Goal: Feedback & Contribution: Contribute content

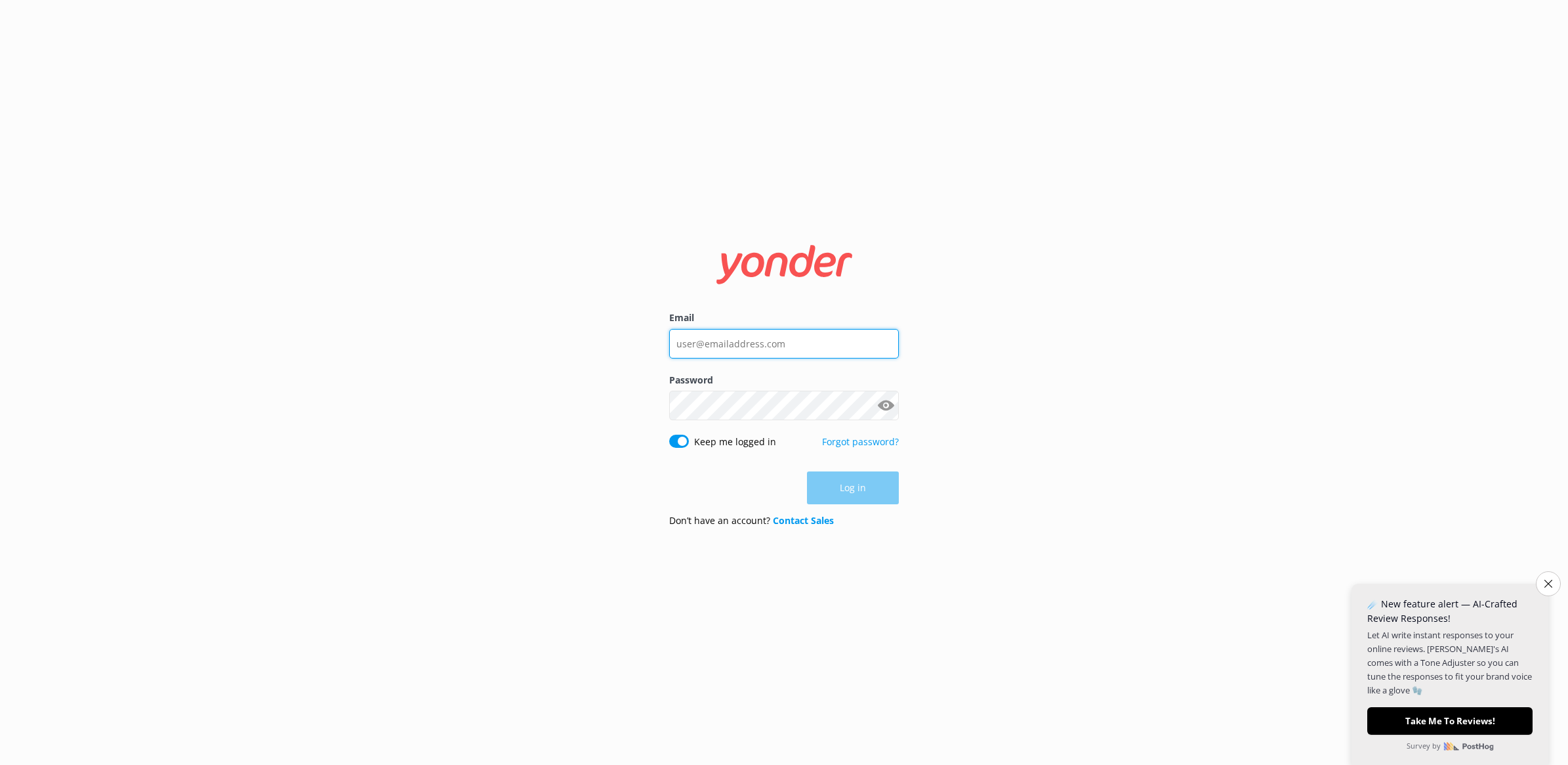
click at [765, 347] on input "Email" at bounding box center [784, 343] width 230 height 29
type input "[PERSON_NAME][EMAIL_ADDRESS][DOMAIN_NAME]"
click button "Log in" at bounding box center [853, 488] width 92 height 33
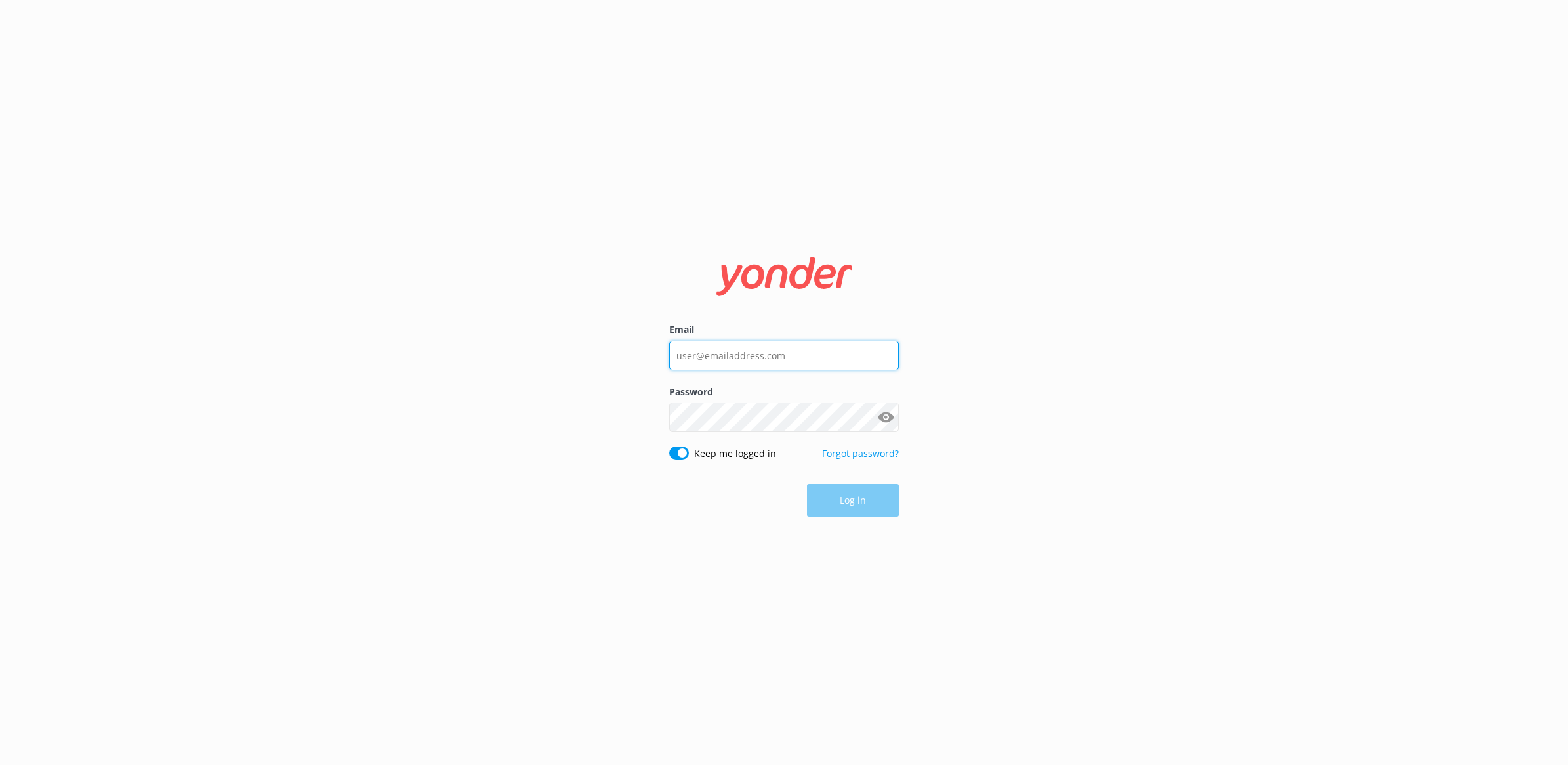
click at [723, 356] on input "Email" at bounding box center [784, 355] width 230 height 29
type input "[PERSON_NAME][EMAIL_ADDRESS][DOMAIN_NAME]"
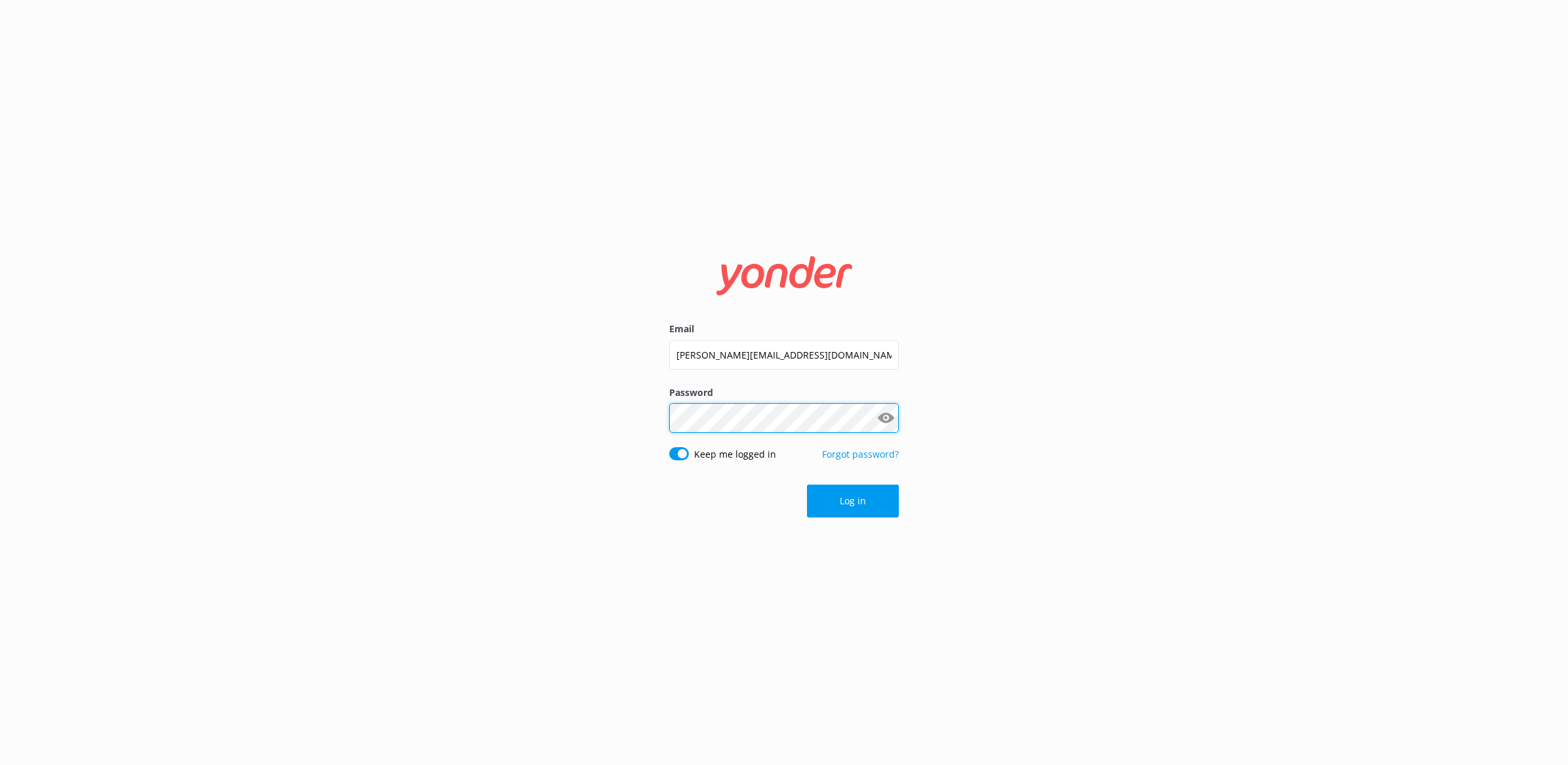
click button "Log in" at bounding box center [853, 500] width 92 height 33
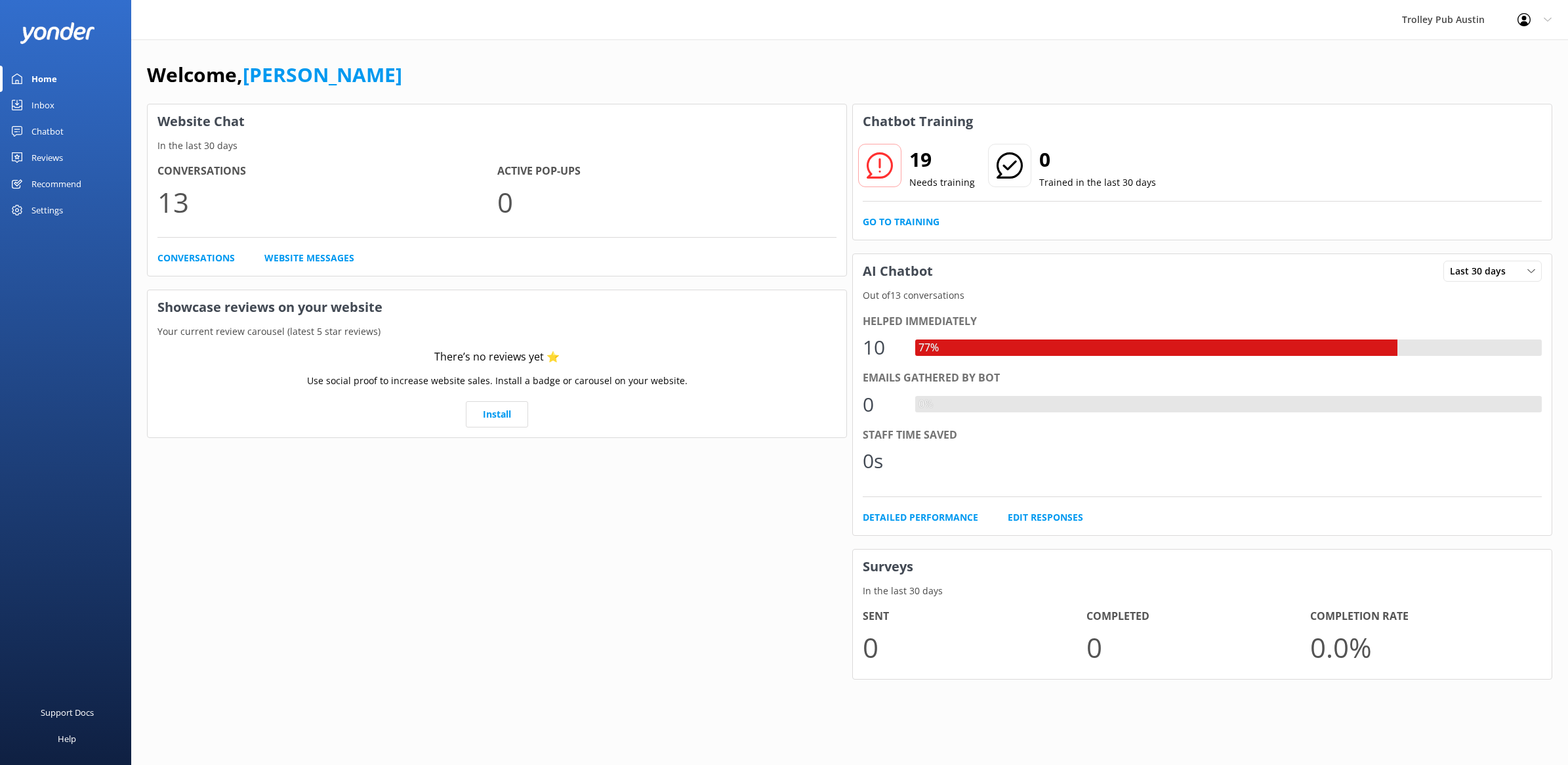
click at [880, 169] on icon at bounding box center [880, 165] width 26 height 26
click at [922, 164] on h2 "19" at bounding box center [942, 160] width 66 height 32
click at [911, 222] on link "Go to Training" at bounding box center [901, 222] width 77 height 14
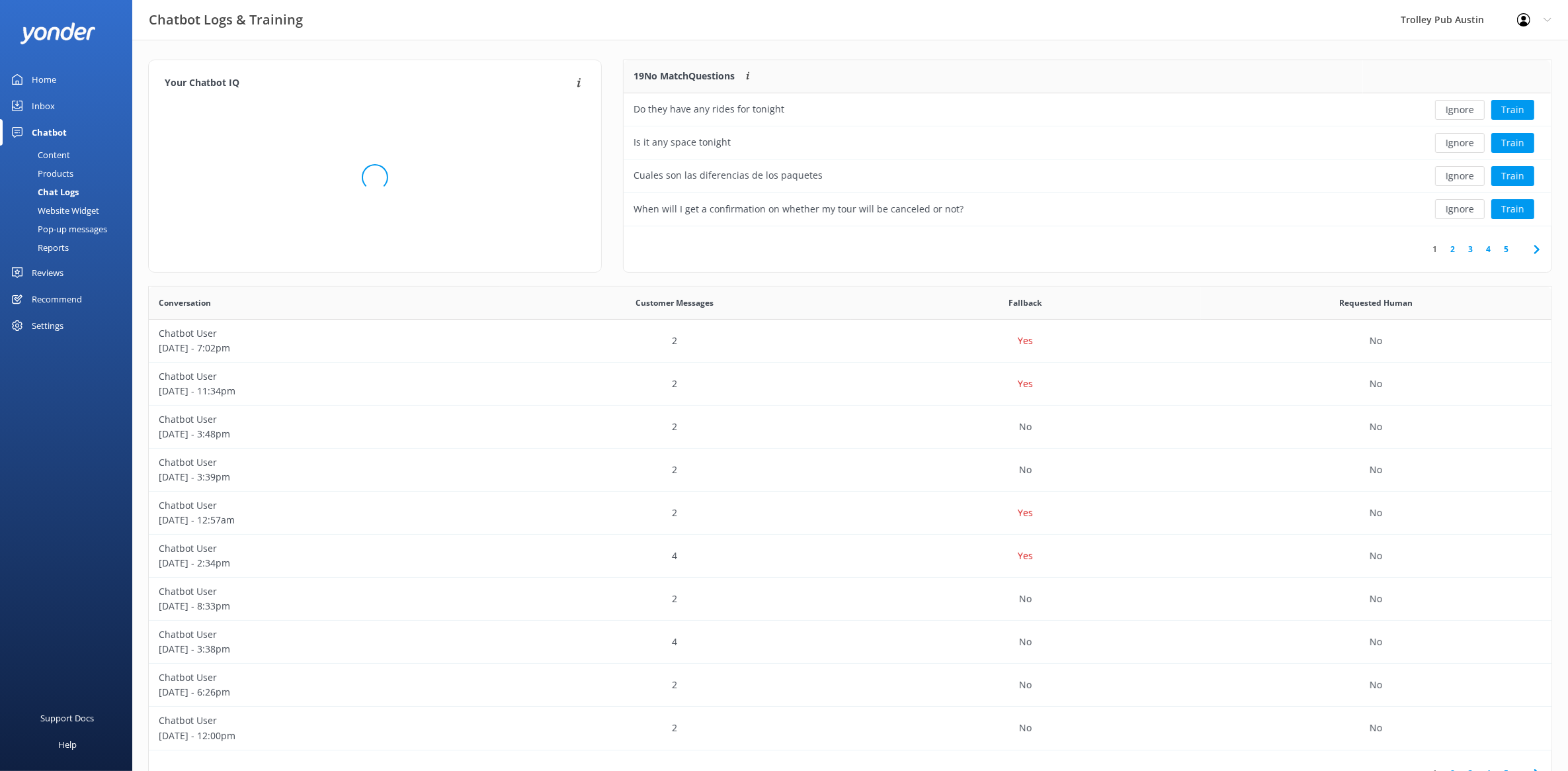
scroll to position [14, 12]
click at [1506, 134] on button "Train" at bounding box center [1513, 142] width 43 height 20
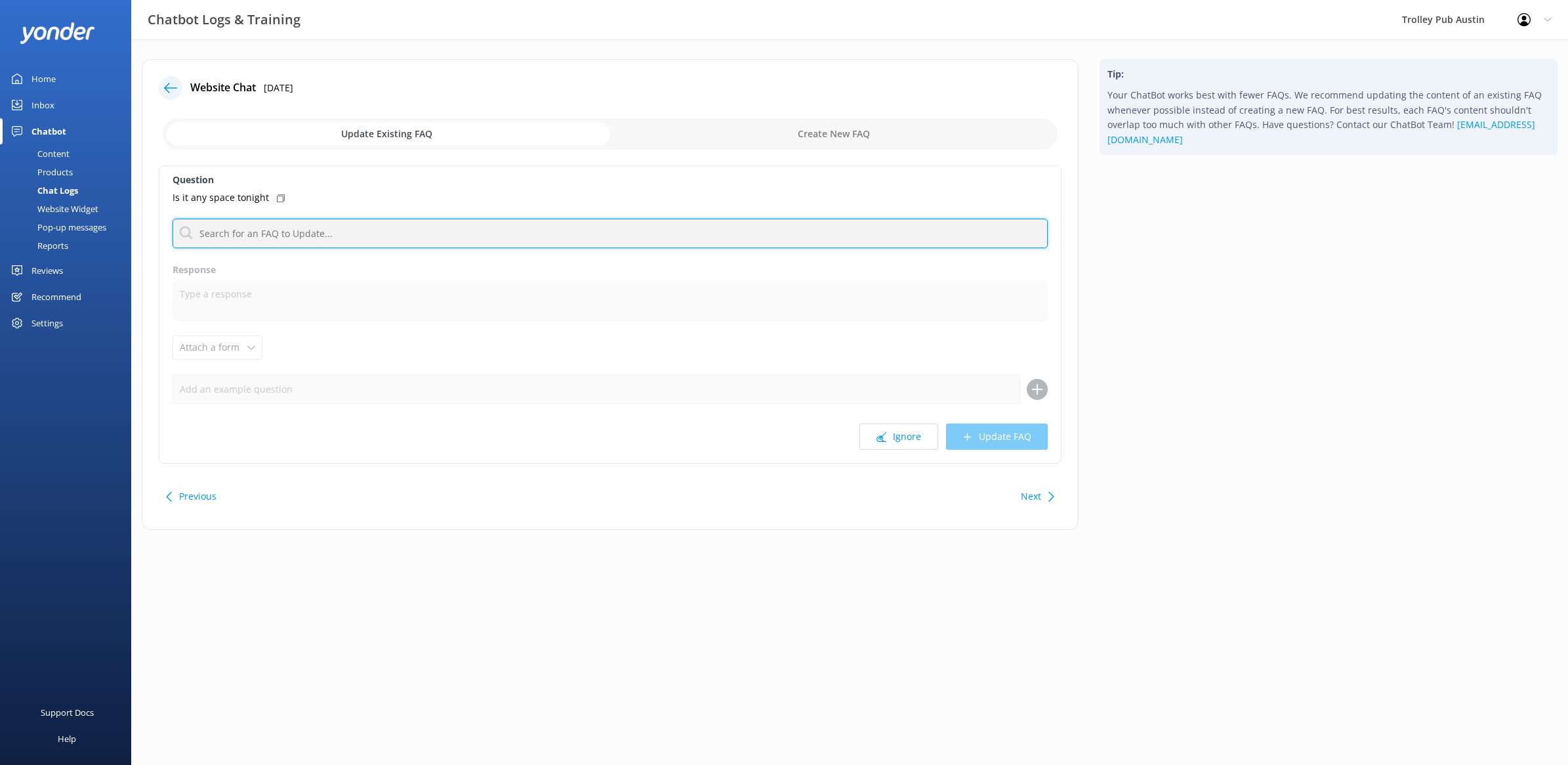
click at [494, 240] on input "text" at bounding box center [611, 233] width 876 height 29
type input "a"
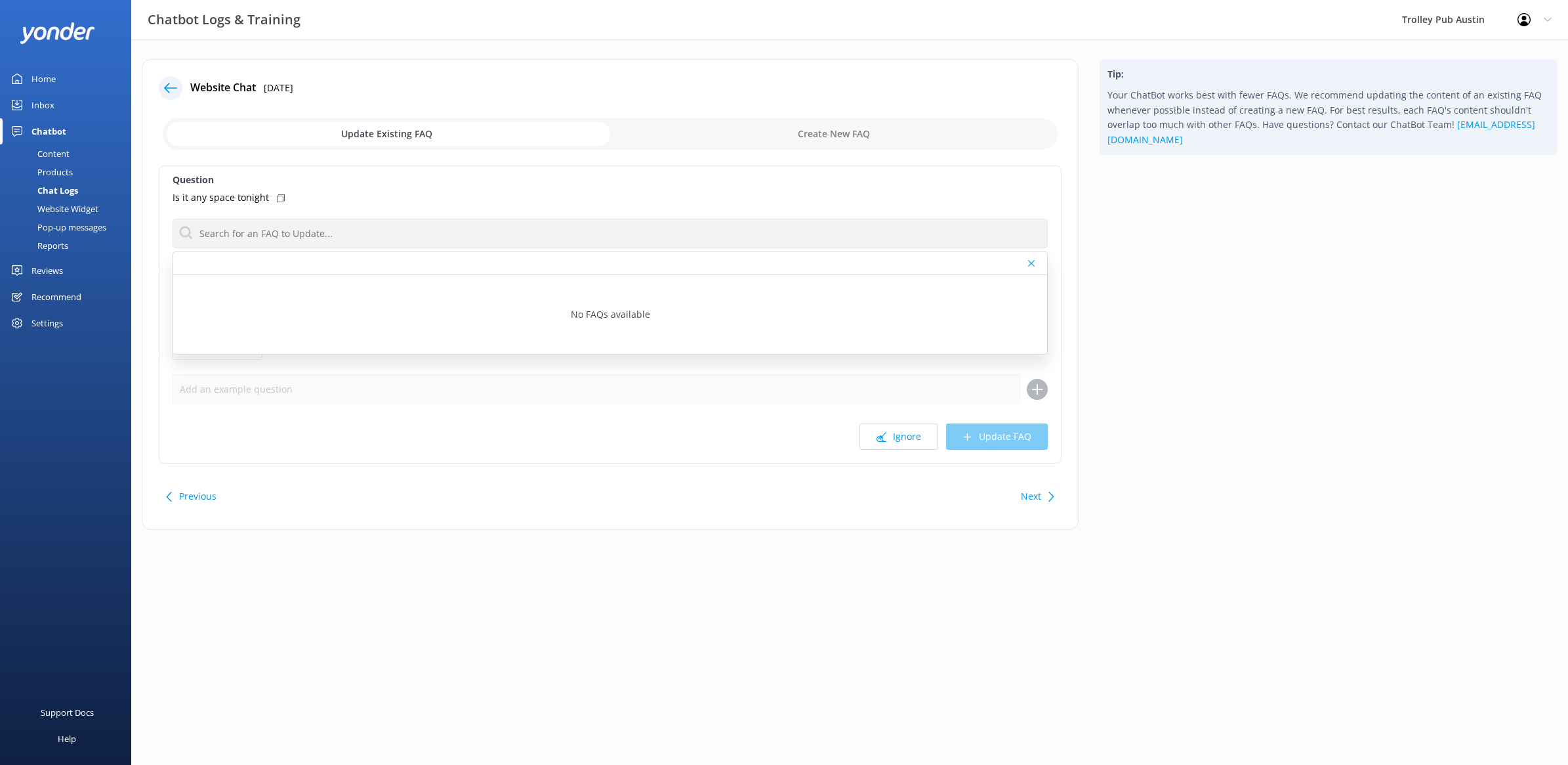
click at [448, 188] on div "Question Is it any space tonight No FAQs available Response Attach a form Leave…" at bounding box center [610, 314] width 903 height 298
click at [1030, 260] on icon at bounding box center [1031, 263] width 6 height 8
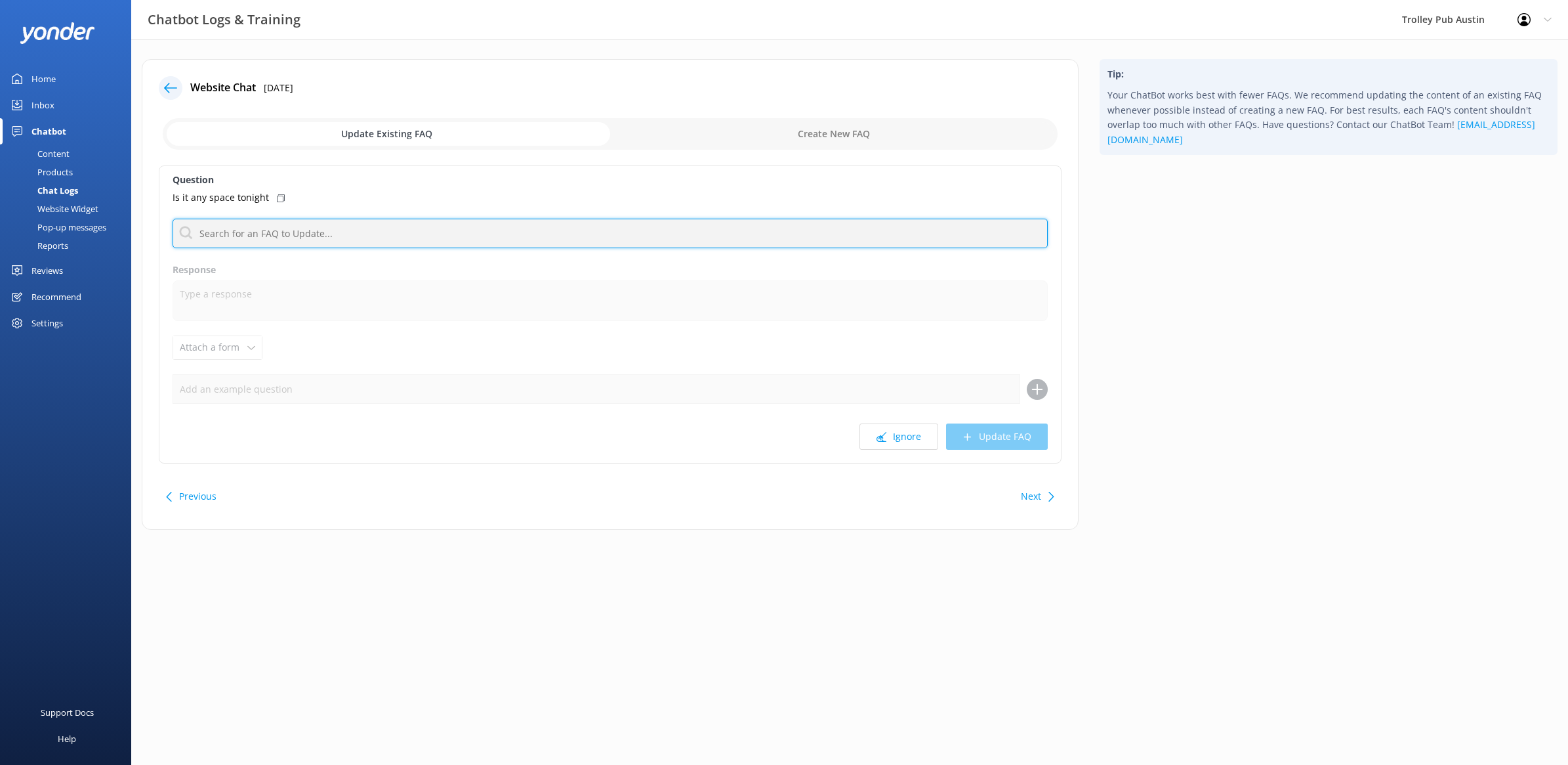
click at [723, 233] on input "text" at bounding box center [611, 233] width 876 height 29
type input "a"
type input "f"
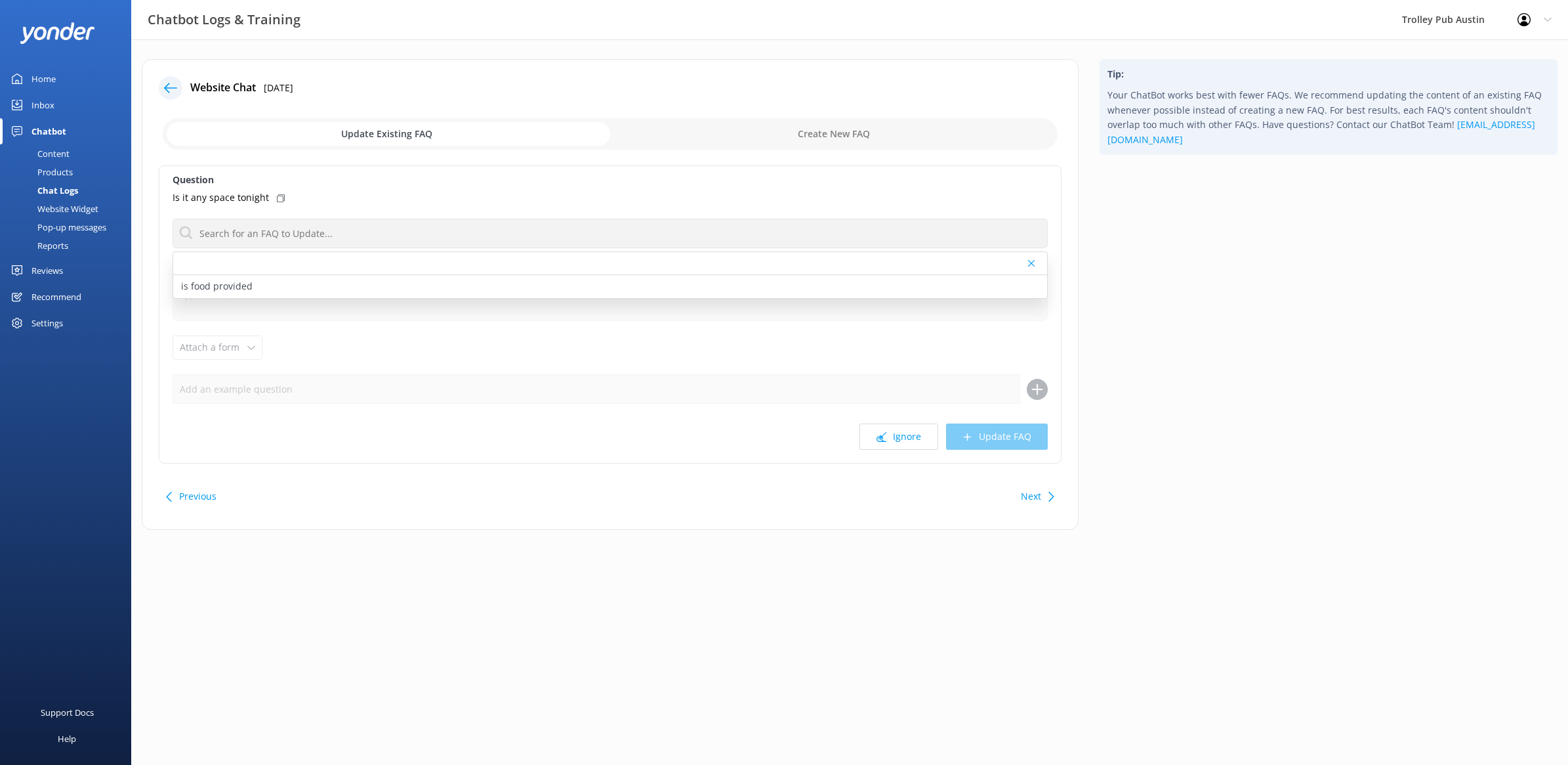
click at [689, 184] on label "Question" at bounding box center [611, 180] width 876 height 14
click at [1031, 263] on icon at bounding box center [1031, 263] width 6 height 8
click at [858, 139] on input "checkbox" at bounding box center [610, 134] width 895 height 32
checkbox input "true"
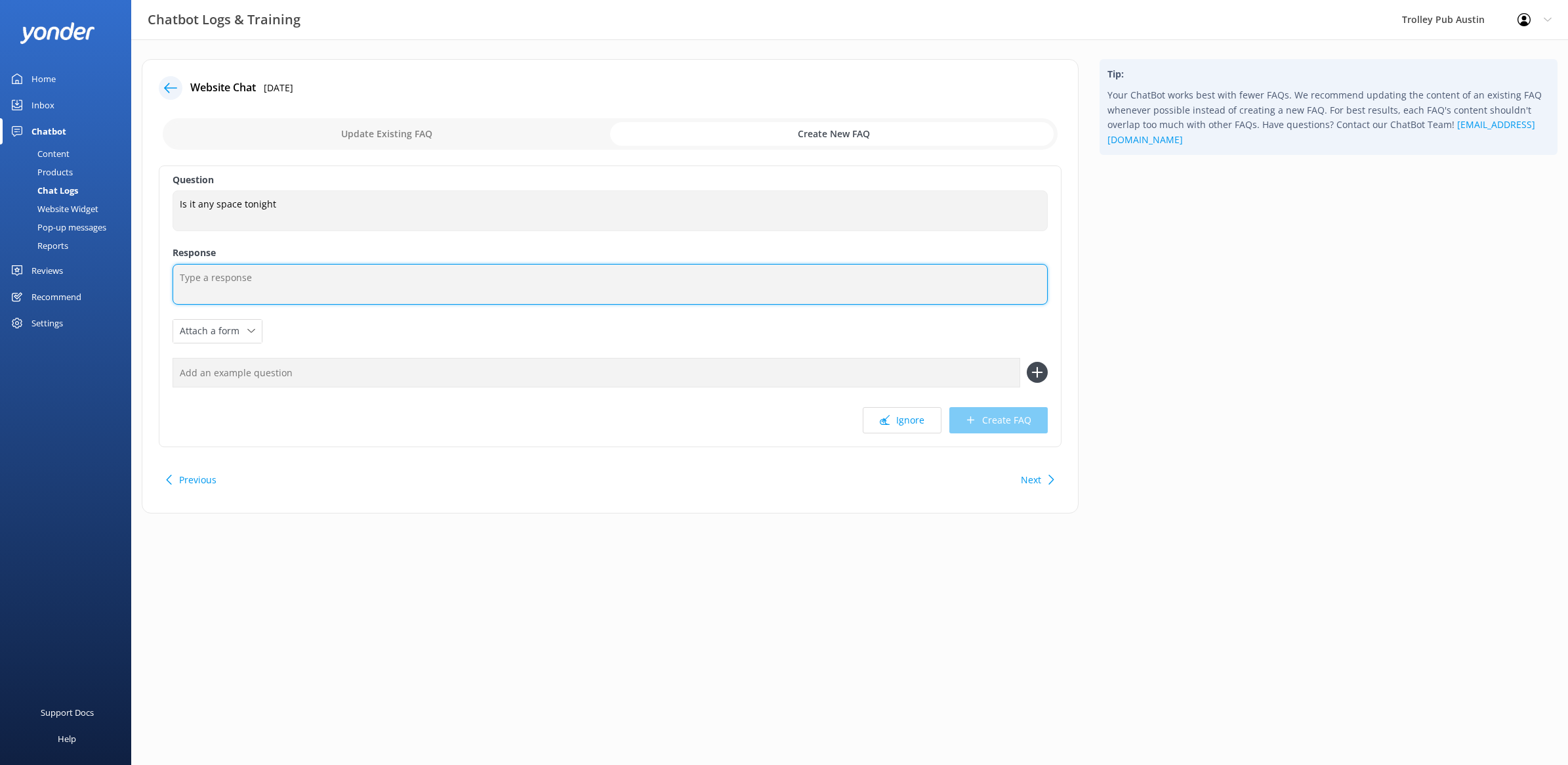
click at [549, 292] on textarea at bounding box center [611, 284] width 876 height 40
type textarea "To check our same-day availability, please give us a call at [PHONE_NUMBER]"
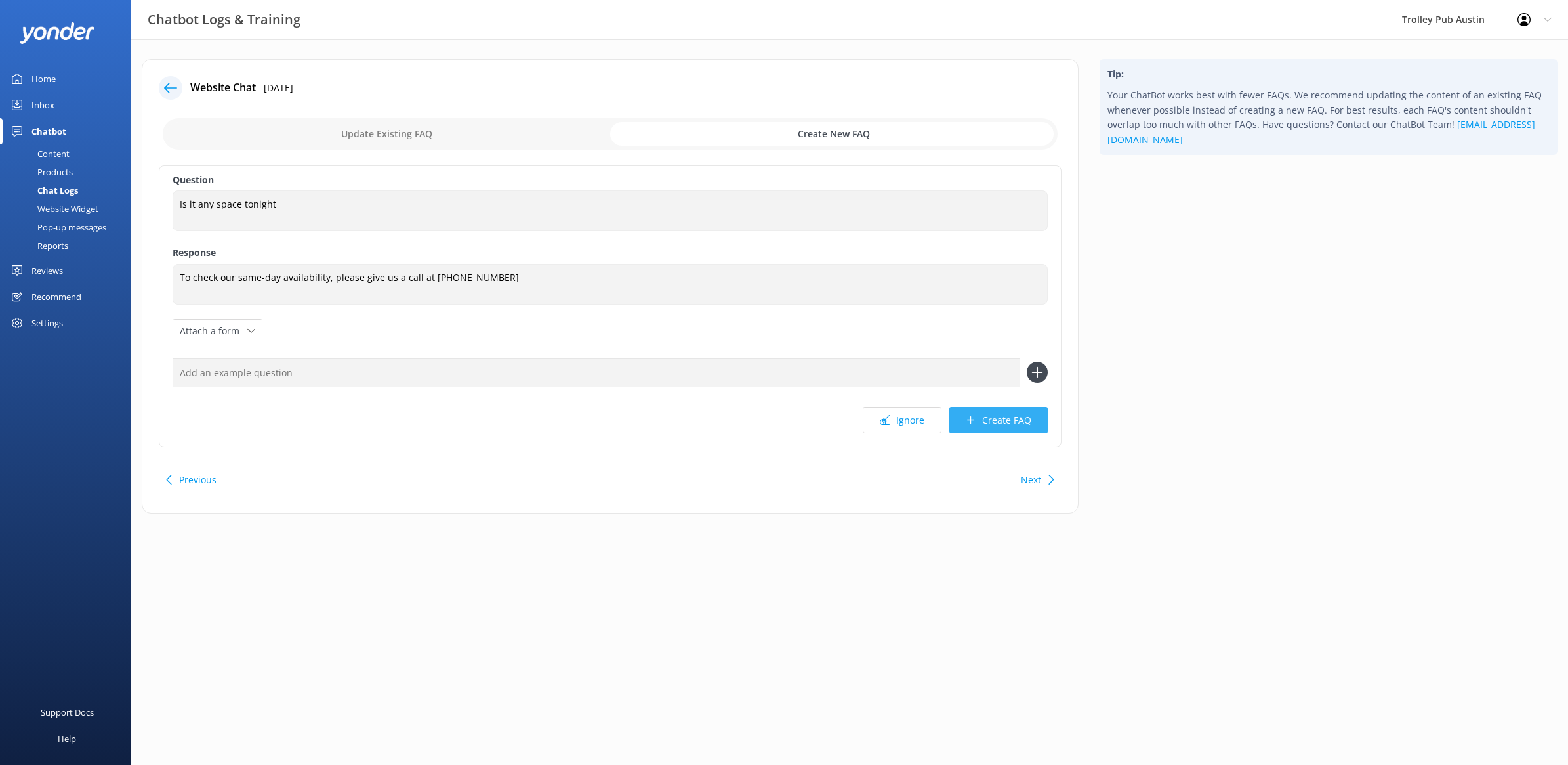
click at [988, 421] on button "Create FAQ" at bounding box center [999, 420] width 98 height 26
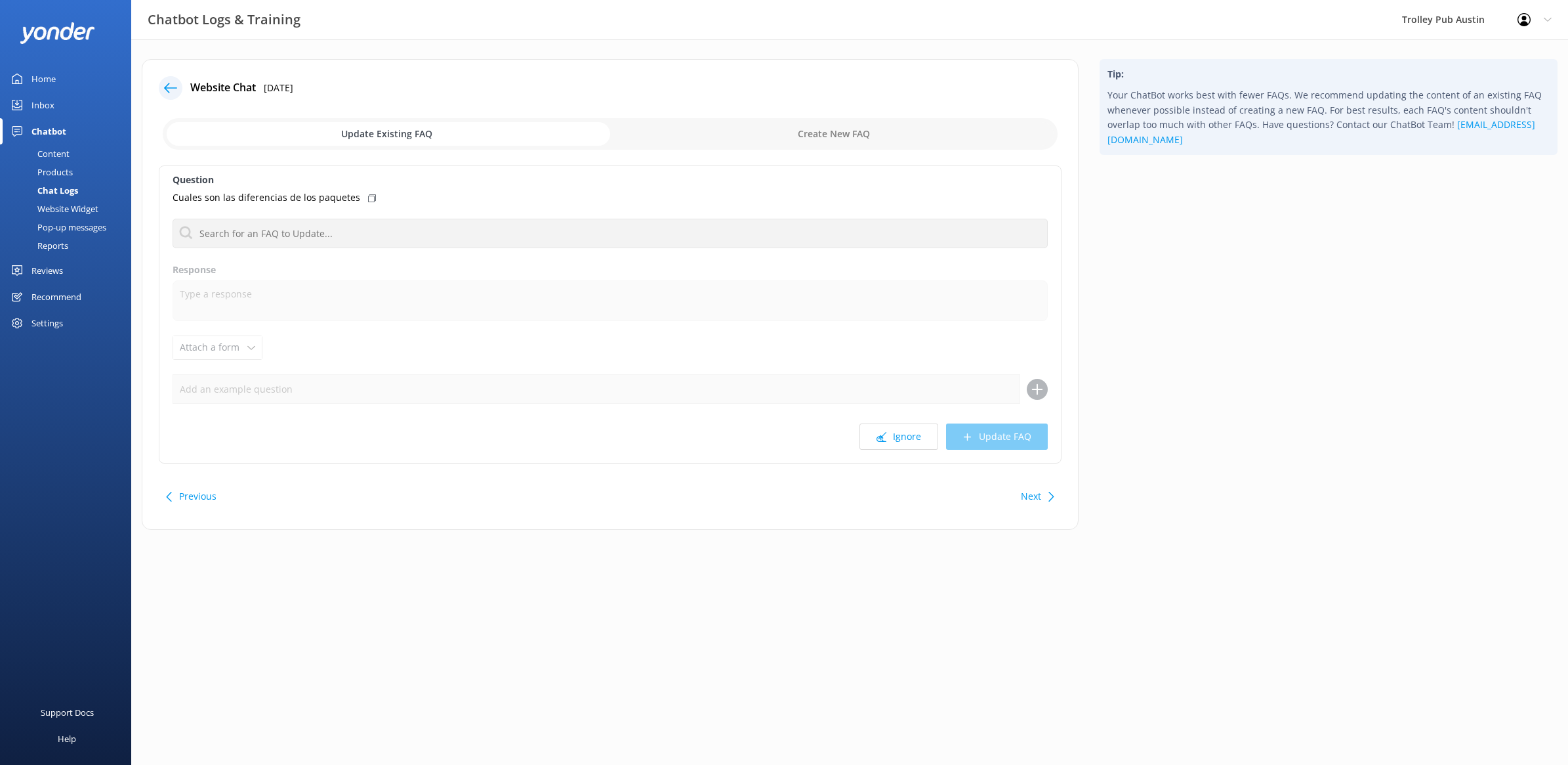
click at [368, 197] on icon at bounding box center [372, 198] width 8 height 8
click at [171, 89] on use at bounding box center [171, 87] width 13 height 10
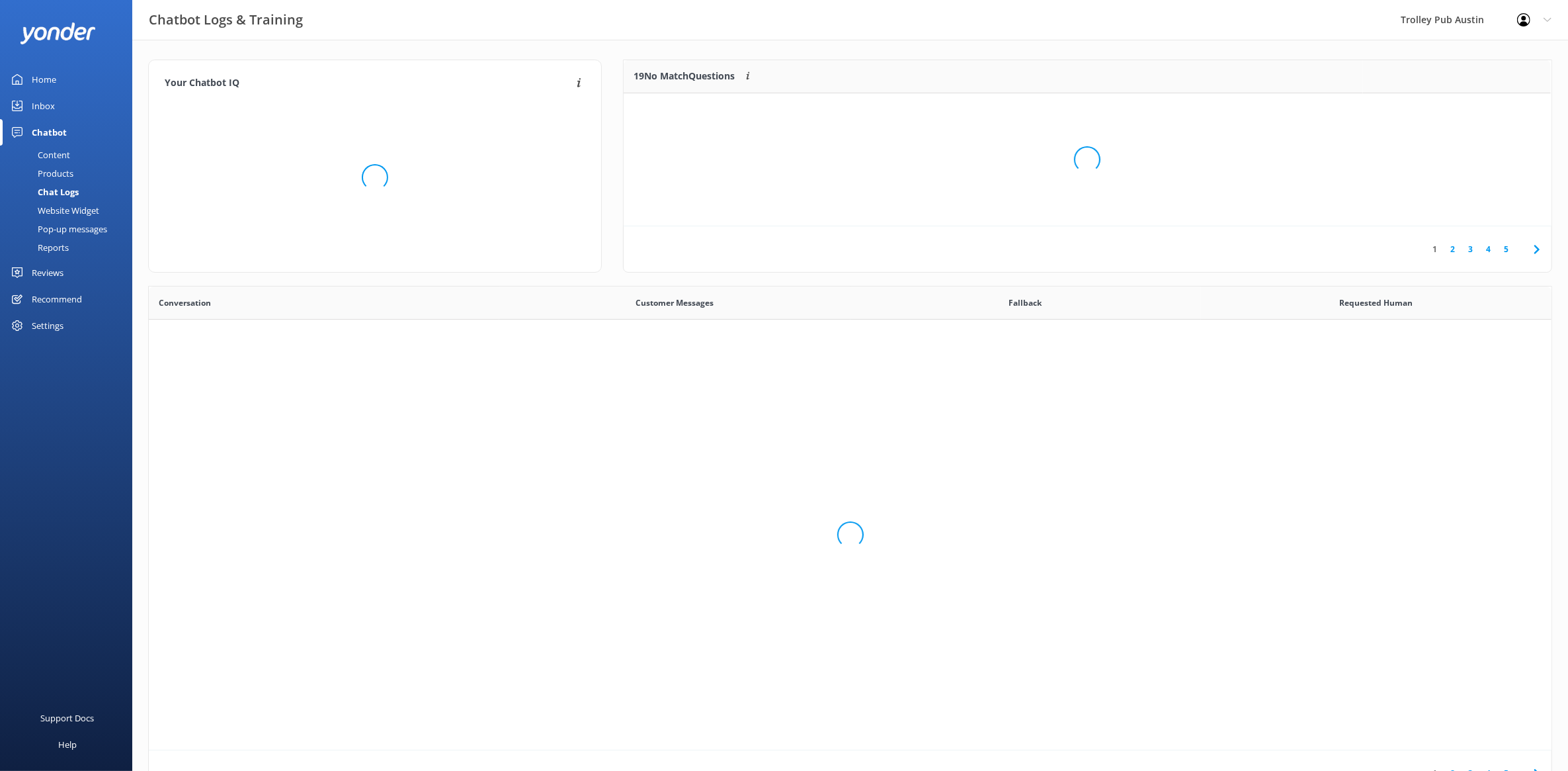
scroll to position [451, 1390]
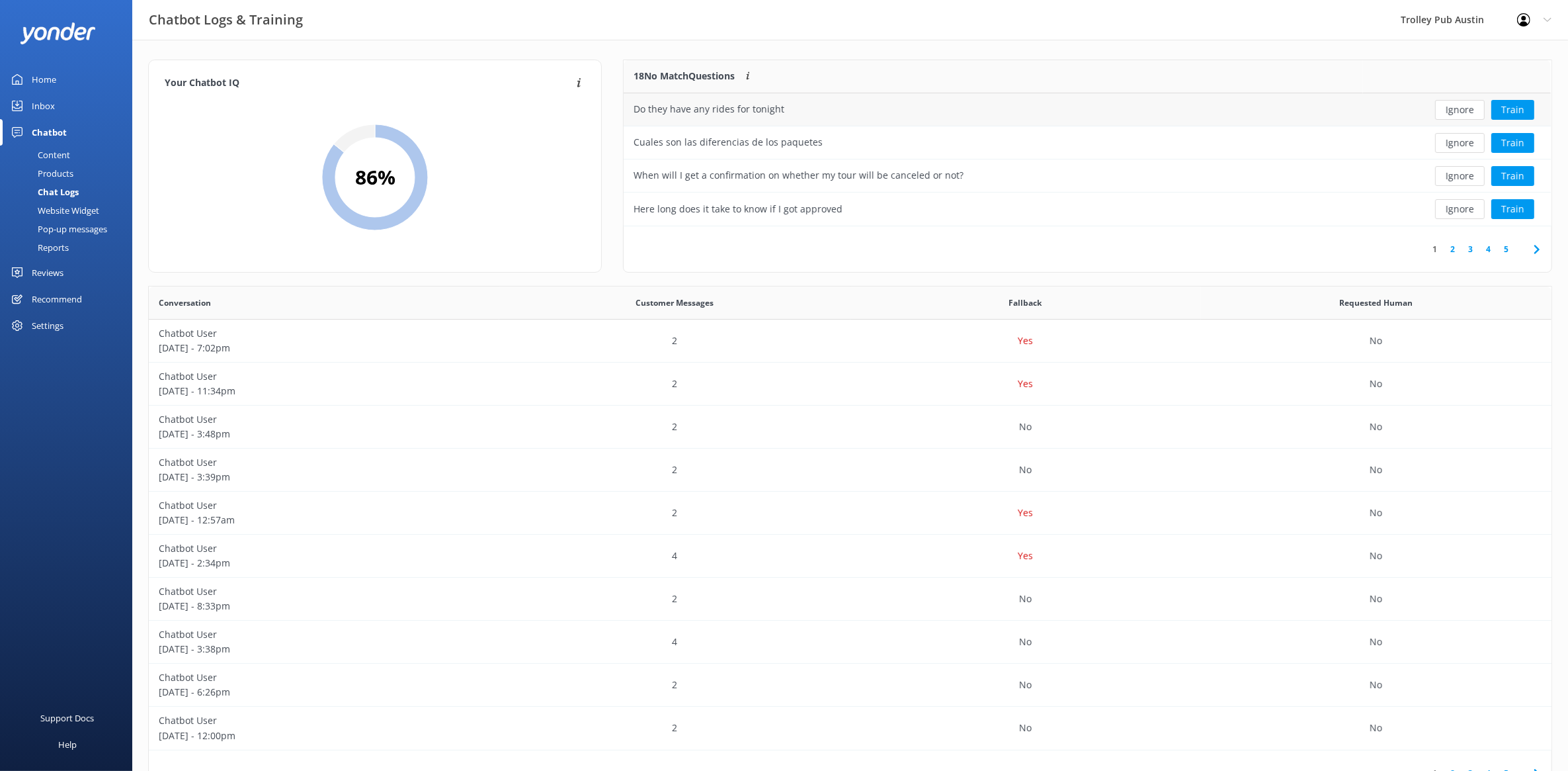
click at [718, 110] on div "Do they have any rides for tonight" at bounding box center [708, 109] width 151 height 14
click at [1457, 150] on button "Ignore" at bounding box center [1460, 142] width 50 height 20
click at [1520, 106] on button "Train" at bounding box center [1513, 110] width 43 height 20
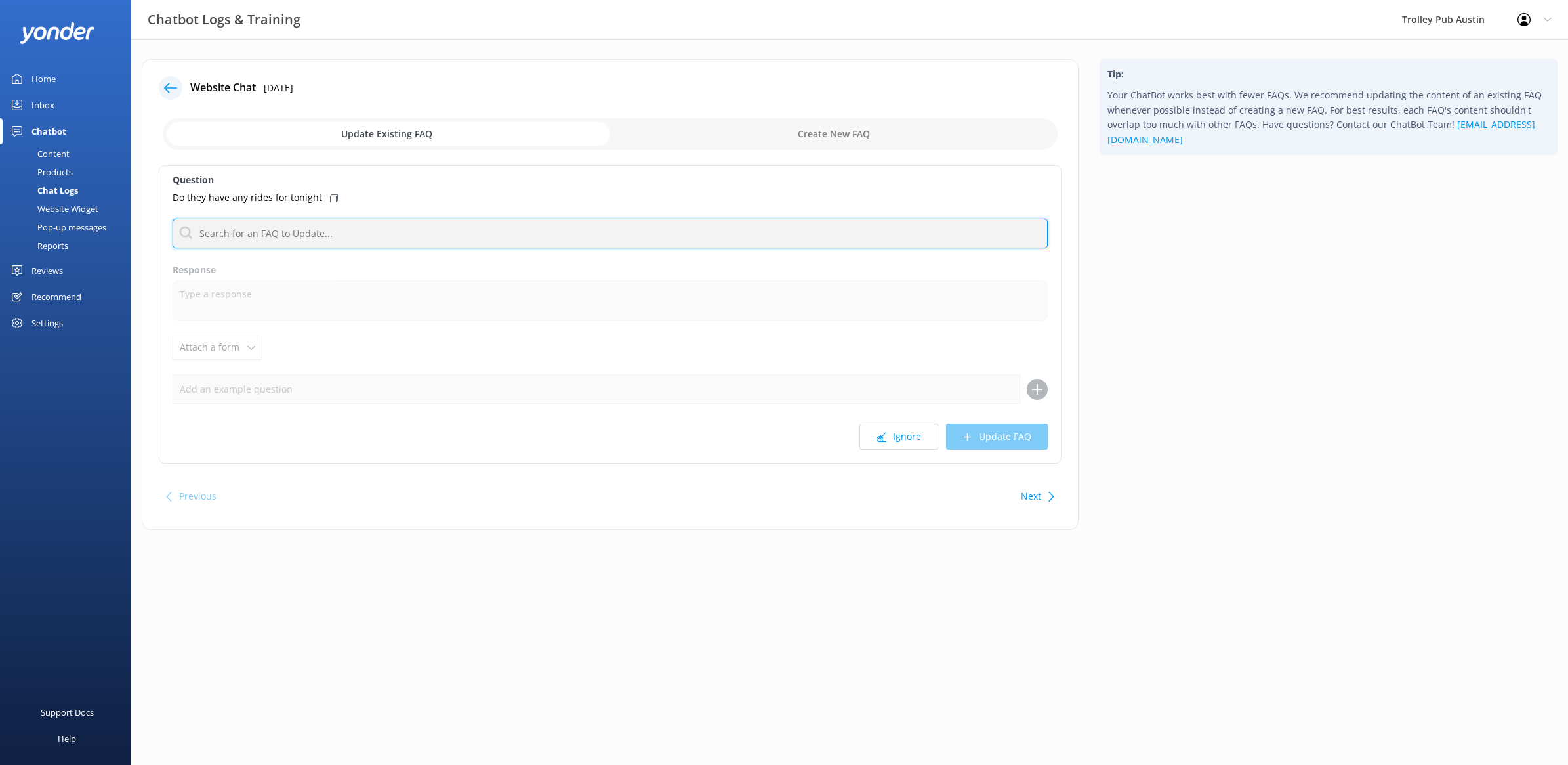
click at [415, 233] on input "text" at bounding box center [611, 233] width 876 height 29
type input "a"
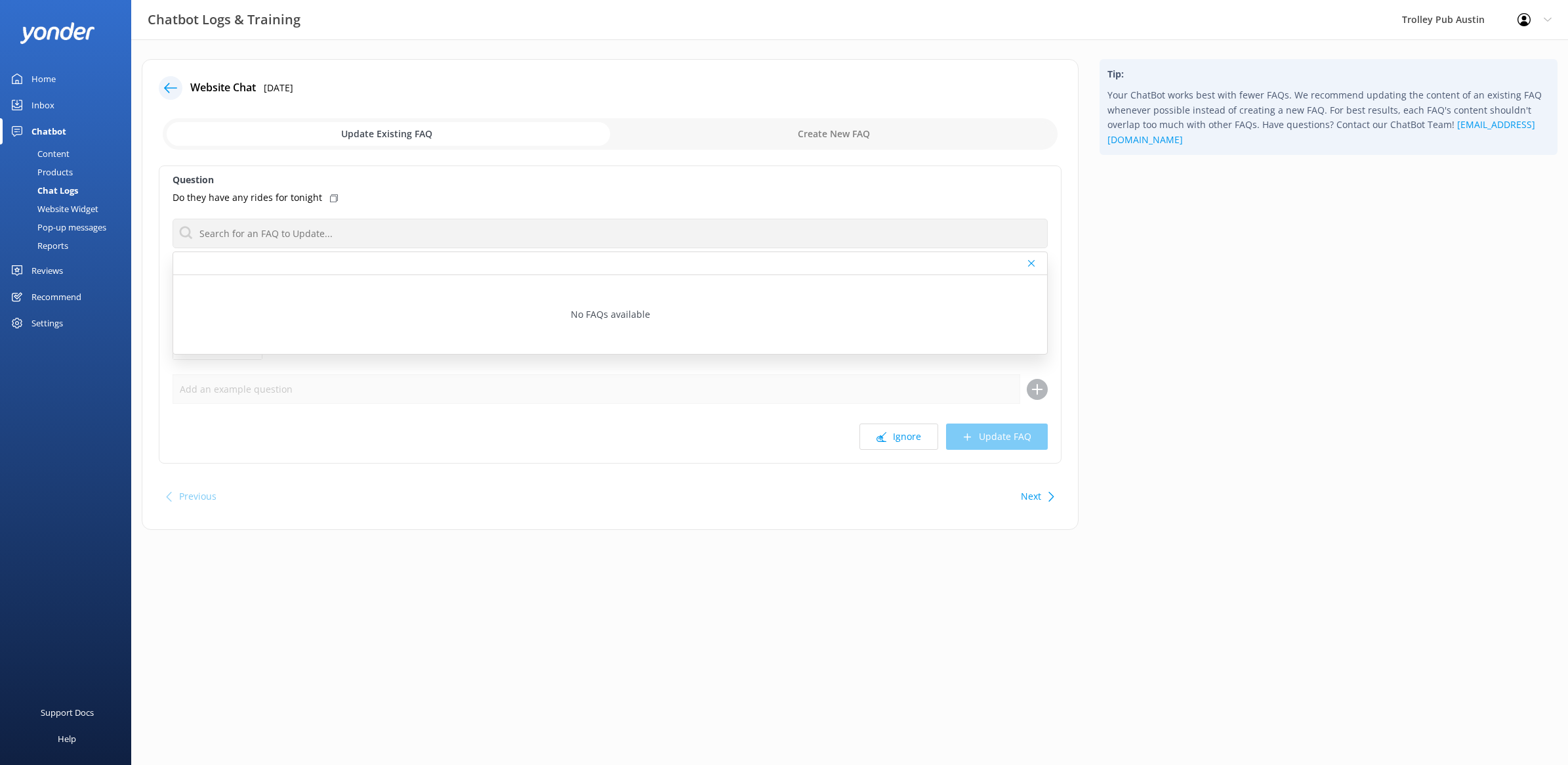
click at [384, 203] on div "Do they have any rides for tonight" at bounding box center [611, 198] width 876 height 14
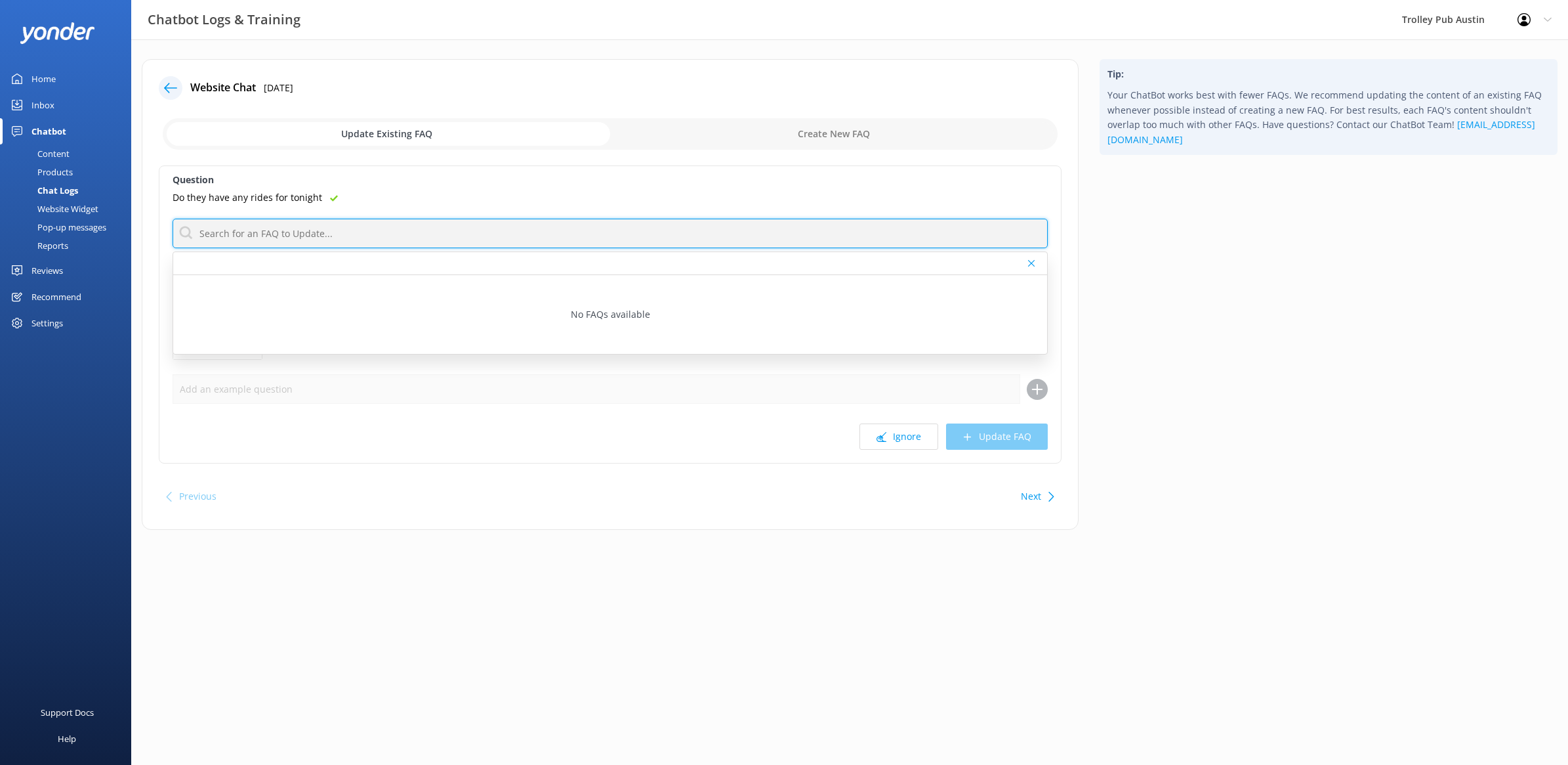
click at [263, 233] on input "text" at bounding box center [611, 233] width 876 height 29
type input "s"
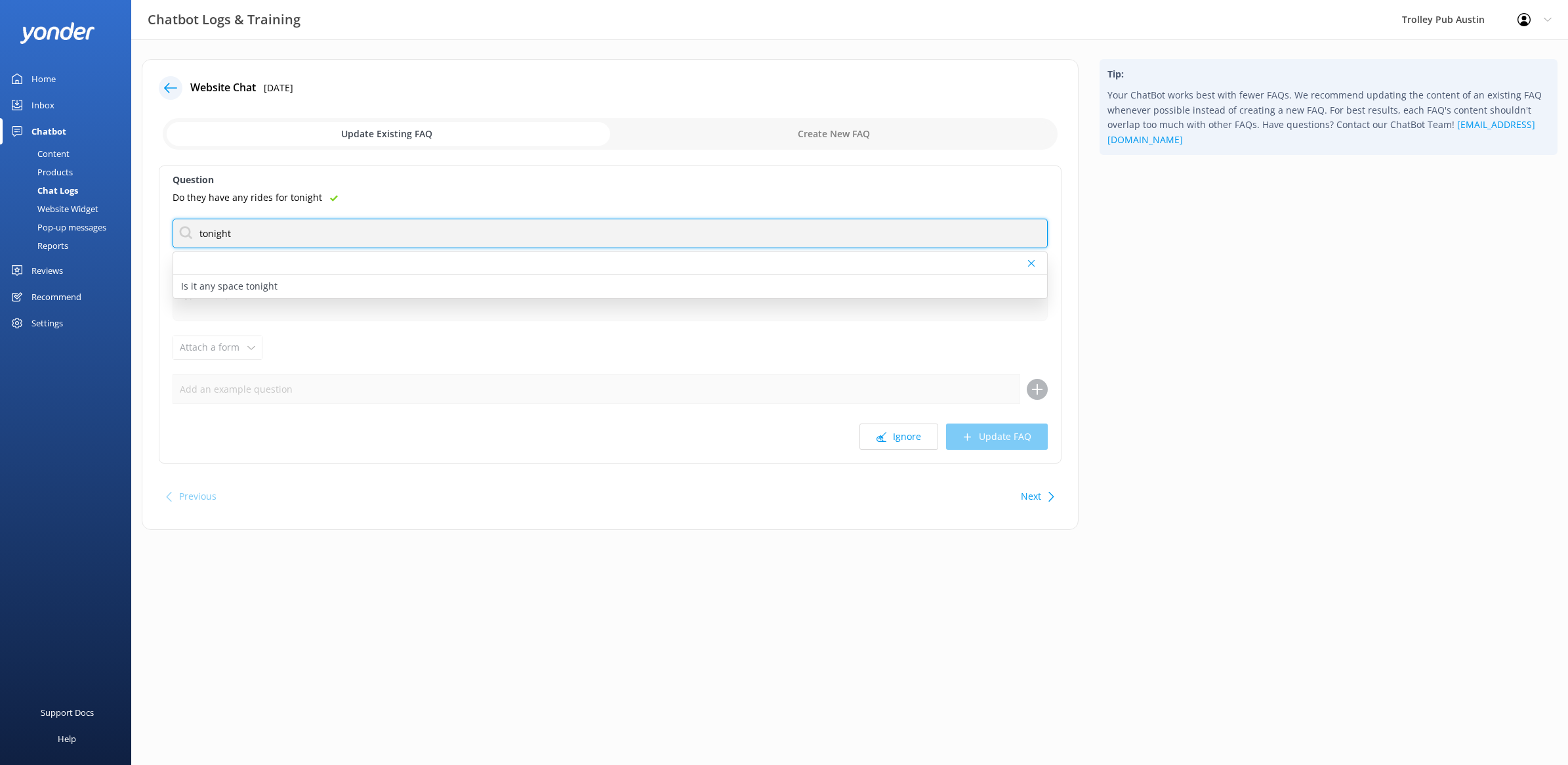
type input "tonight"
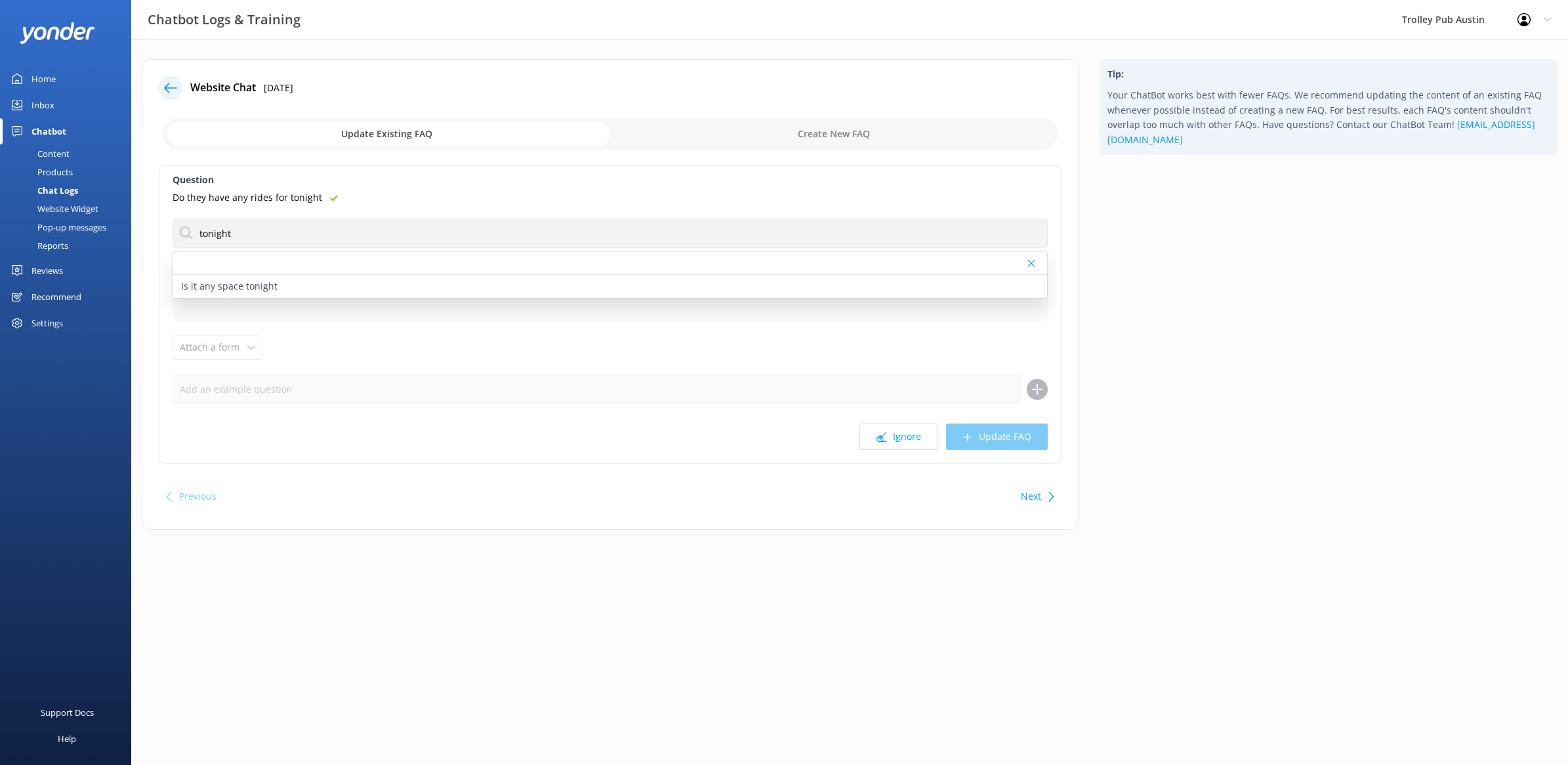
click at [53, 151] on div "Content" at bounding box center [39, 153] width 62 height 18
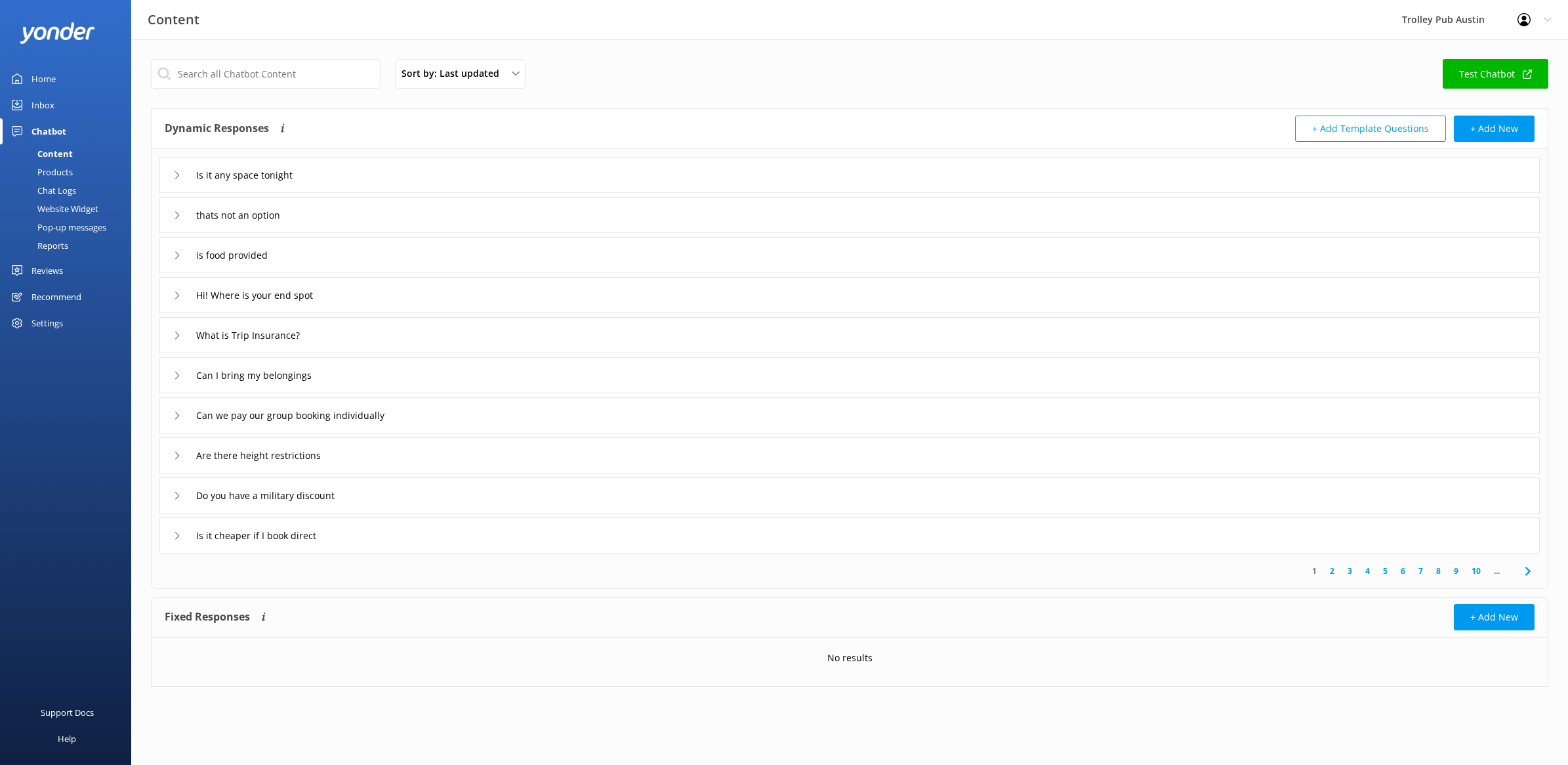
click at [171, 176] on div "Is it any space tonight" at bounding box center [849, 175] width 1380 height 36
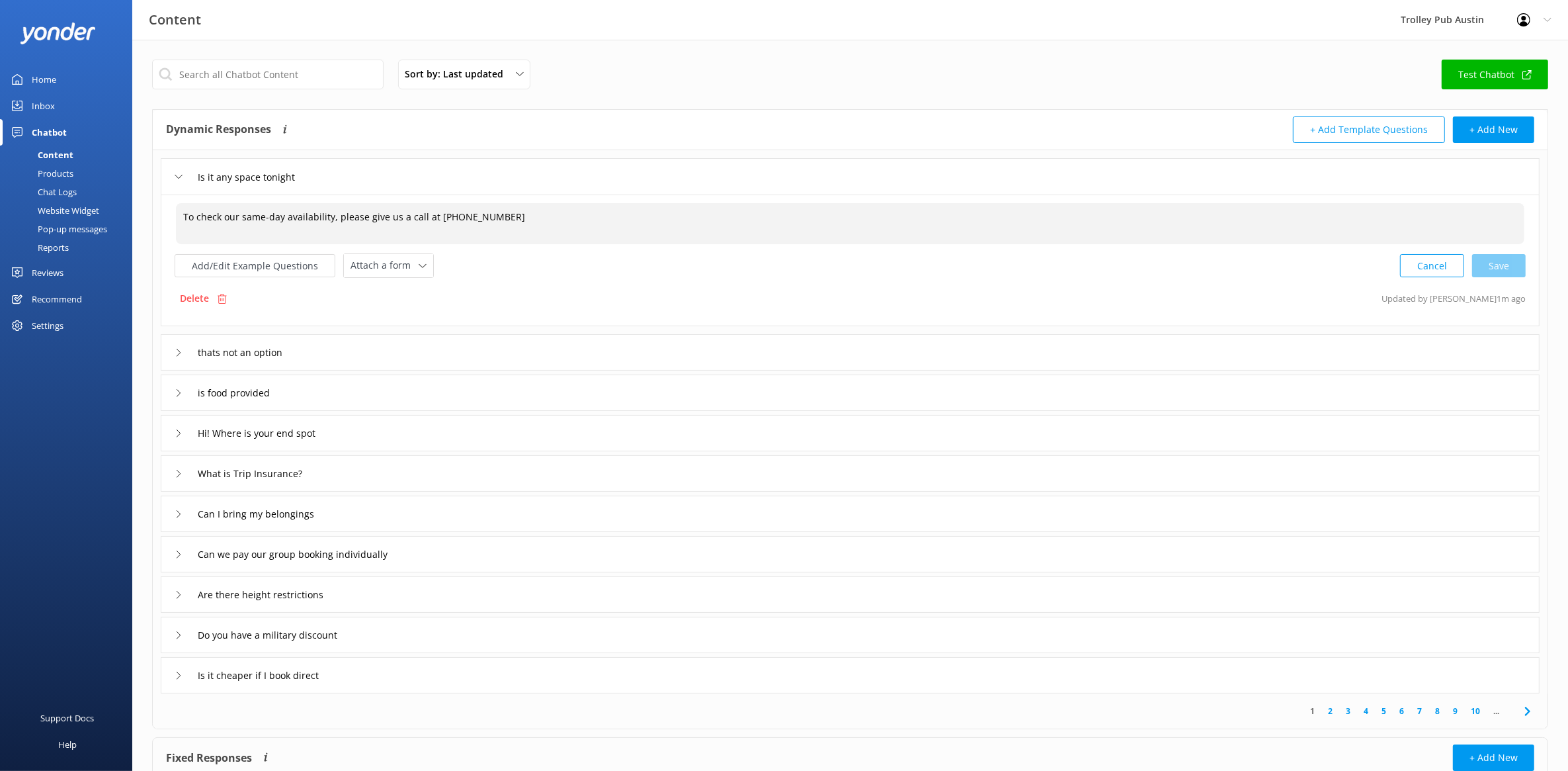
drag, startPoint x: 511, startPoint y: 217, endPoint x: 155, endPoint y: 215, distance: 356.0
click at [155, 215] on div "Is it any space tonight To check our same-day availability, please give us a ca…" at bounding box center [850, 421] width 1395 height 543
click at [213, 265] on button "Add/Edit Example Questions" at bounding box center [254, 266] width 161 height 23
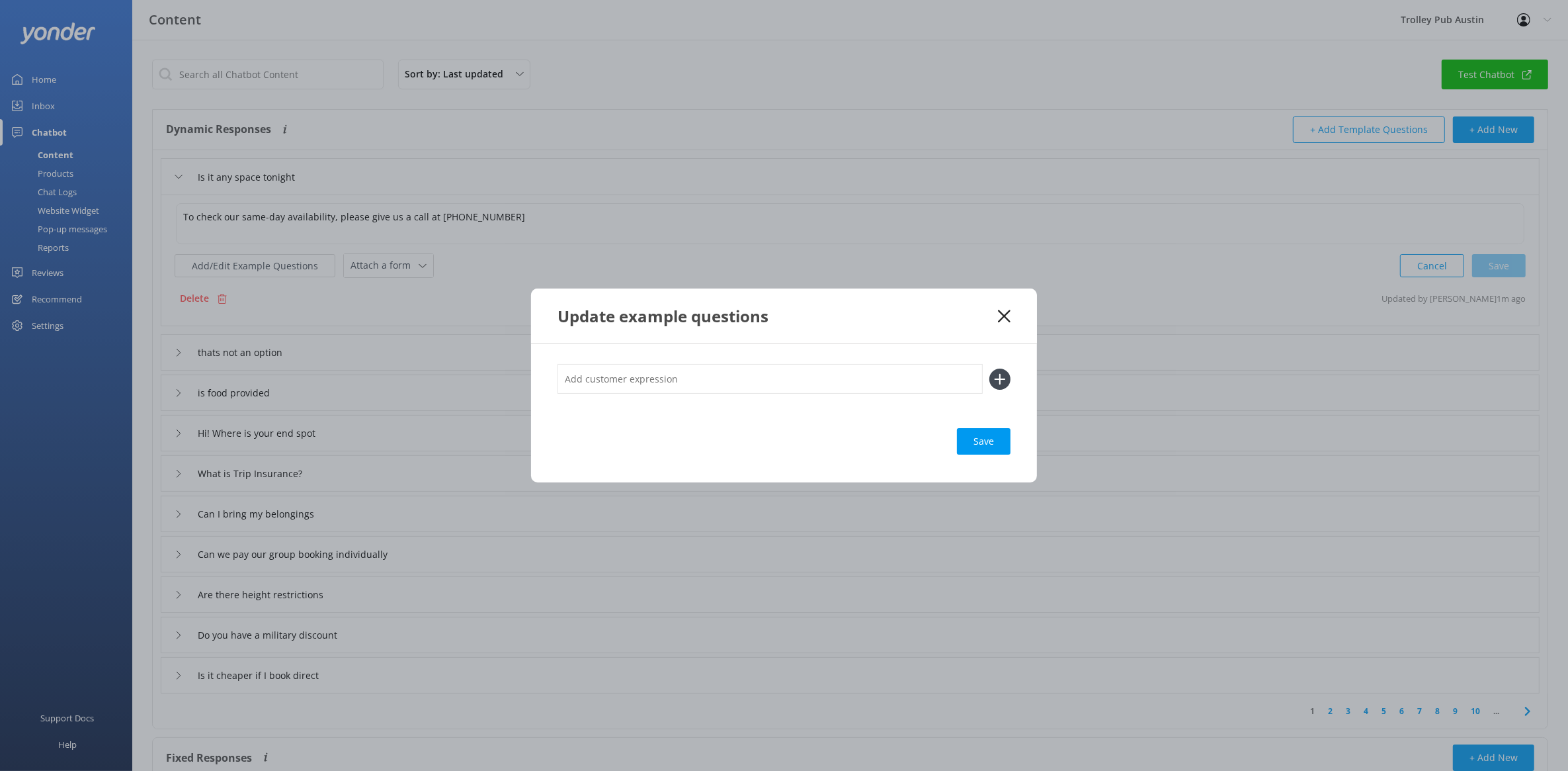
click at [645, 372] on input "text" at bounding box center [770, 378] width 425 height 30
click at [998, 321] on icon at bounding box center [1004, 316] width 13 height 14
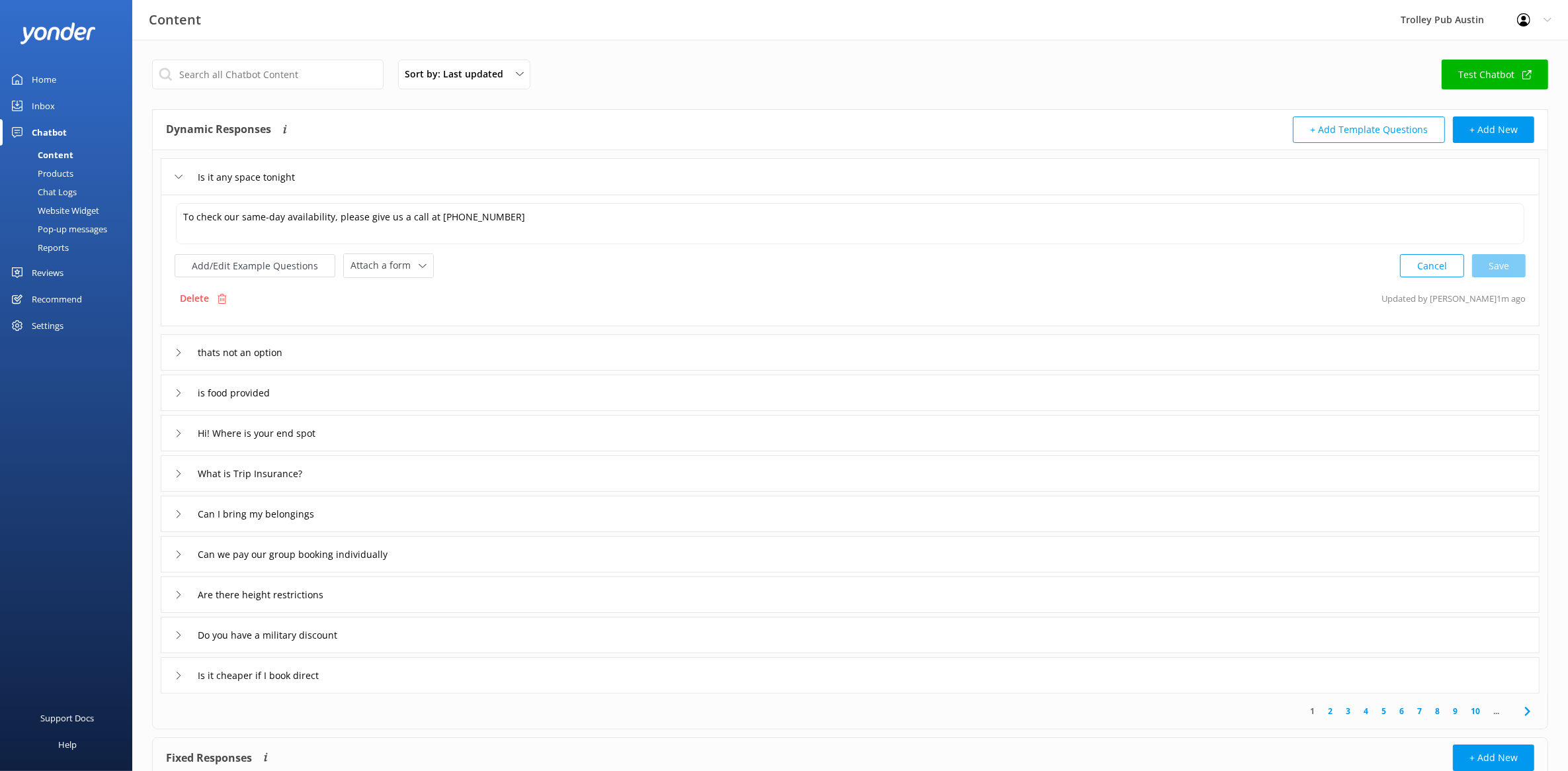
click at [54, 131] on div "Chatbot" at bounding box center [50, 132] width 35 height 26
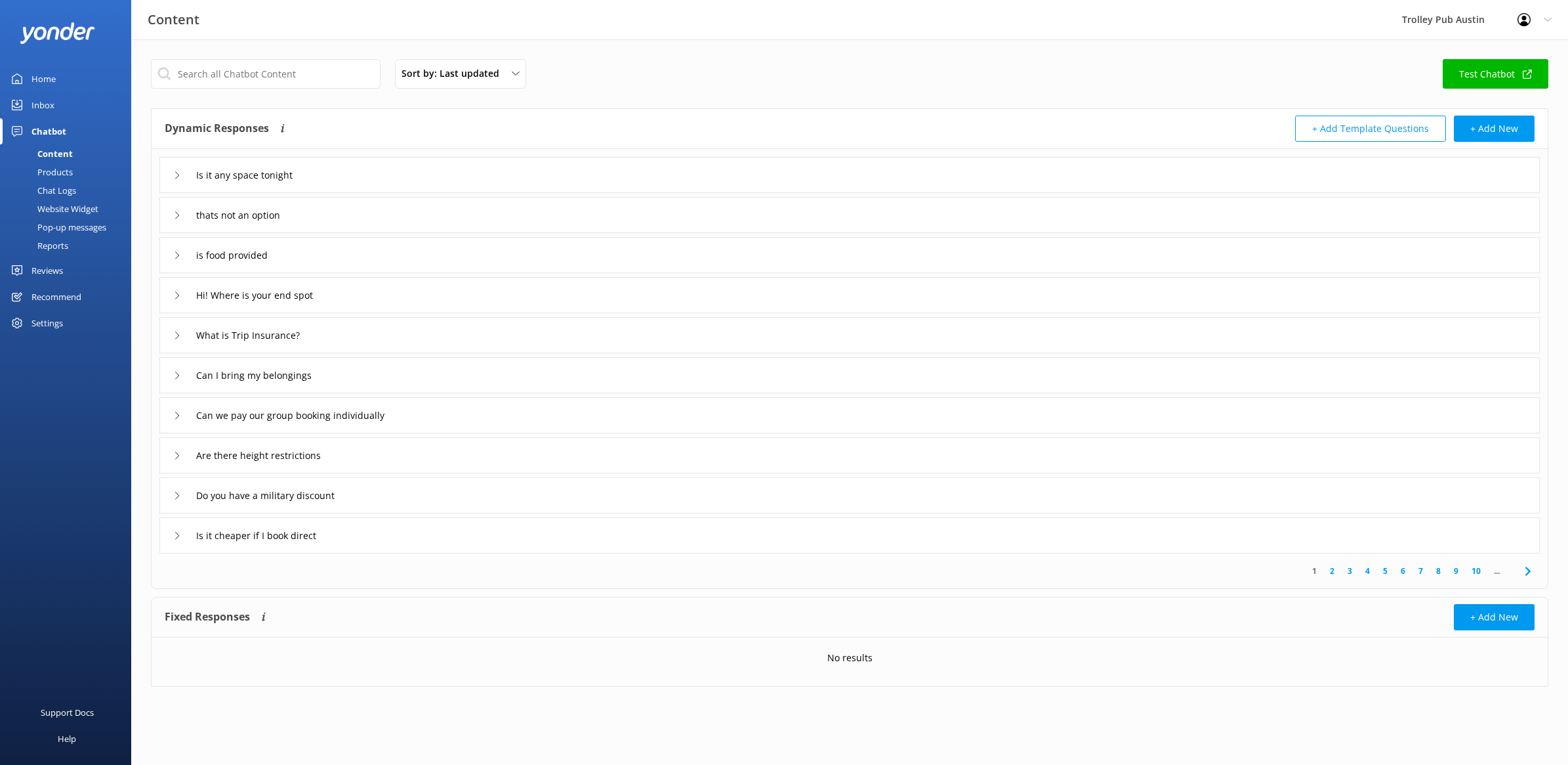
click at [48, 83] on div "Home" at bounding box center [44, 79] width 25 height 26
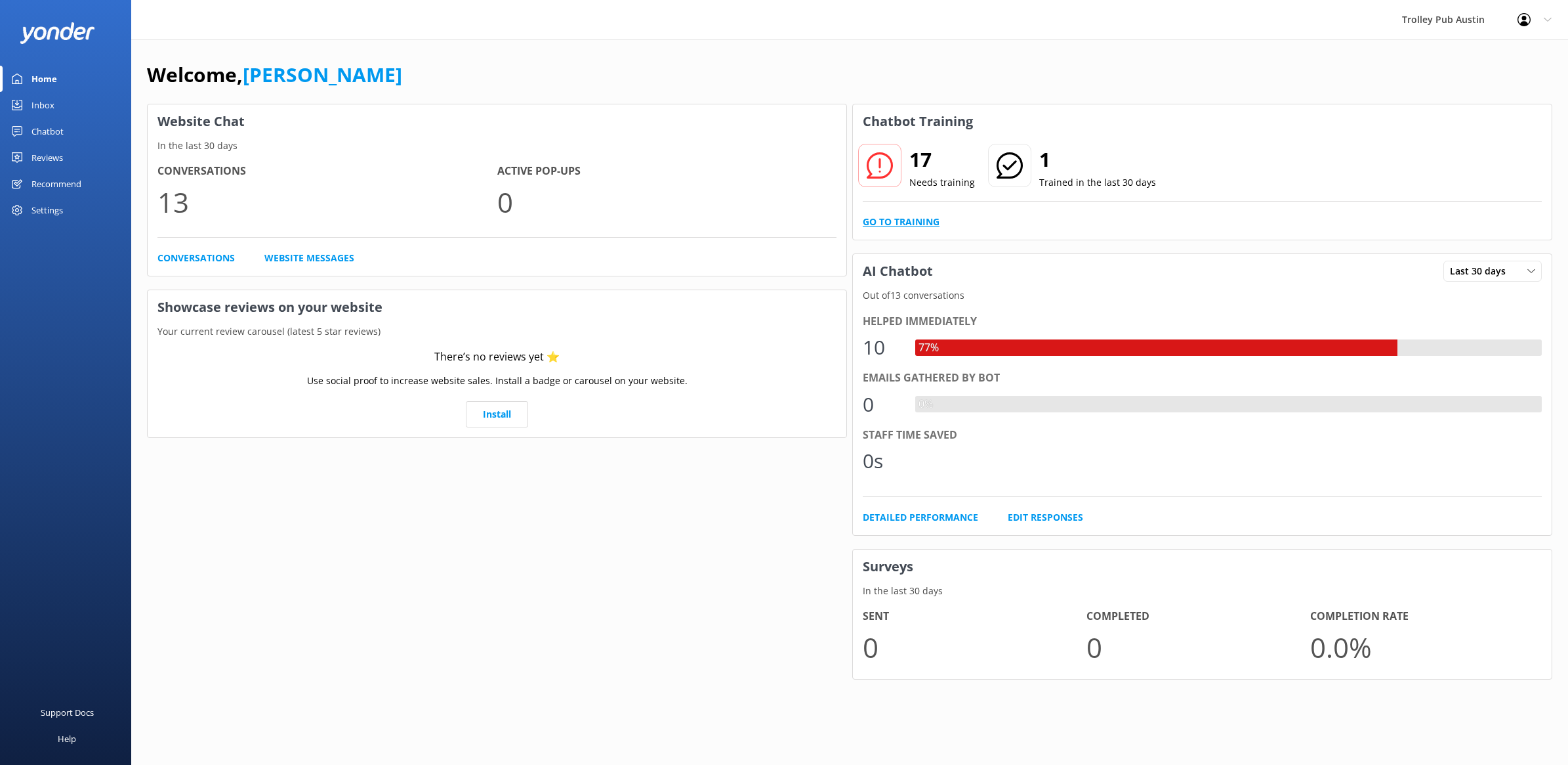
click at [929, 227] on link "Go to Training" at bounding box center [901, 222] width 77 height 14
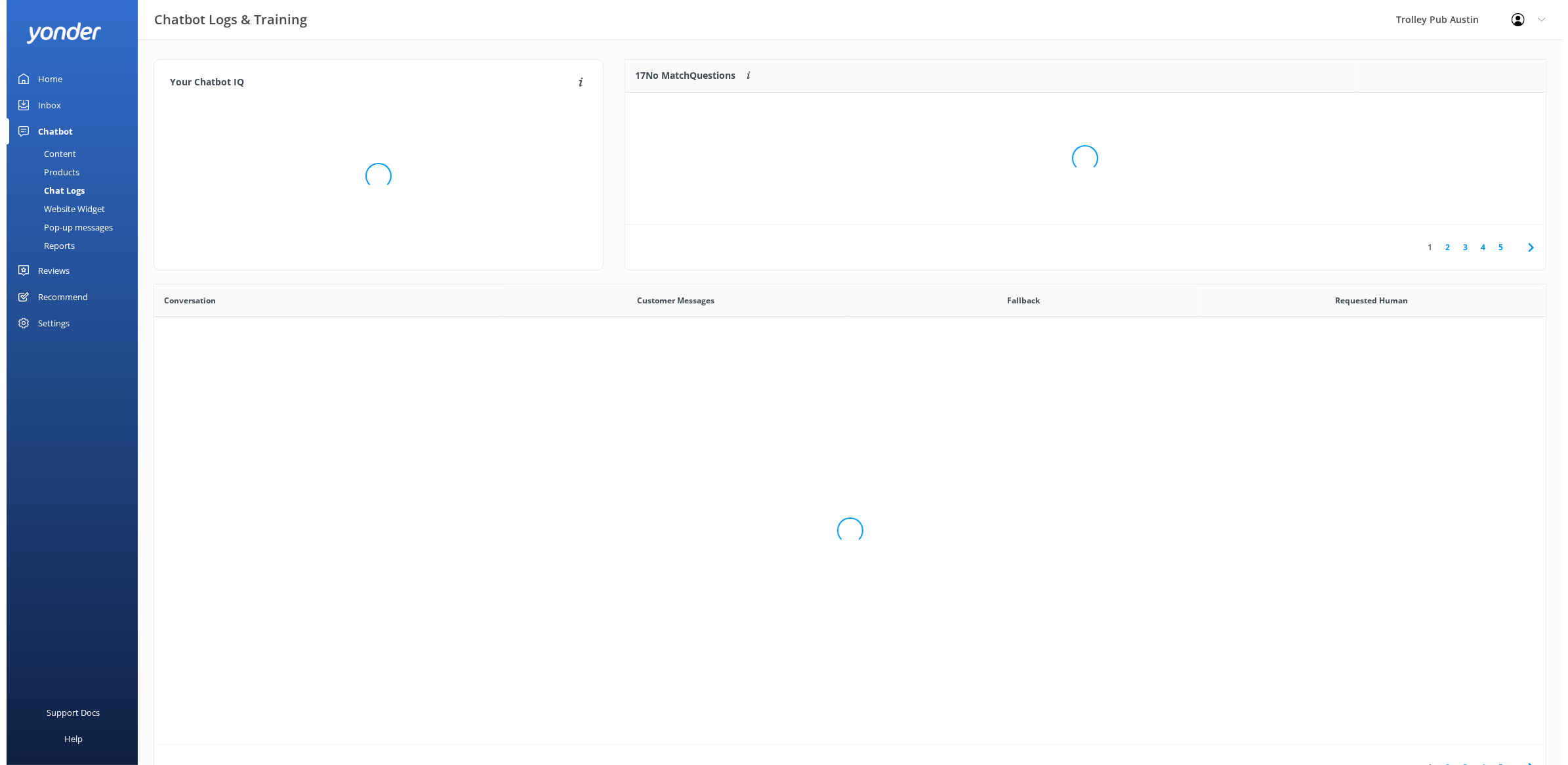
scroll to position [448, 1378]
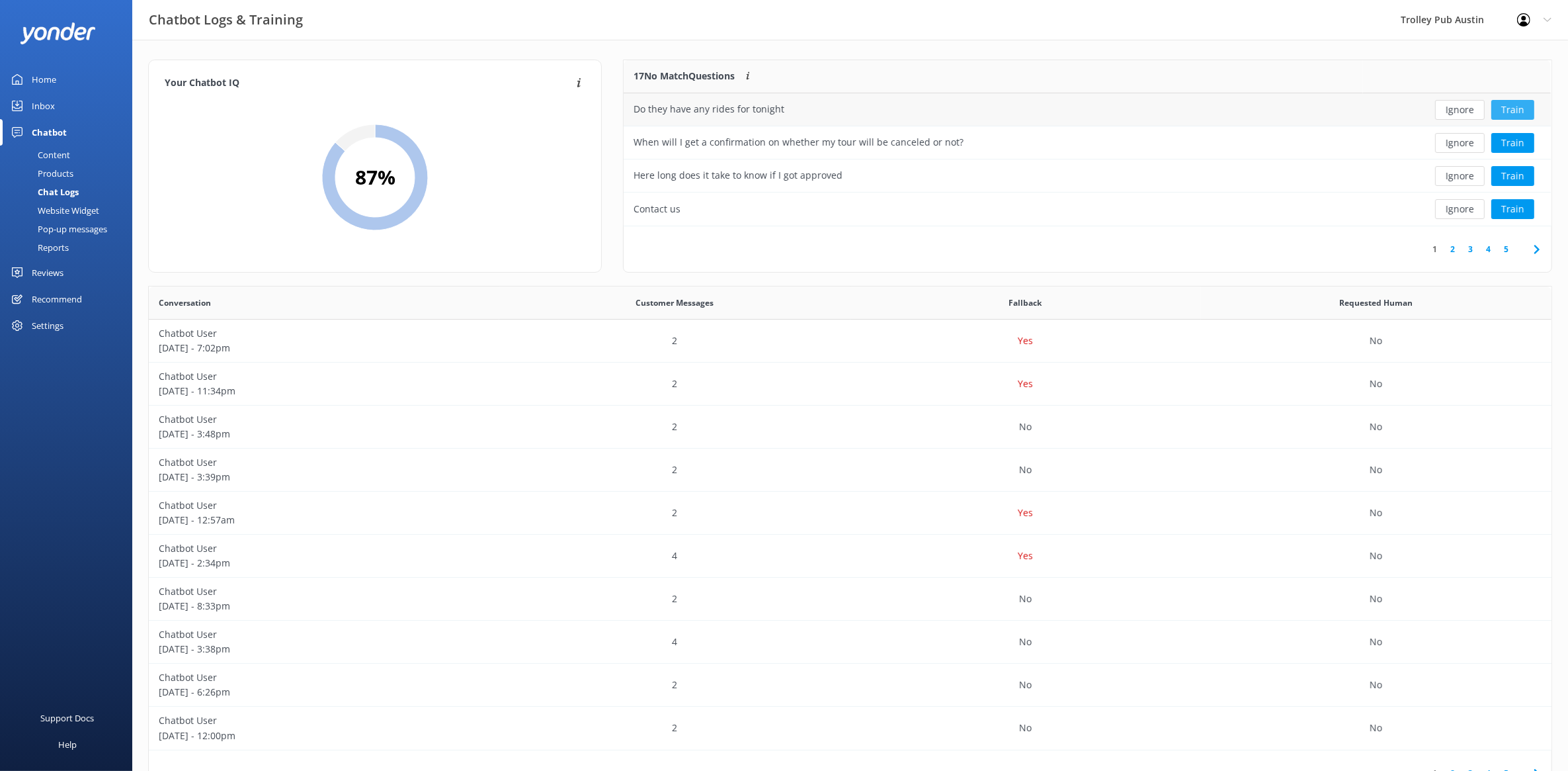
click at [1518, 108] on button "Train" at bounding box center [1513, 110] width 43 height 20
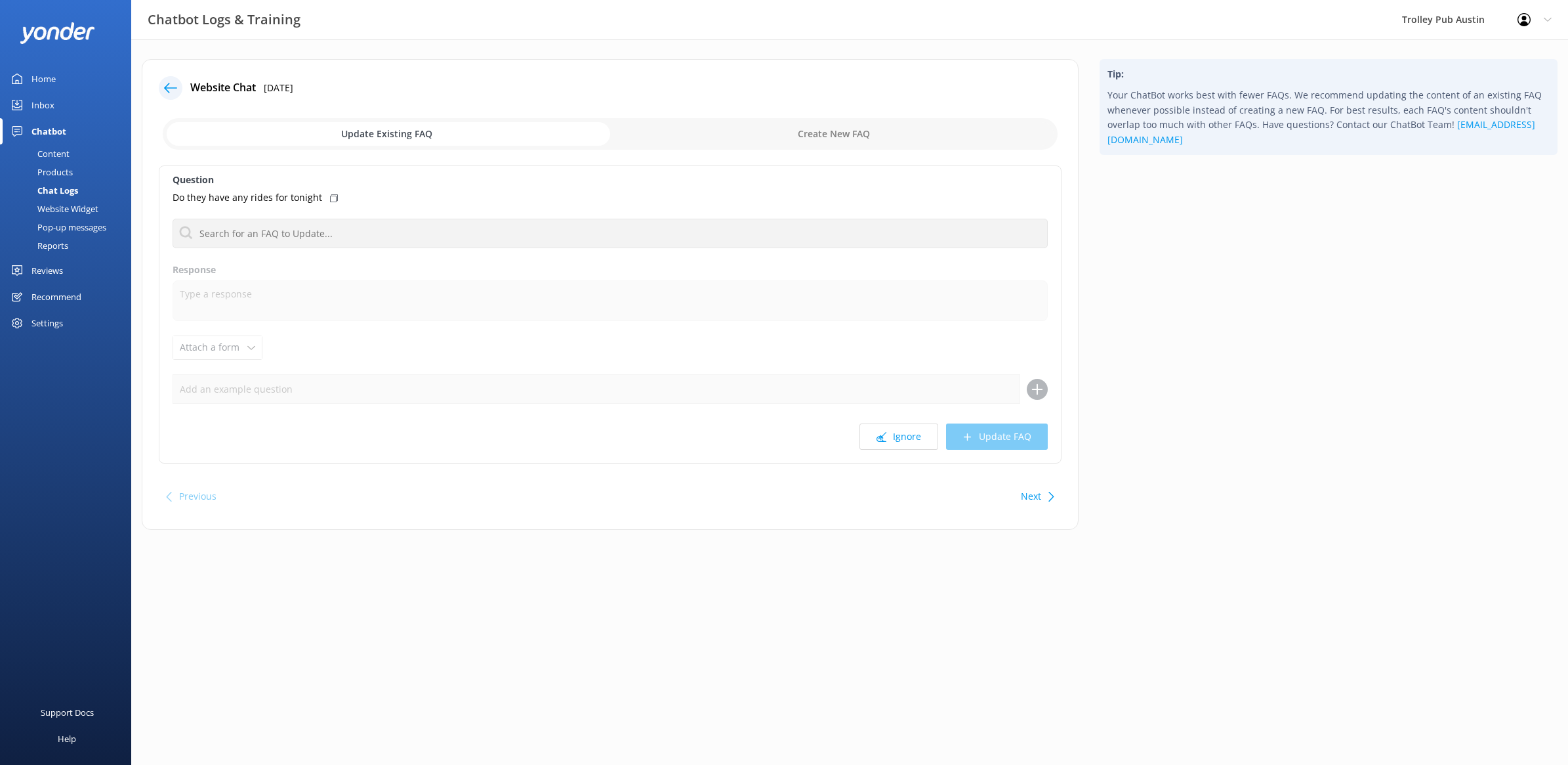
click at [774, 120] on input "checkbox" at bounding box center [610, 134] width 895 height 32
checkbox input "true"
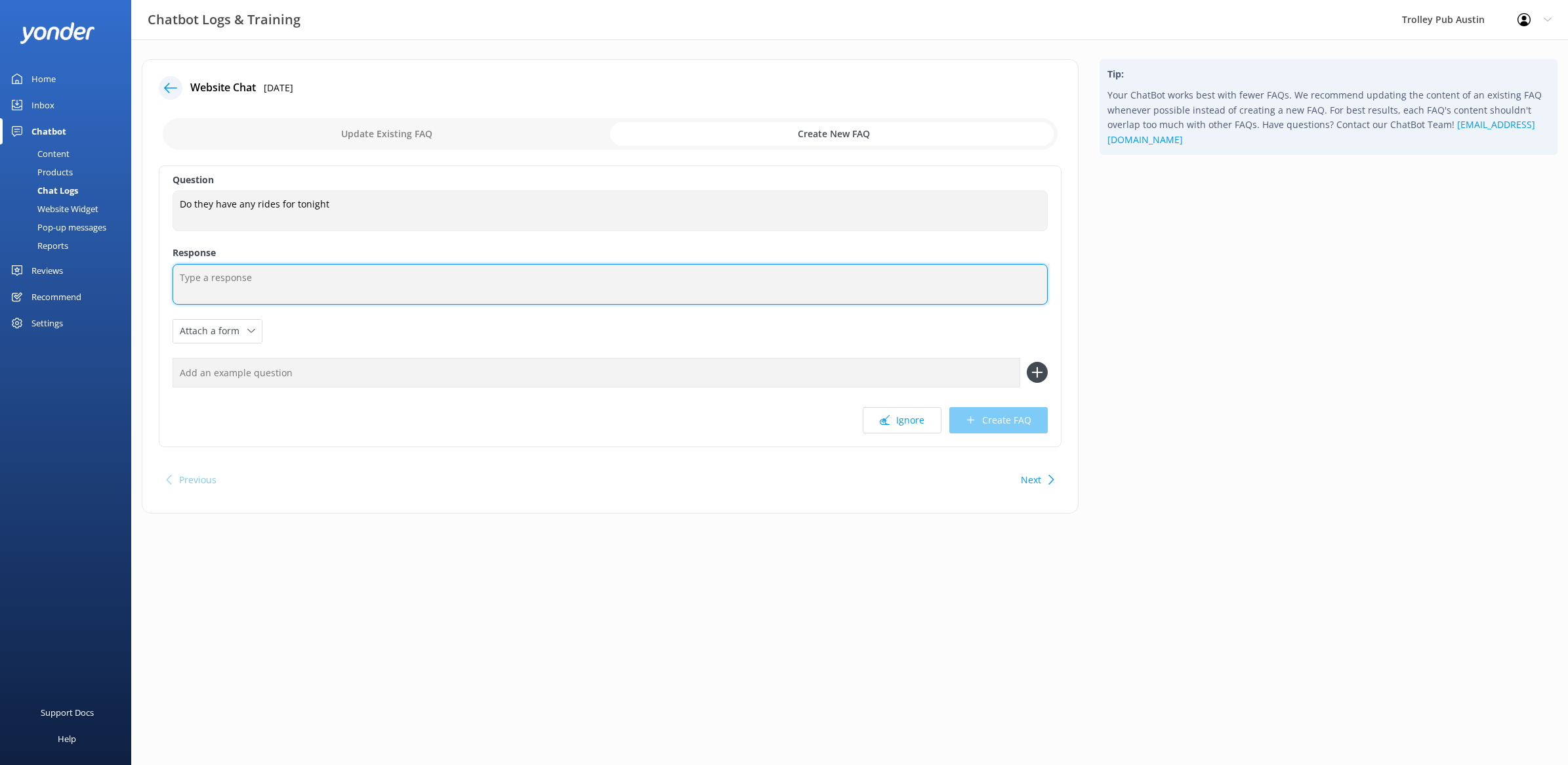
click at [447, 276] on textarea at bounding box center [611, 284] width 876 height 40
paste textarea "To check our same-day availability, please give us a call at [PHONE_NUMBER]"
type textarea "To check our same-day availability, please give us a call at [PHONE_NUMBER]"
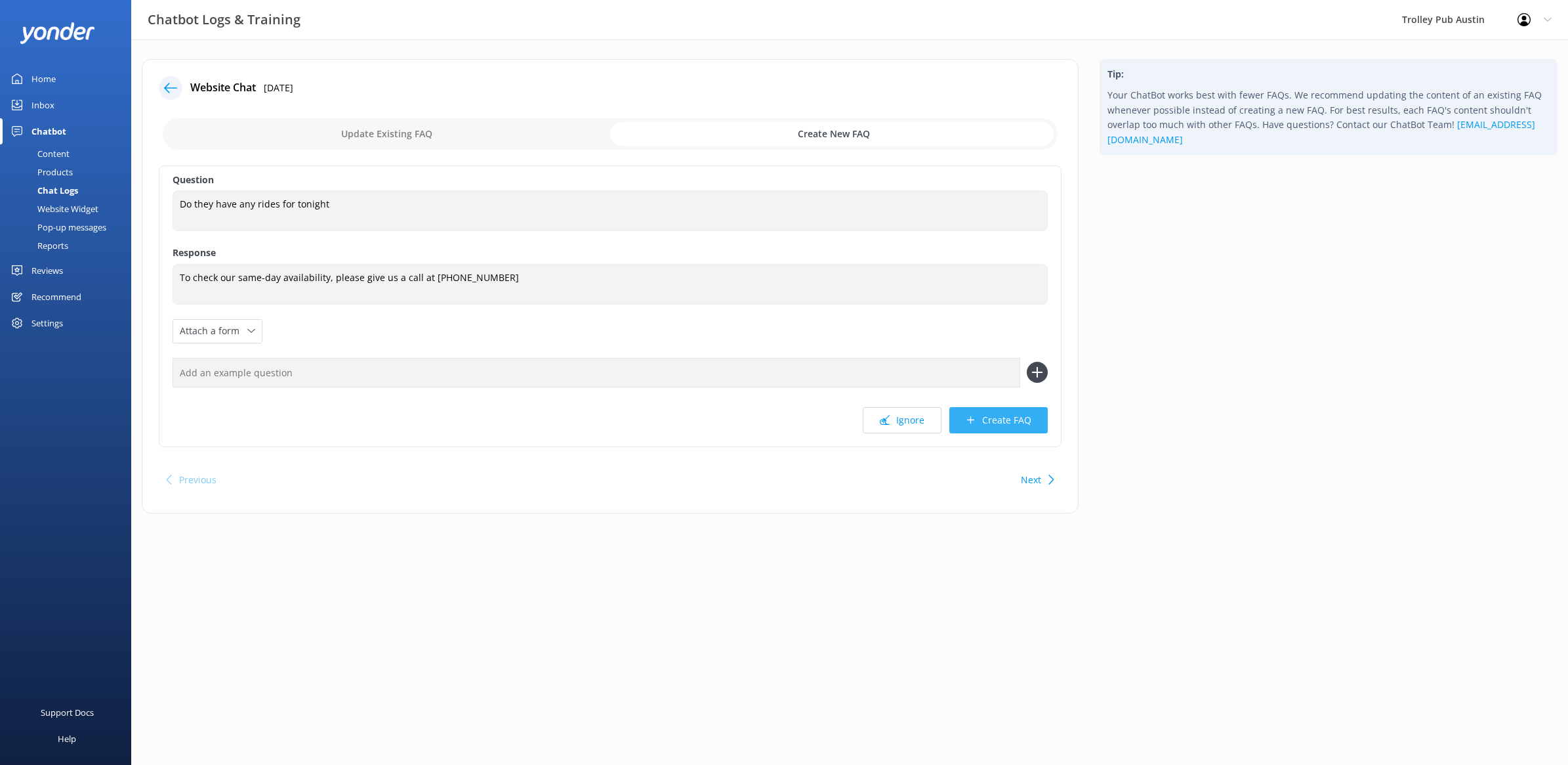
click at [987, 421] on button "Create FAQ" at bounding box center [999, 420] width 98 height 26
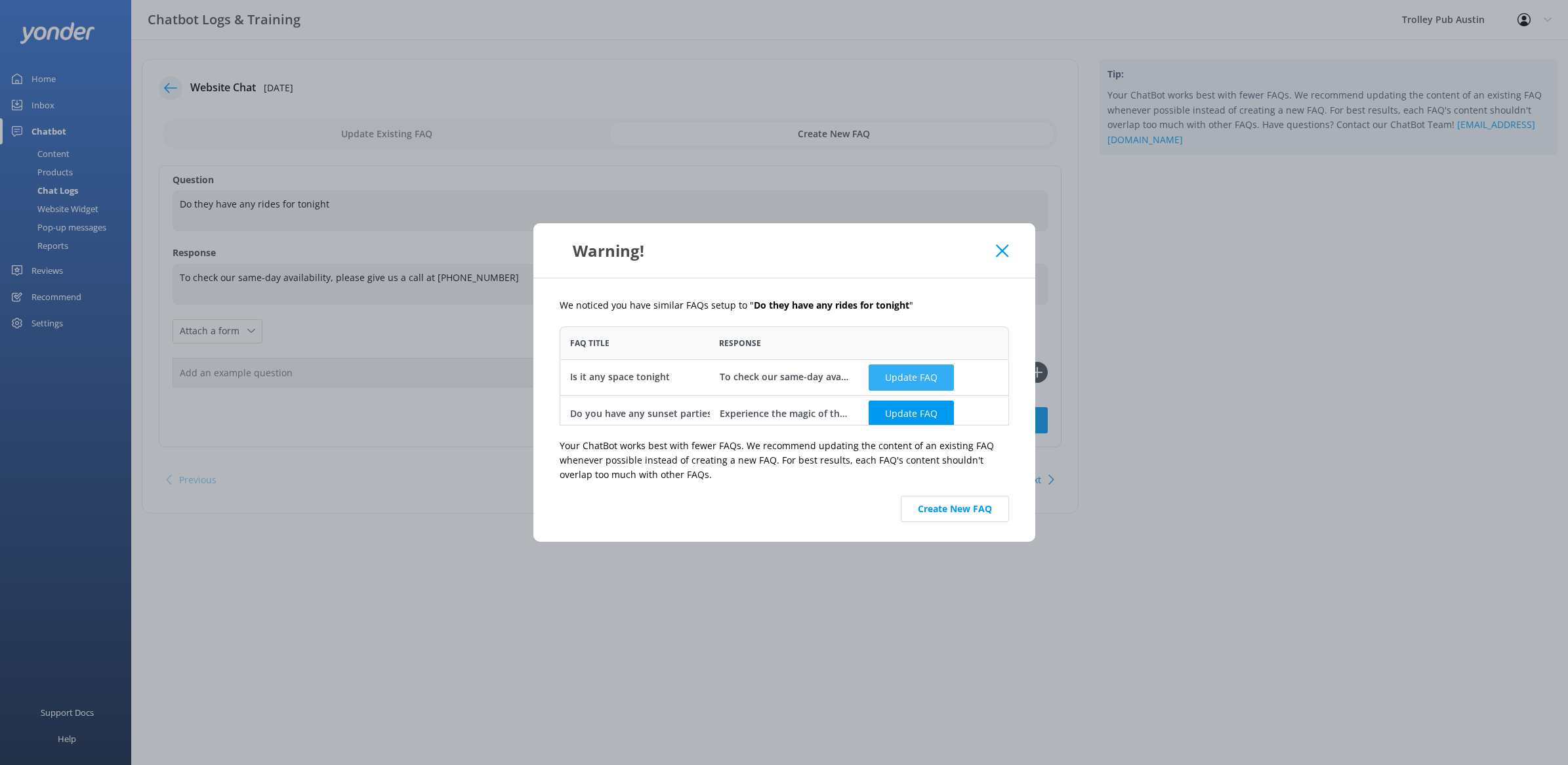
click at [902, 371] on button "Update FAQ" at bounding box center [911, 376] width 86 height 26
checkbox input "false"
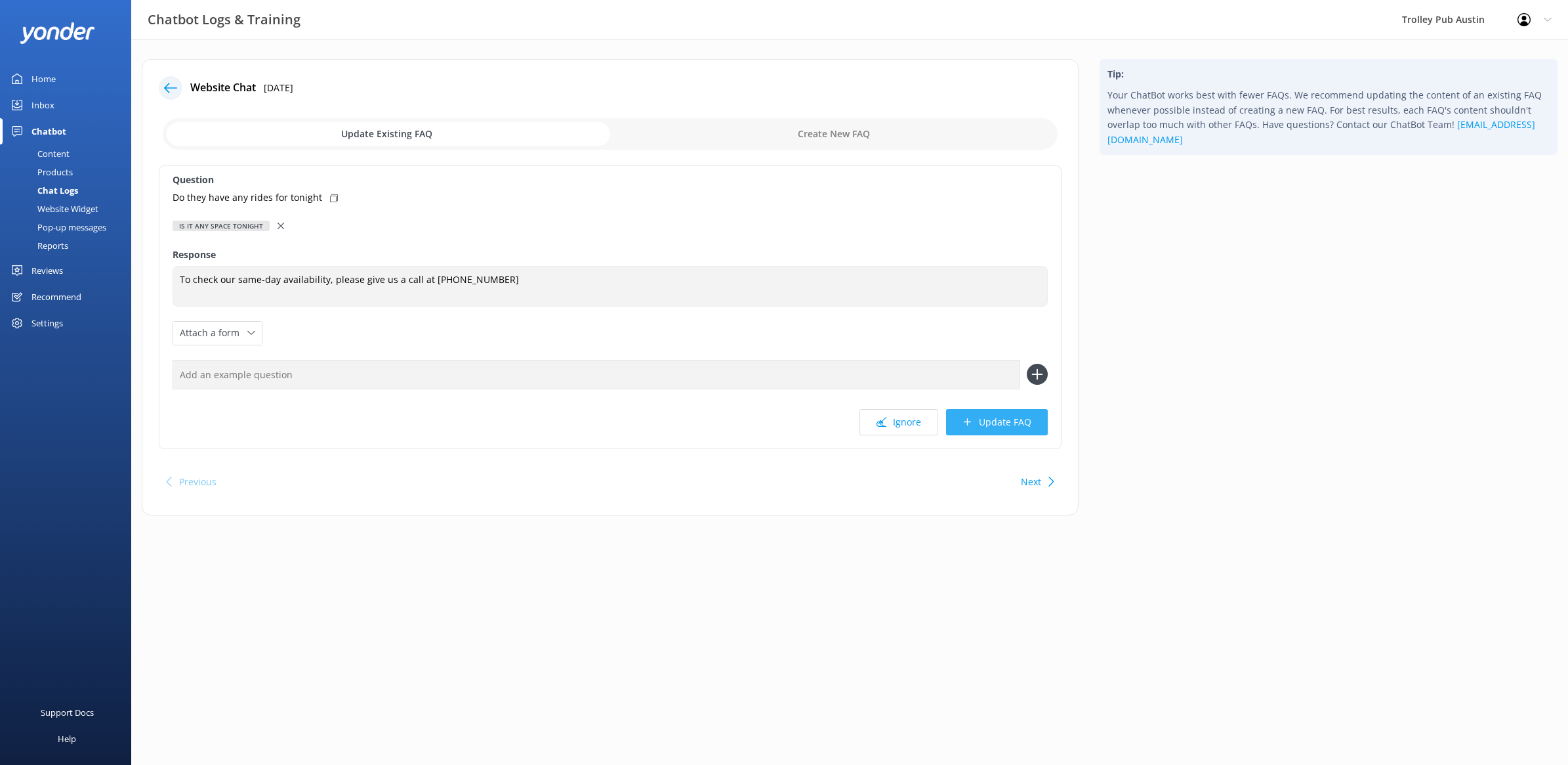
click at [994, 419] on button "Update FAQ" at bounding box center [997, 421] width 102 height 26
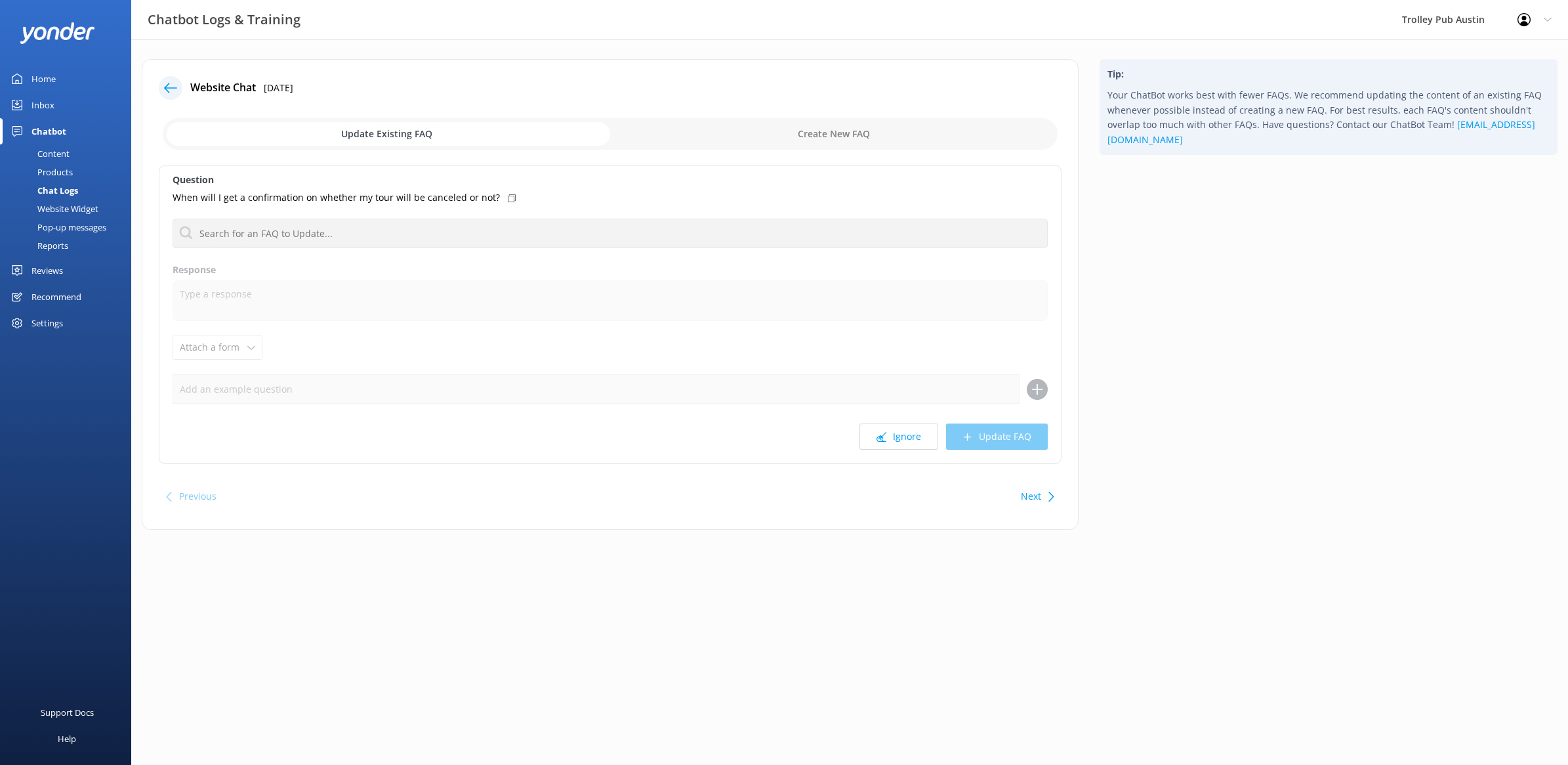
click at [171, 80] on div at bounding box center [171, 88] width 24 height 24
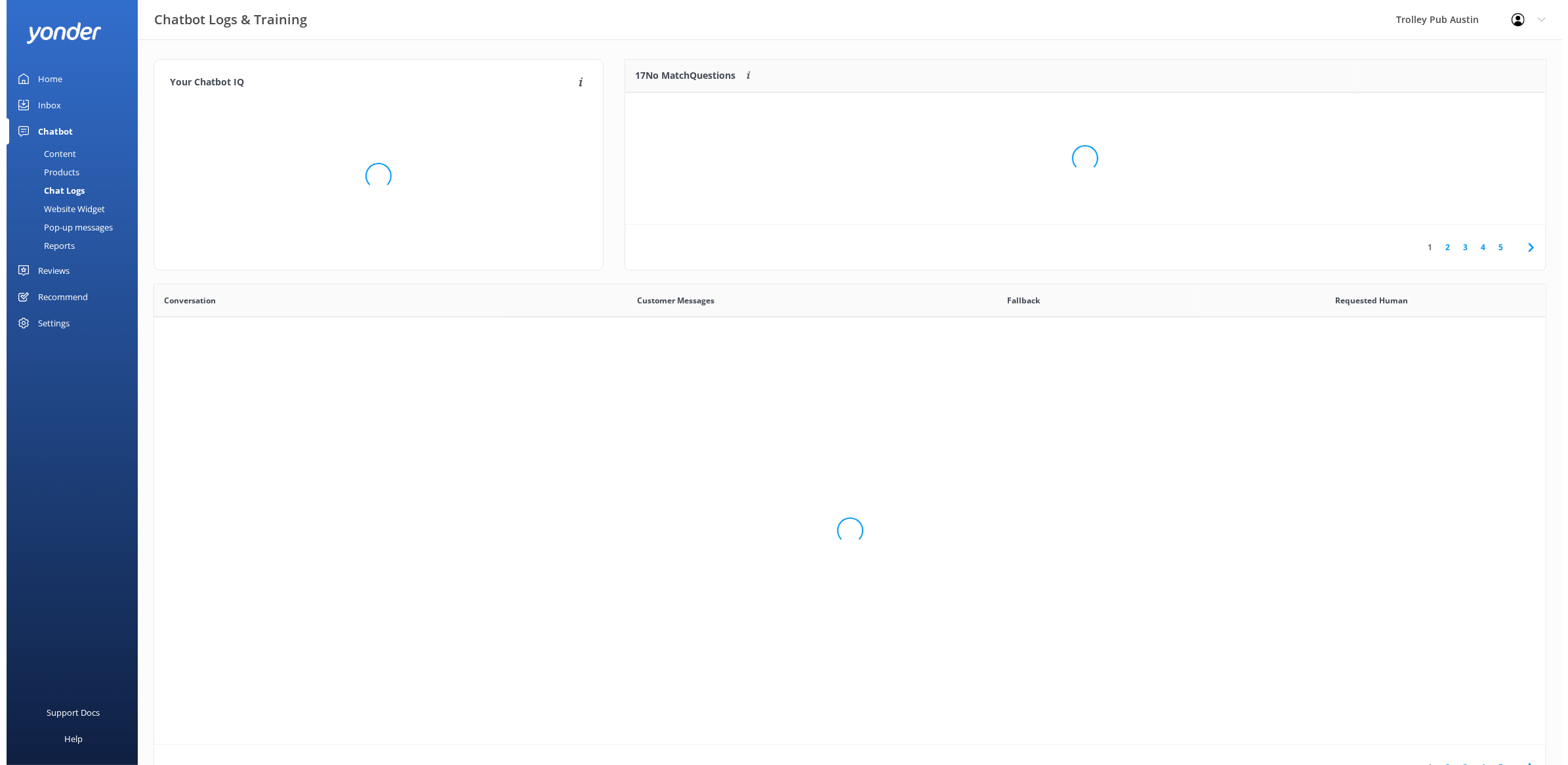
scroll to position [448, 1378]
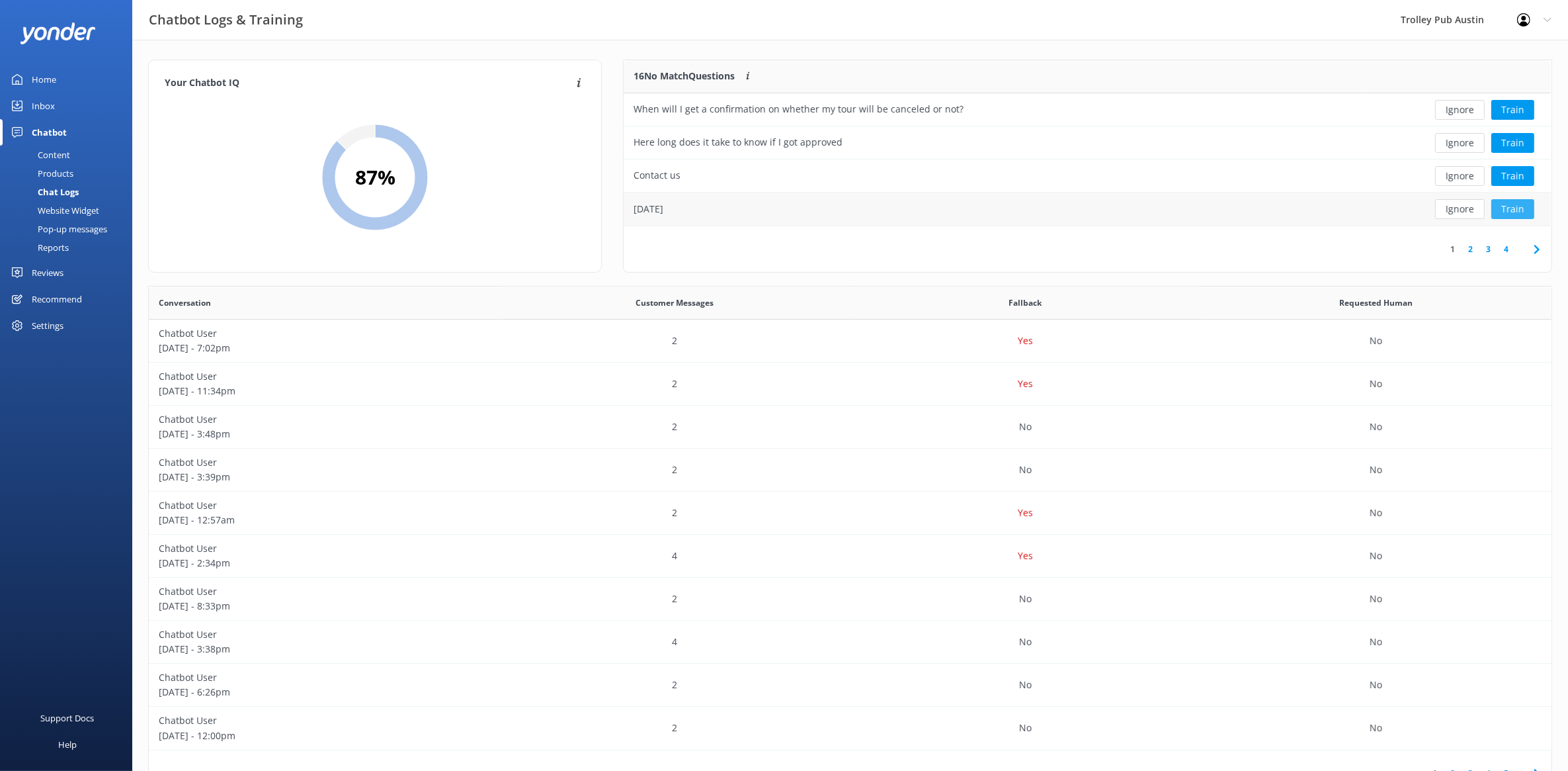
click at [1520, 209] on button "Train" at bounding box center [1513, 209] width 43 height 20
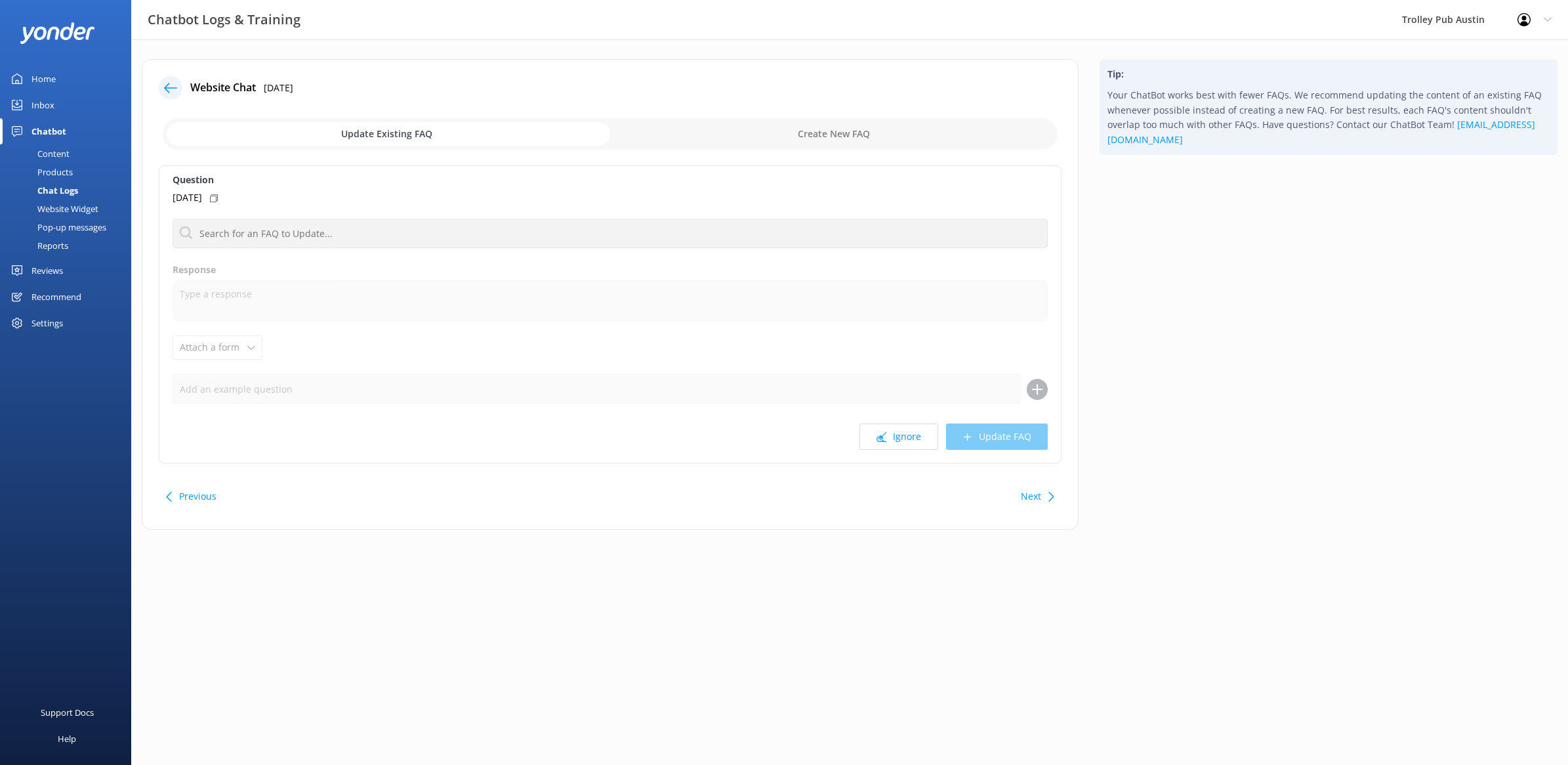
click at [763, 126] on input "checkbox" at bounding box center [610, 134] width 895 height 32
checkbox input "true"
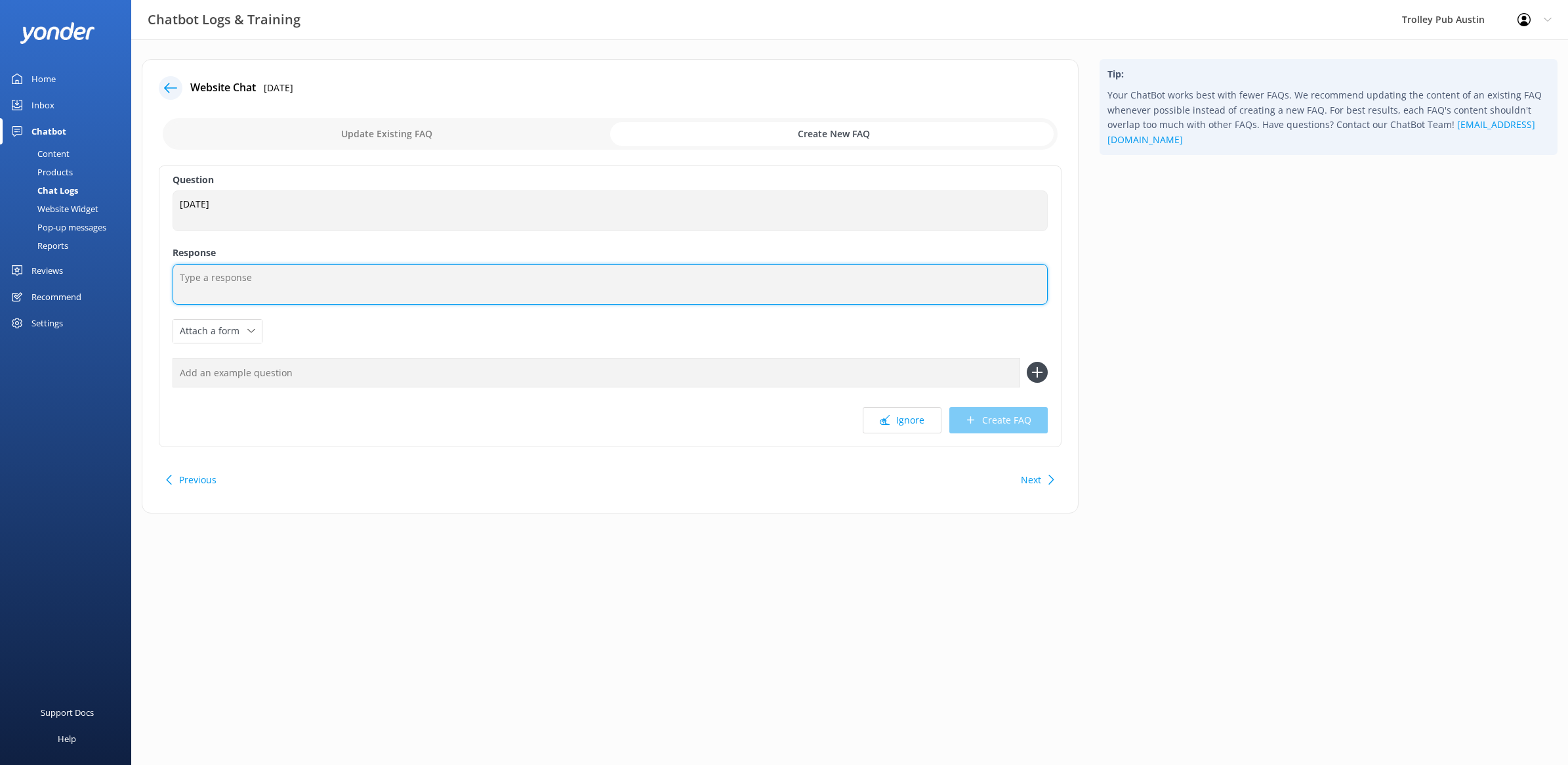
click at [489, 269] on textarea at bounding box center [611, 284] width 876 height 40
paste textarea "To check our same-day availability, please give us a call at [PHONE_NUMBER]"
type textarea "To check our same-day availability, please give us a call at [PHONE_NUMBER]"
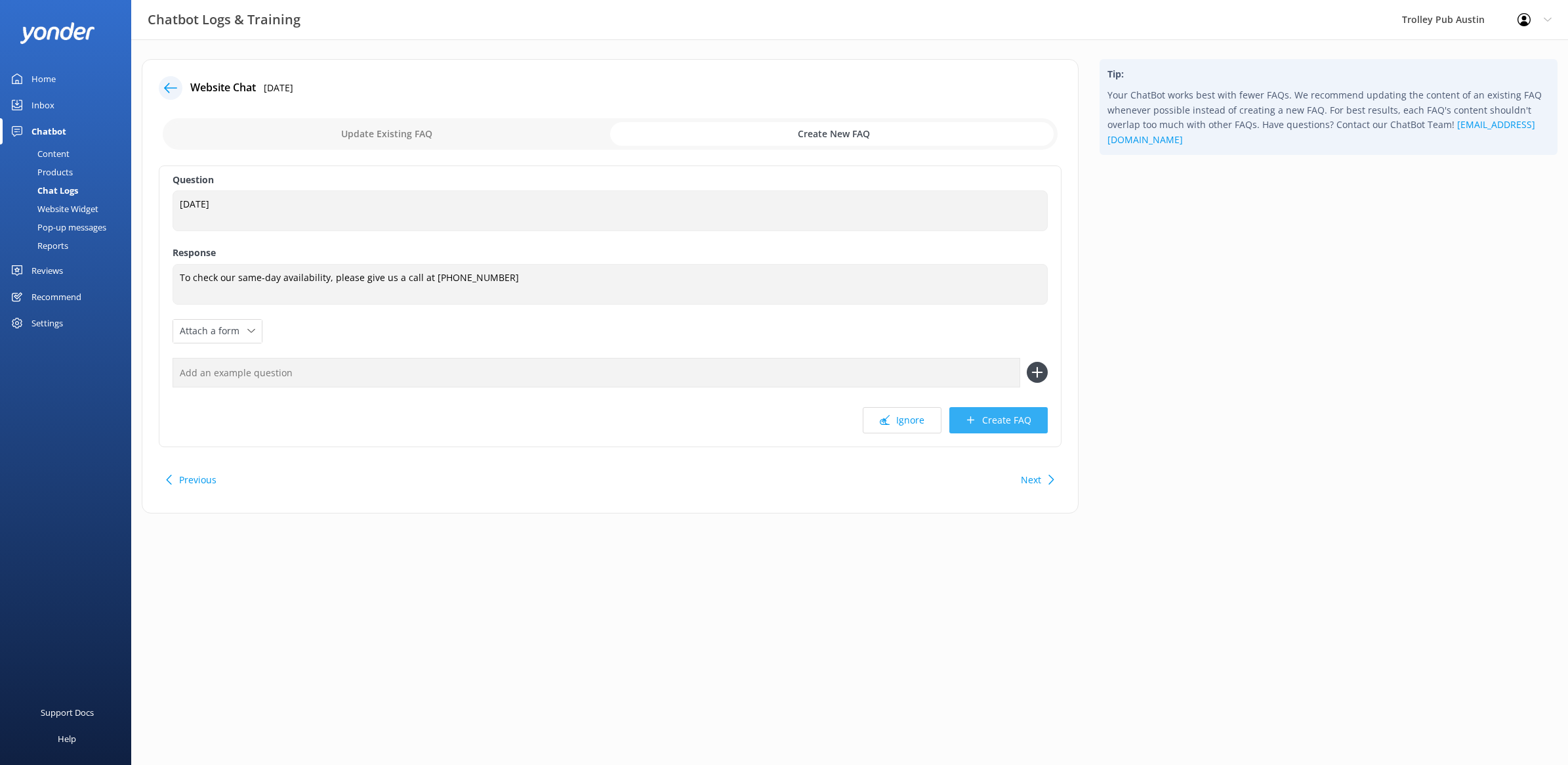
click at [1002, 422] on button "Create FAQ" at bounding box center [999, 420] width 98 height 26
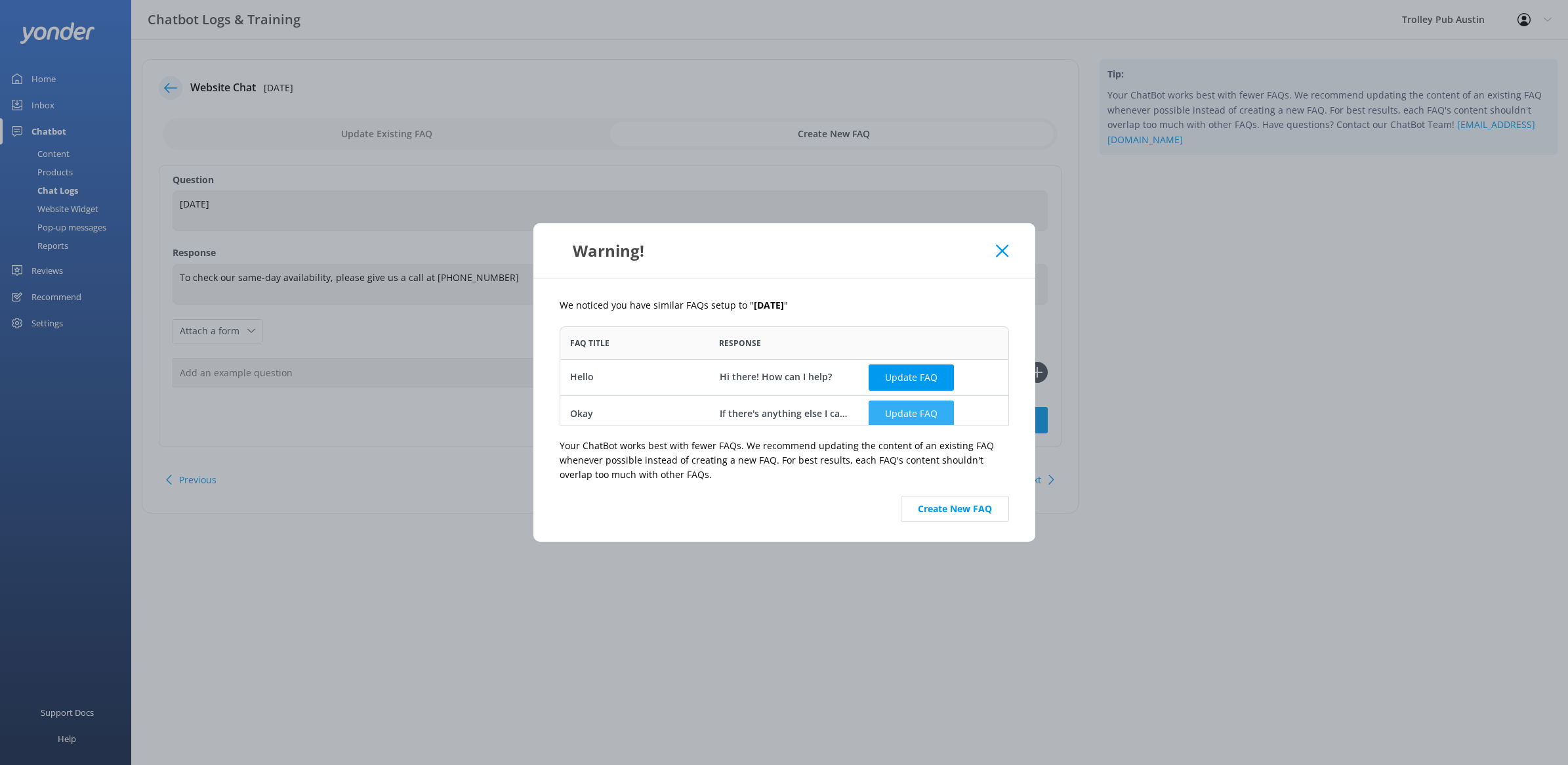
scroll to position [6, 0]
click at [946, 507] on button "Create New FAQ" at bounding box center [955, 509] width 108 height 26
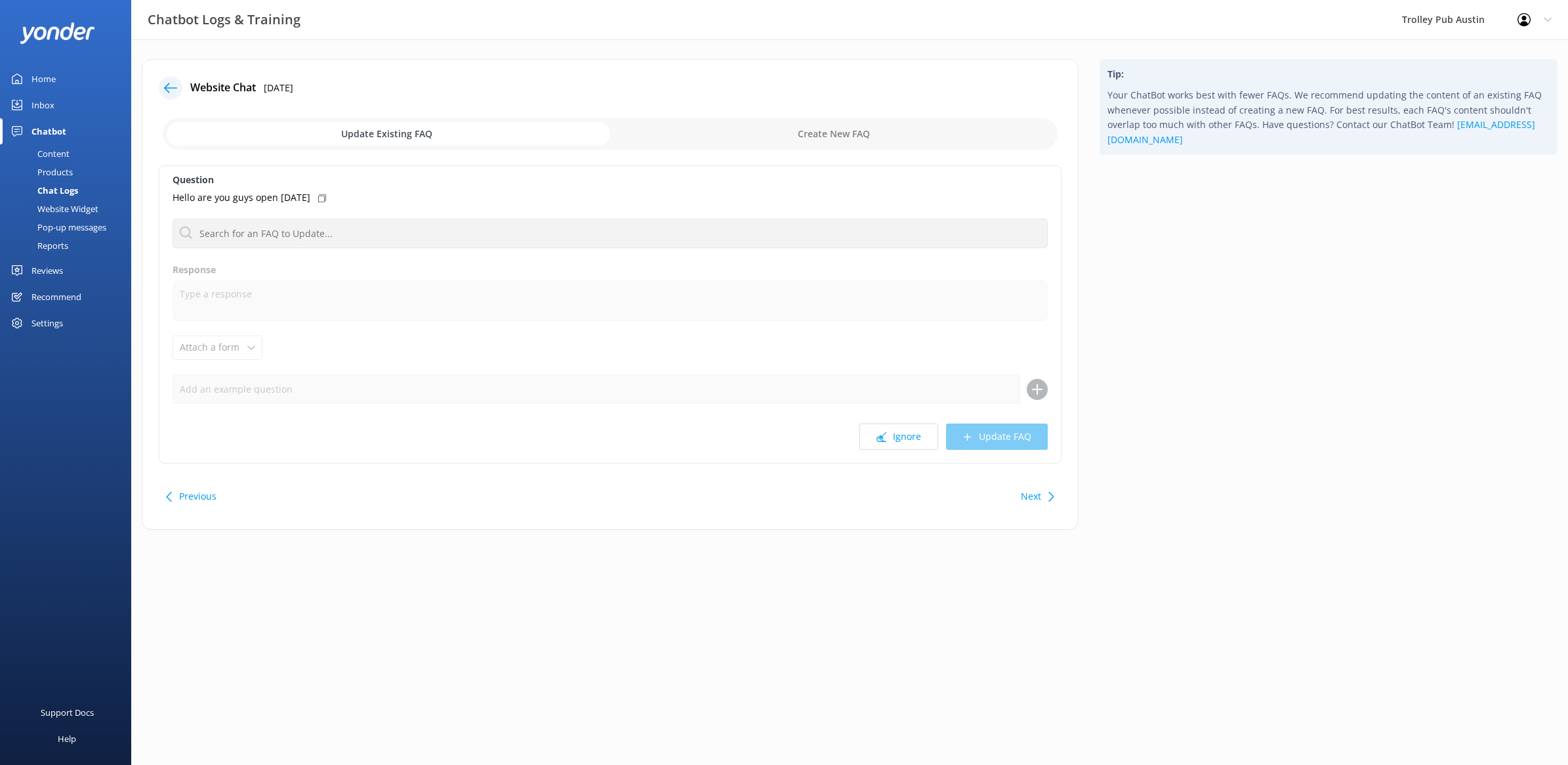
click at [818, 131] on input "checkbox" at bounding box center [610, 134] width 895 height 32
checkbox input "true"
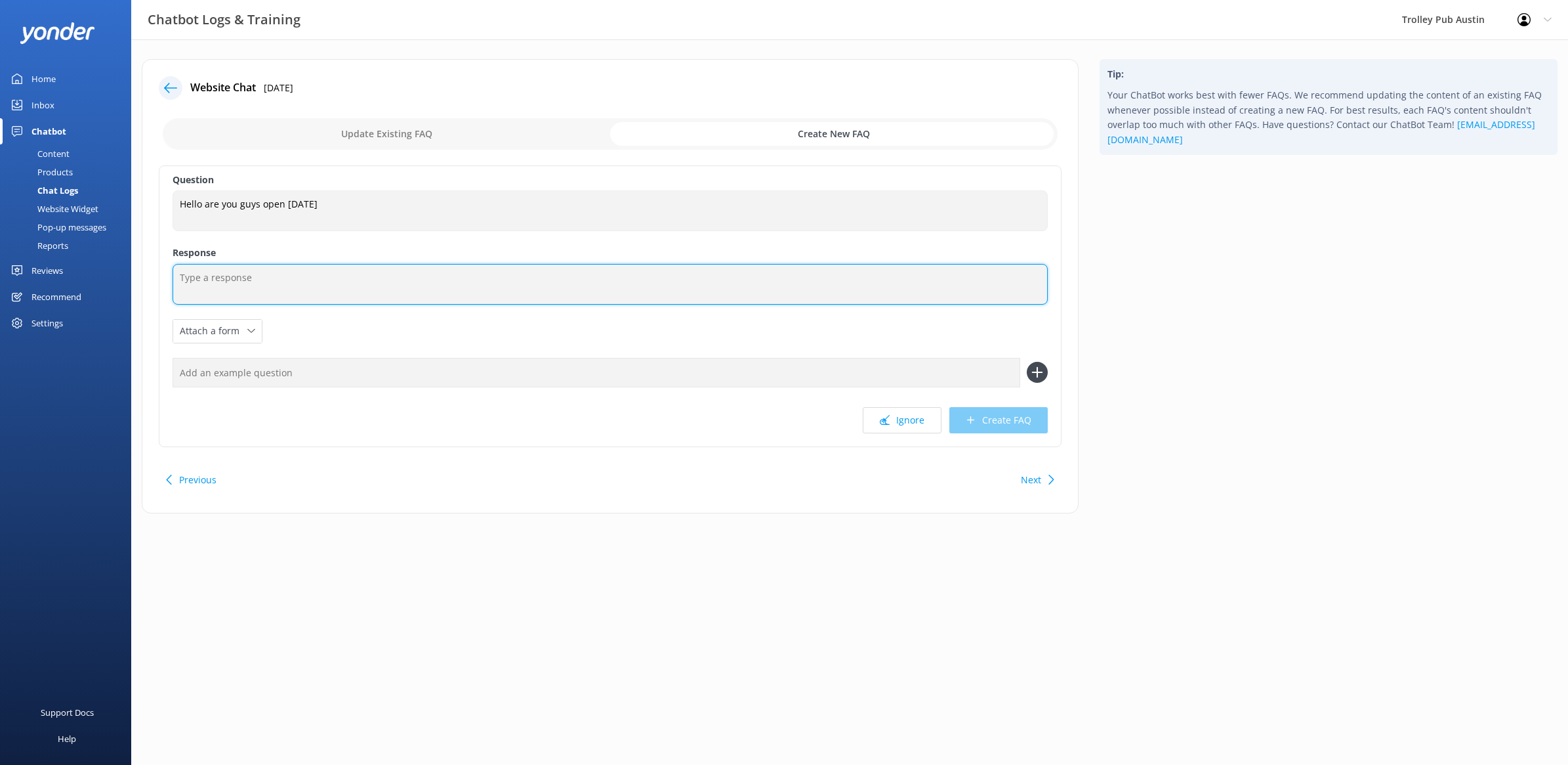
click at [568, 290] on textarea at bounding box center [611, 284] width 876 height 40
paste textarea "To check our same-day availability, please give us a call at [PHONE_NUMBER]"
type textarea "To check our same-day availability, please give us a call at [PHONE_NUMBER]"
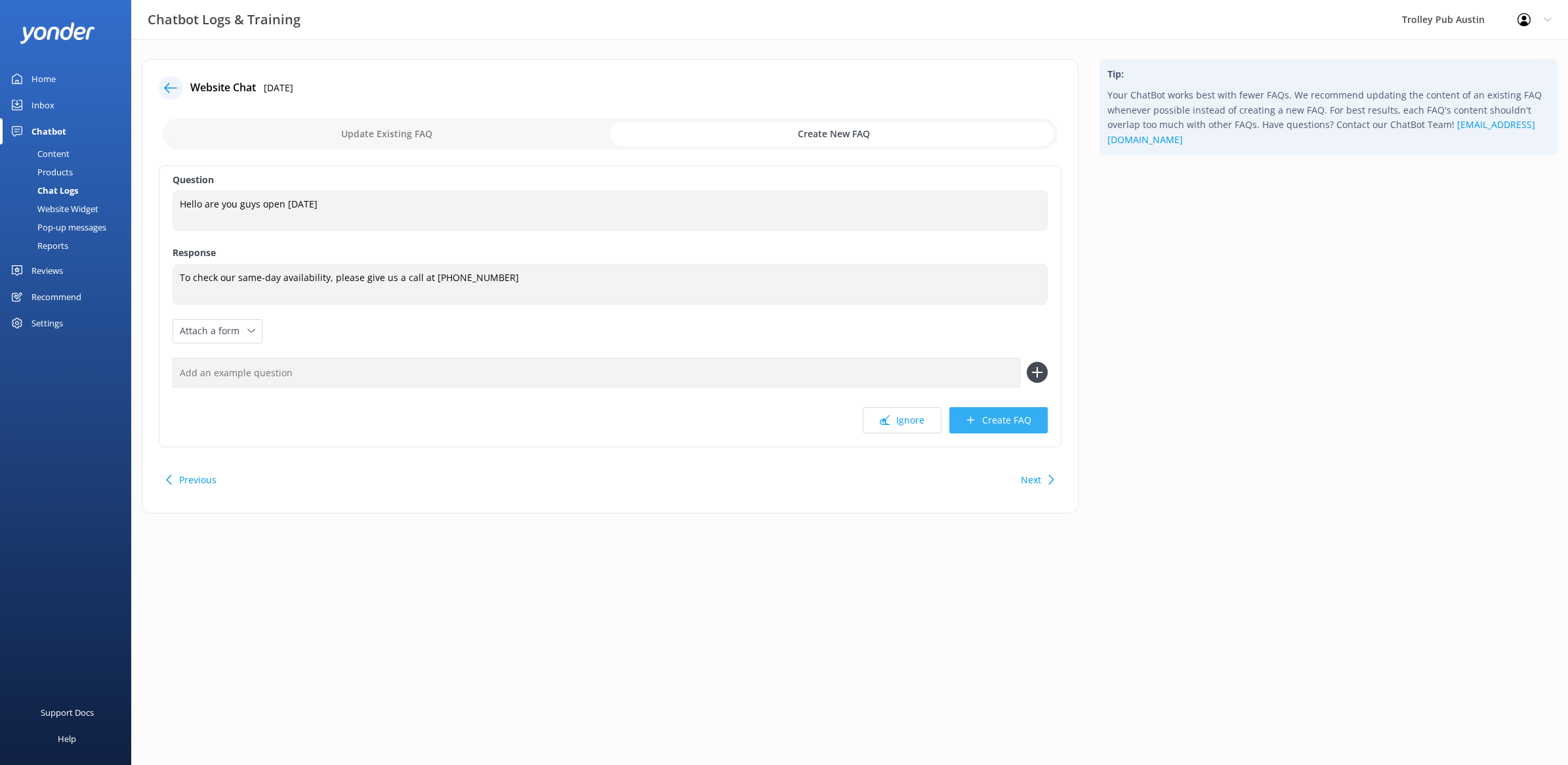
click at [993, 417] on button "Create FAQ" at bounding box center [999, 420] width 98 height 26
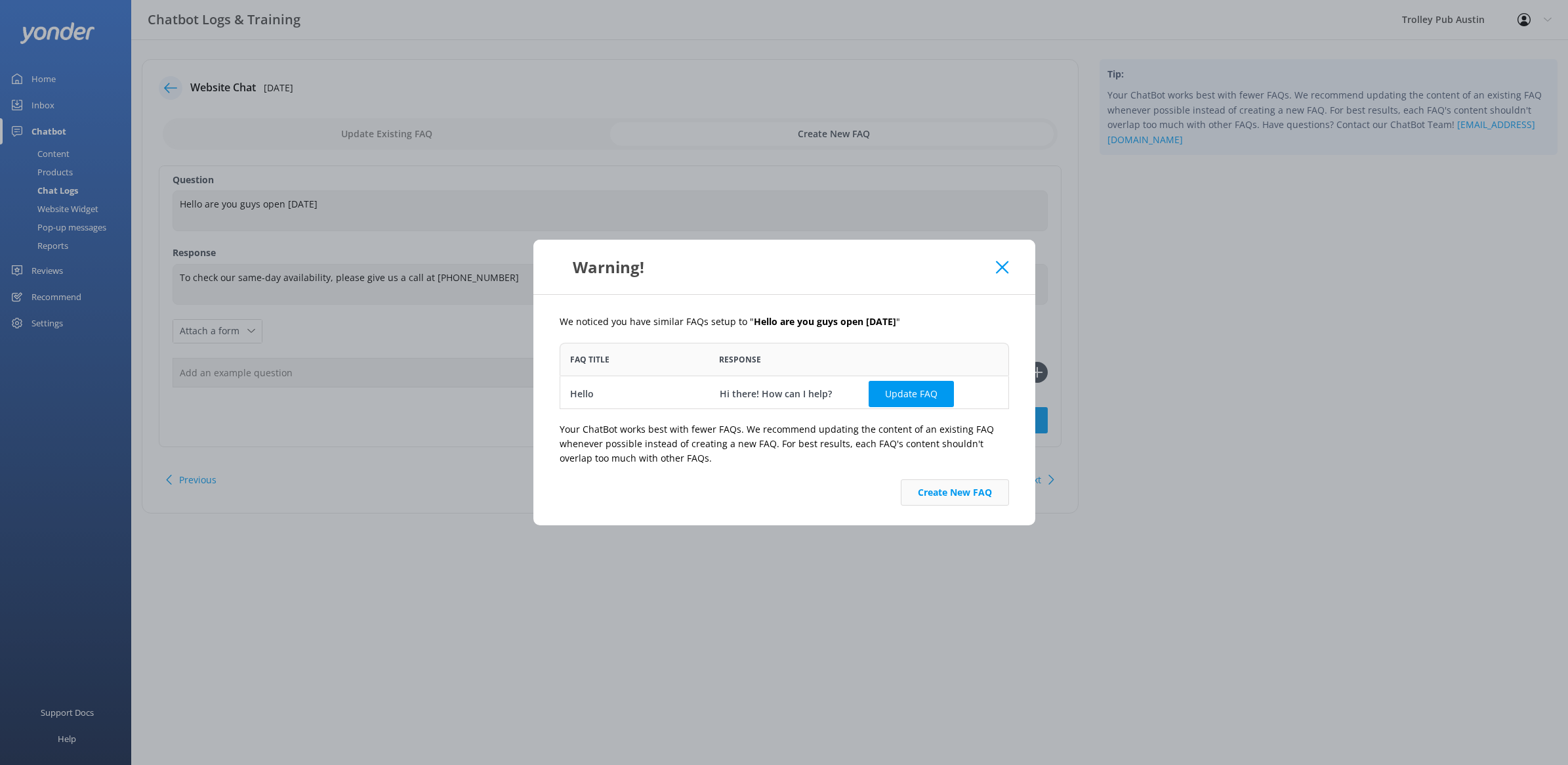
click at [942, 490] on button "Create New FAQ" at bounding box center [955, 492] width 108 height 26
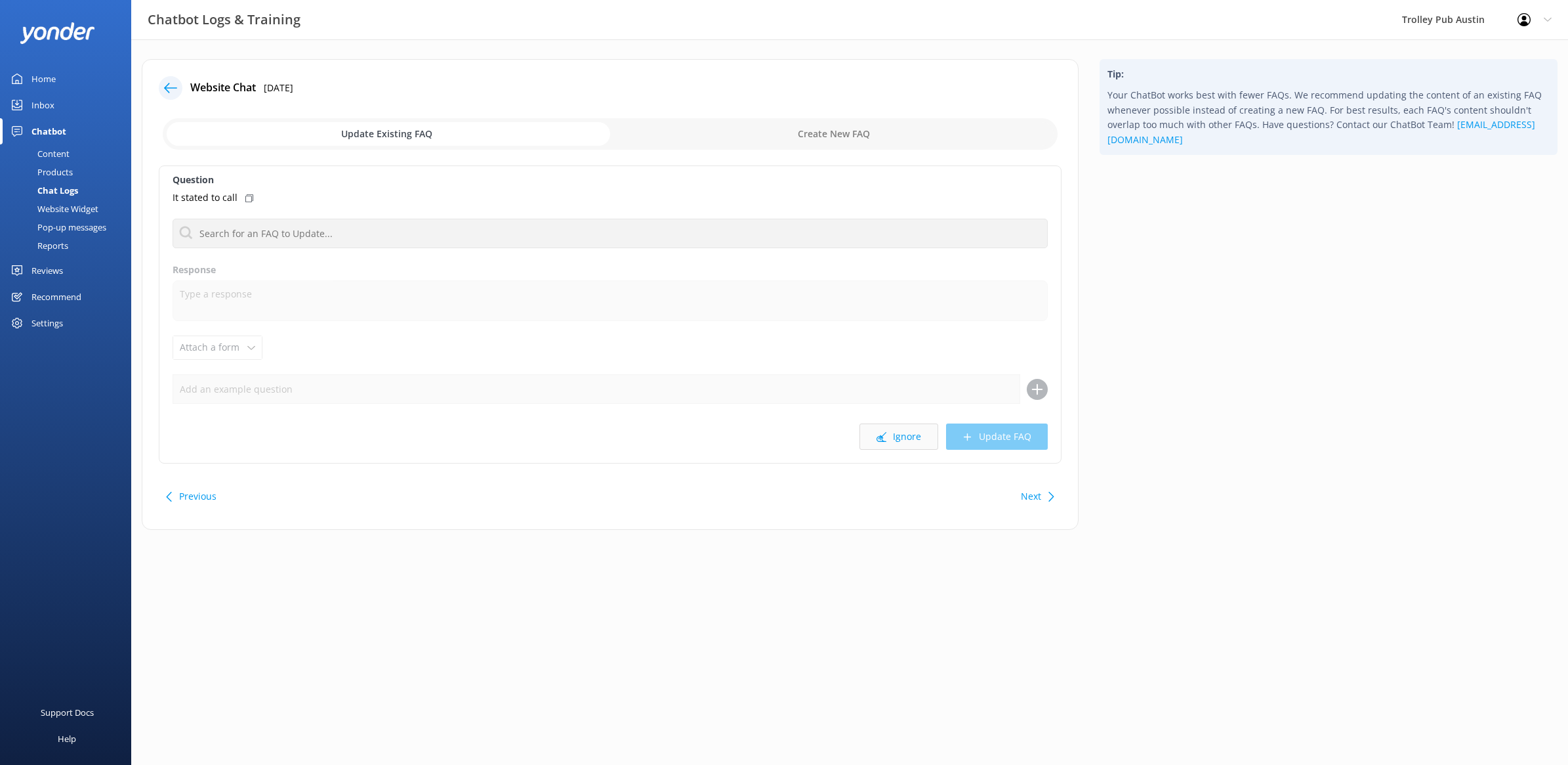
click at [890, 441] on button "Ignore" at bounding box center [899, 436] width 79 height 26
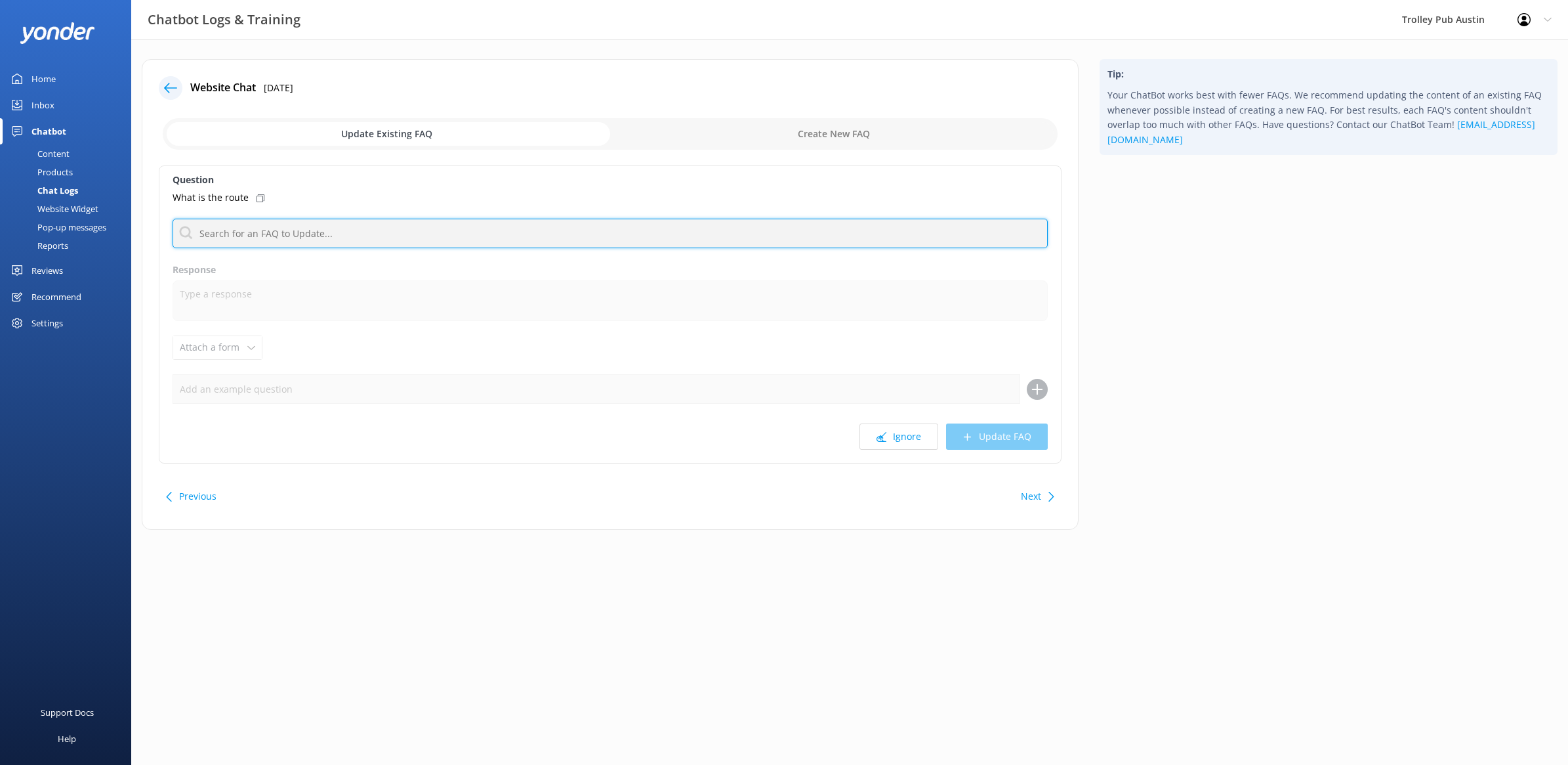
click at [416, 230] on input "text" at bounding box center [611, 233] width 876 height 29
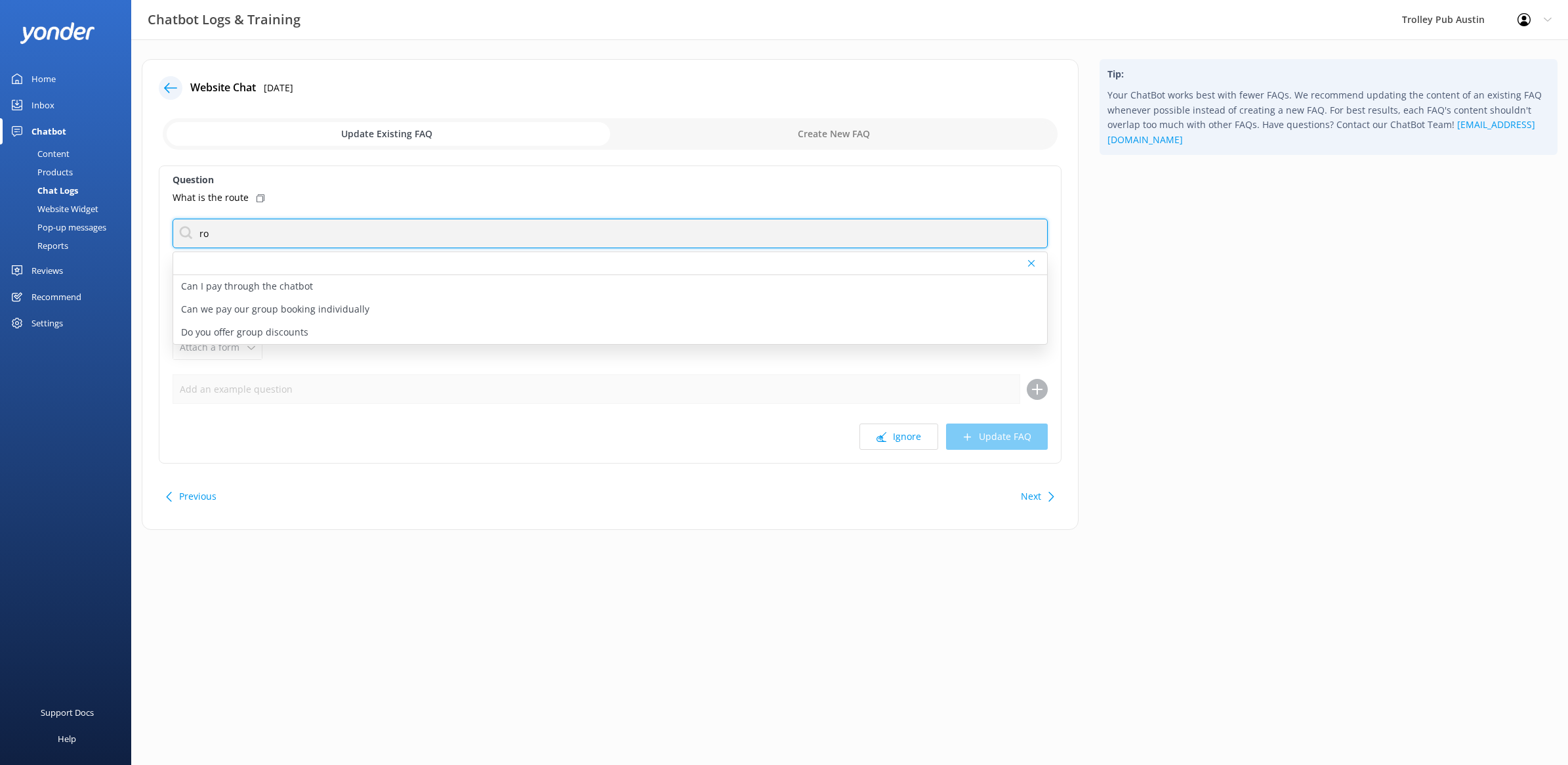
type input "r"
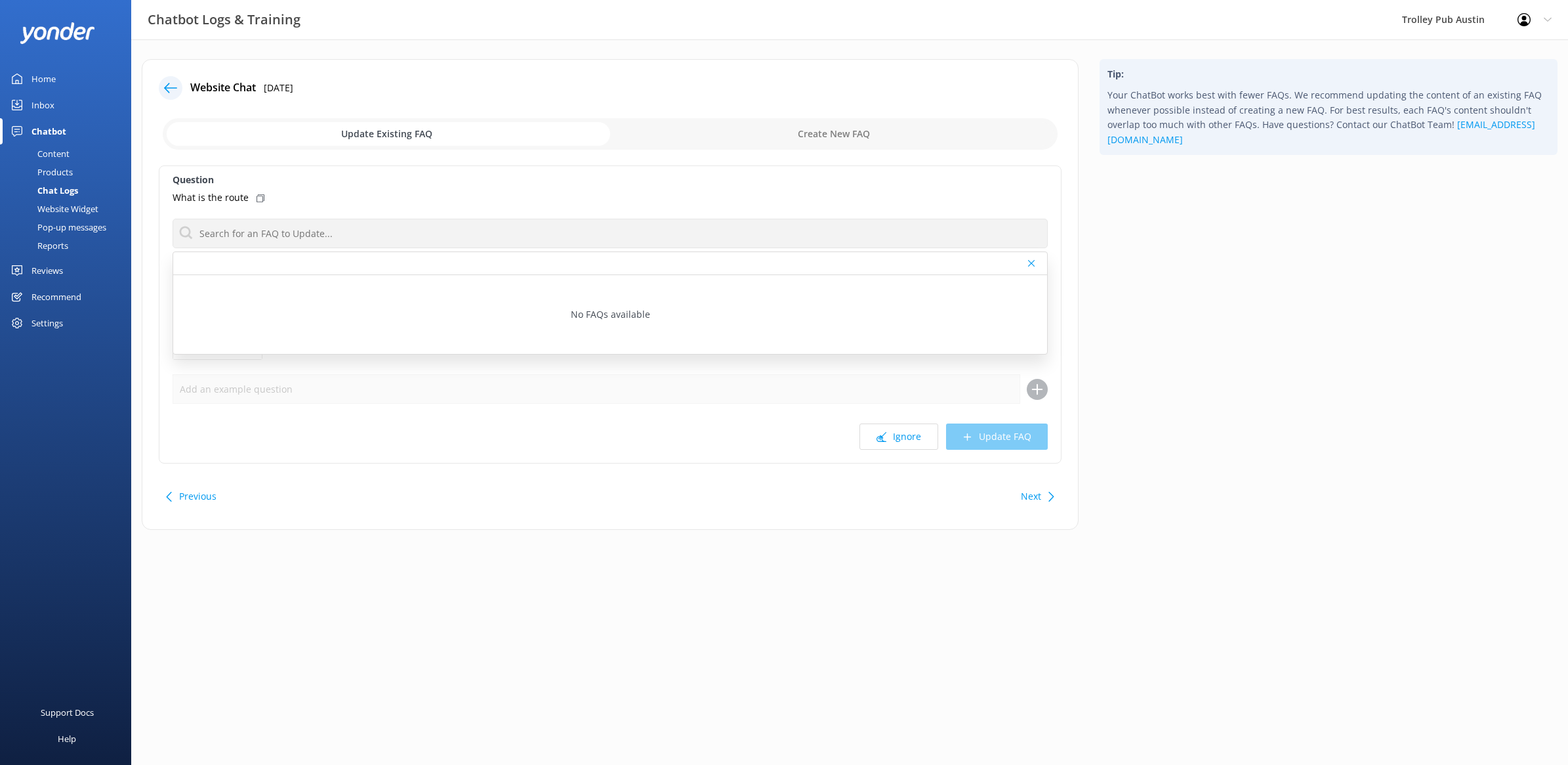
click at [841, 142] on input "checkbox" at bounding box center [610, 134] width 895 height 32
checkbox input "true"
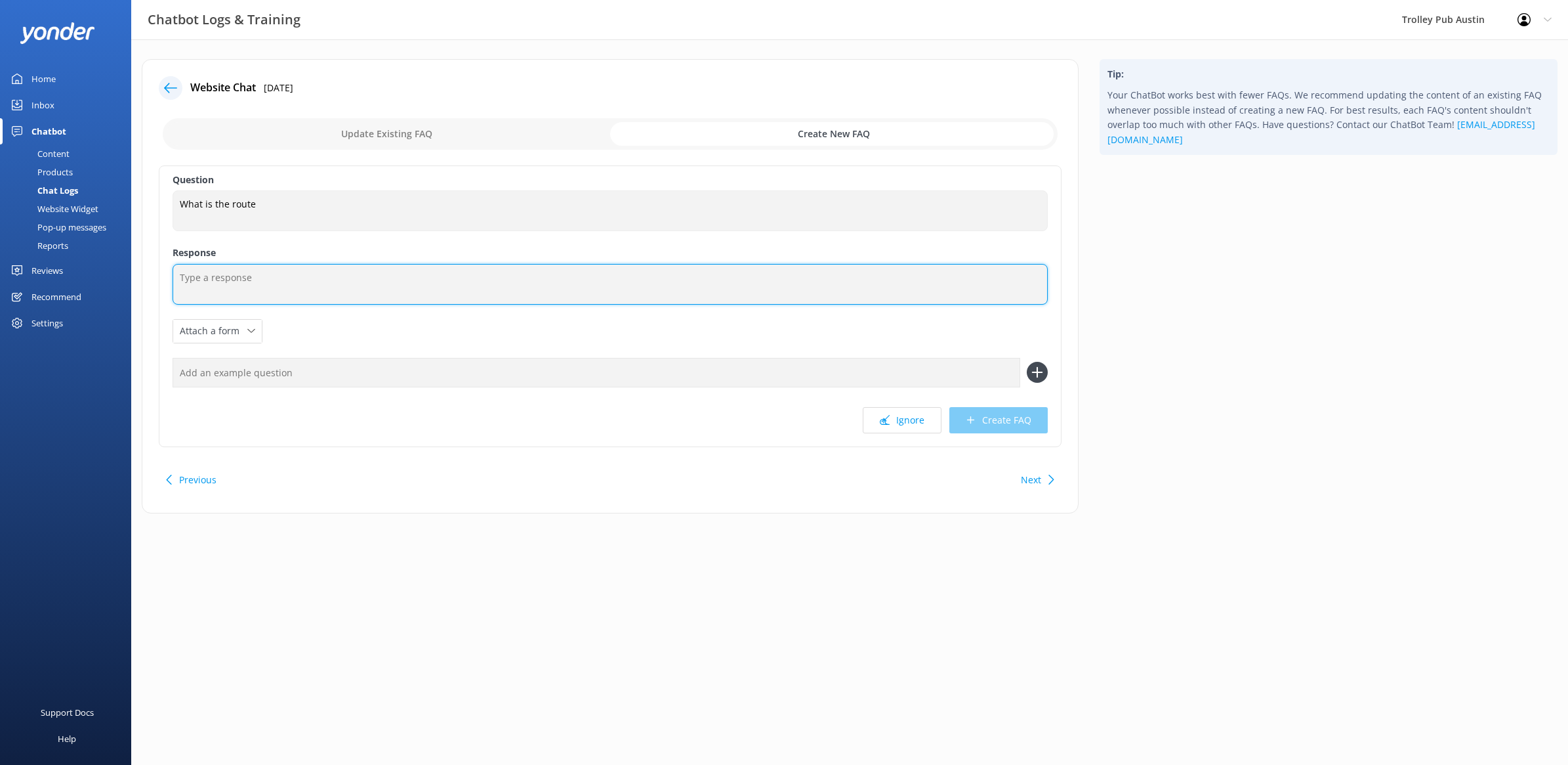
click at [376, 275] on textarea at bounding box center [611, 284] width 876 height 40
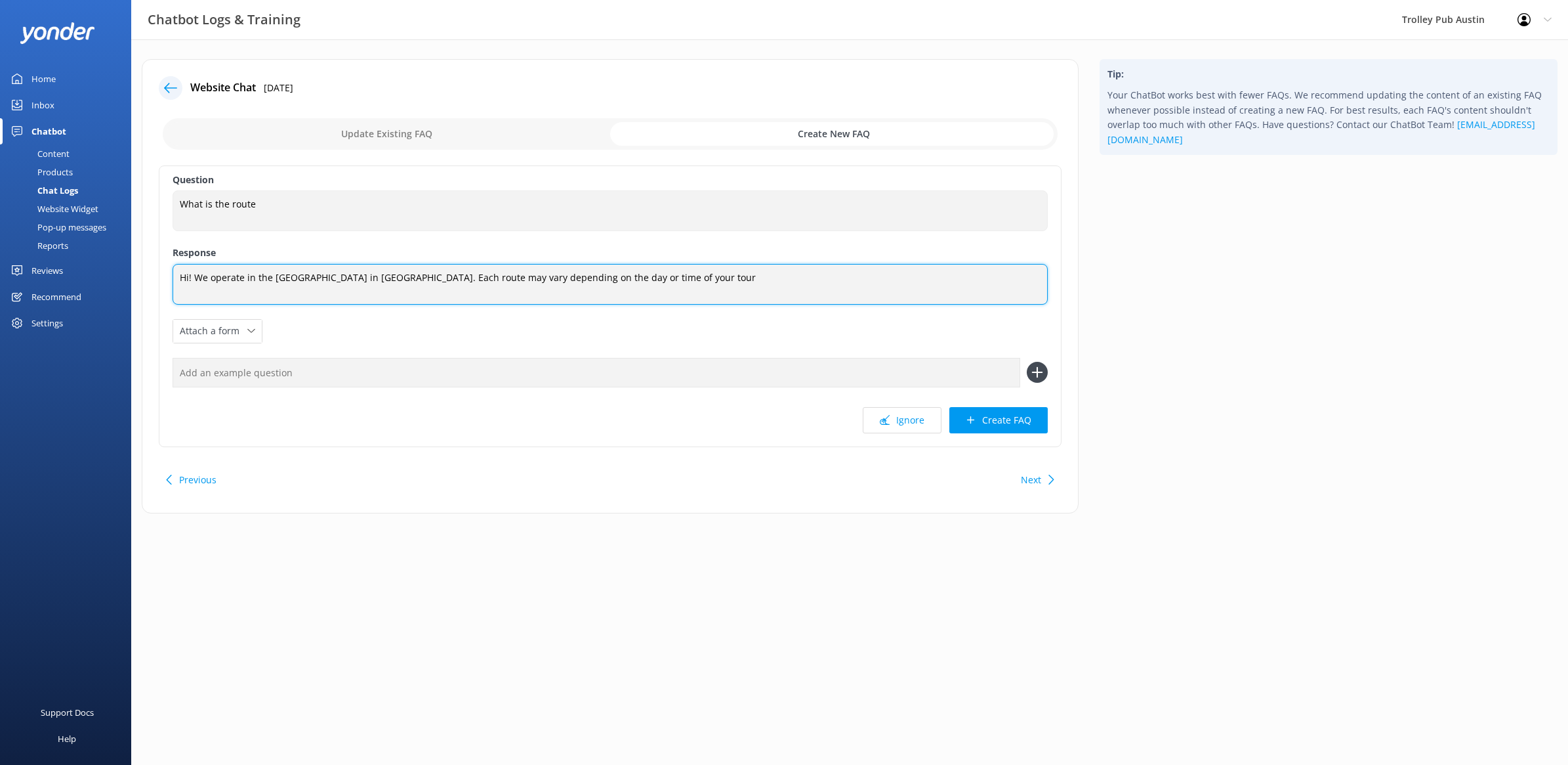
click at [451, 277] on textarea "Hi! We operate in the [GEOGRAPHIC_DATA] in [GEOGRAPHIC_DATA]. Each route may va…" at bounding box center [611, 284] width 876 height 40
click at [693, 280] on textarea "Hi! We operate in the [GEOGRAPHIC_DATA] in [GEOGRAPHIC_DATA]. Each route may va…" at bounding box center [611, 284] width 876 height 40
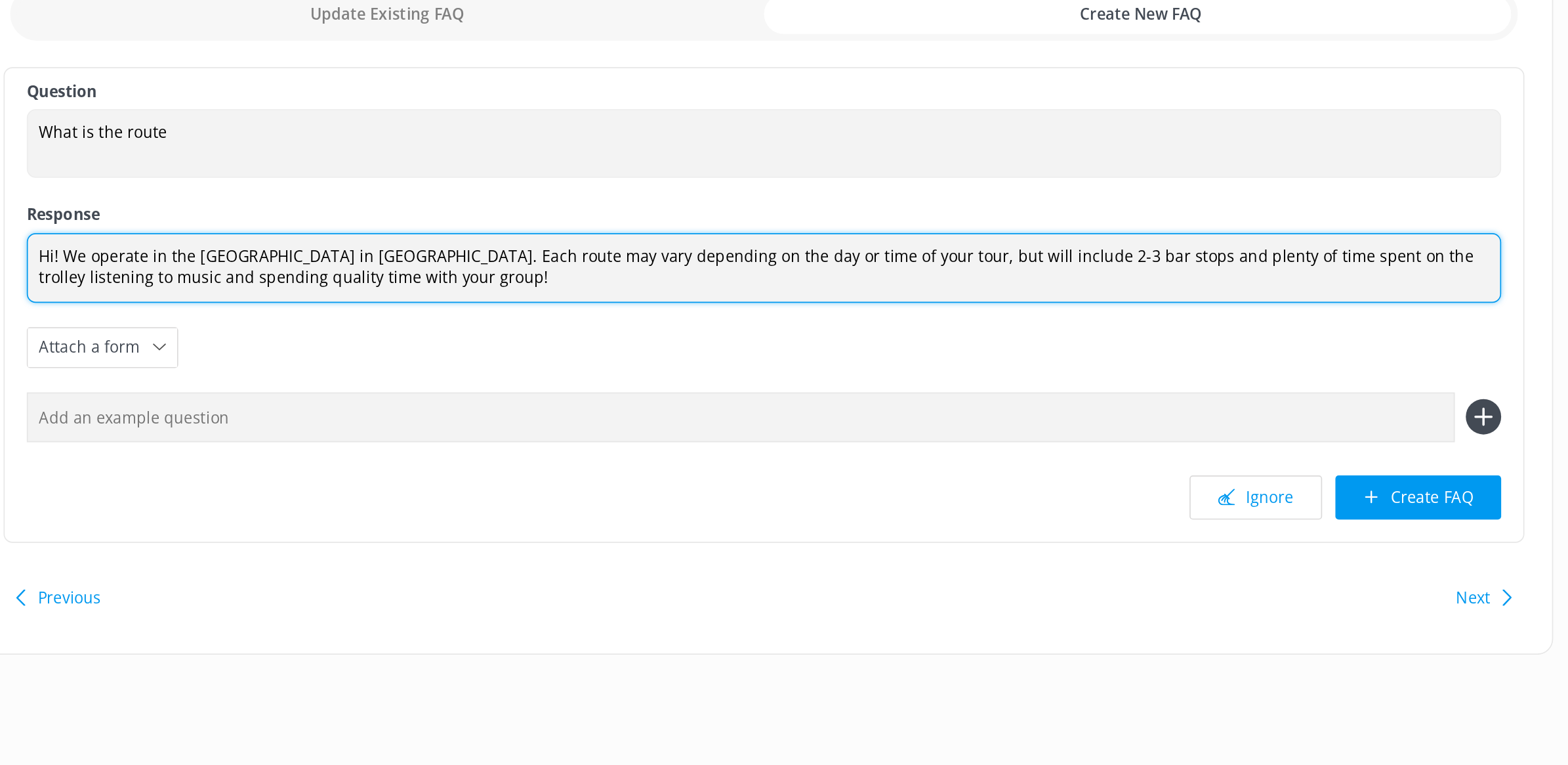
click at [644, 279] on textarea "Hi! We operate in the [GEOGRAPHIC_DATA] in [GEOGRAPHIC_DATA]. Each route may va…" at bounding box center [611, 285] width 876 height 41
click at [656, 279] on textarea "Hi! We operate in the [GEOGRAPHIC_DATA] in [GEOGRAPHIC_DATA]. Each route may va…" at bounding box center [611, 285] width 876 height 41
click at [665, 279] on textarea "Hi! We operate in the [GEOGRAPHIC_DATA] in [GEOGRAPHIC_DATA]. Each route may va…" at bounding box center [611, 285] width 876 height 41
click at [673, 290] on textarea "Hi! We operate in the [GEOGRAPHIC_DATA] in [GEOGRAPHIC_DATA]. Each route may va…" at bounding box center [611, 285] width 876 height 41
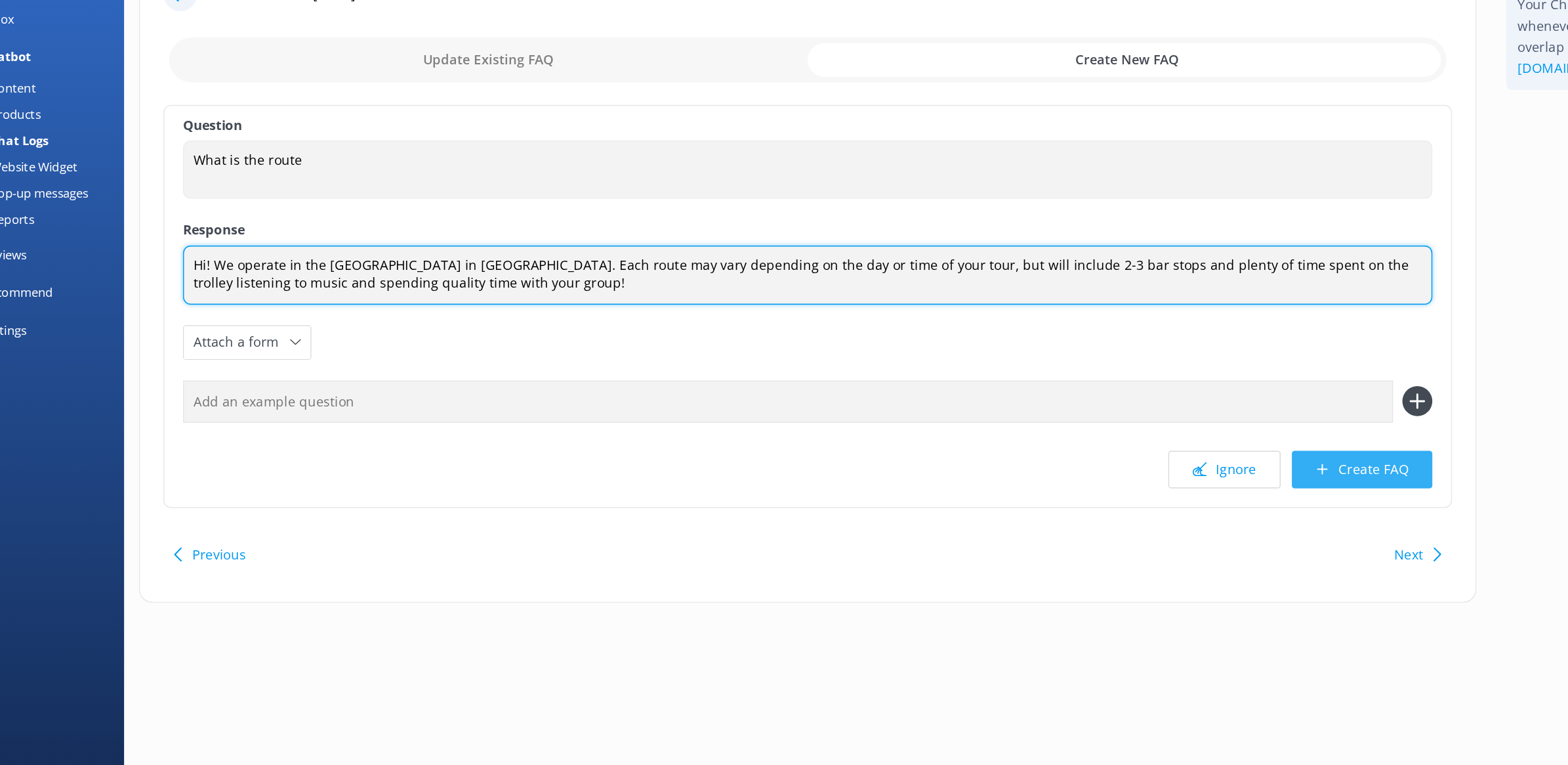
type textarea "Hi! We operate in the [GEOGRAPHIC_DATA] in [GEOGRAPHIC_DATA]. Each route may va…"
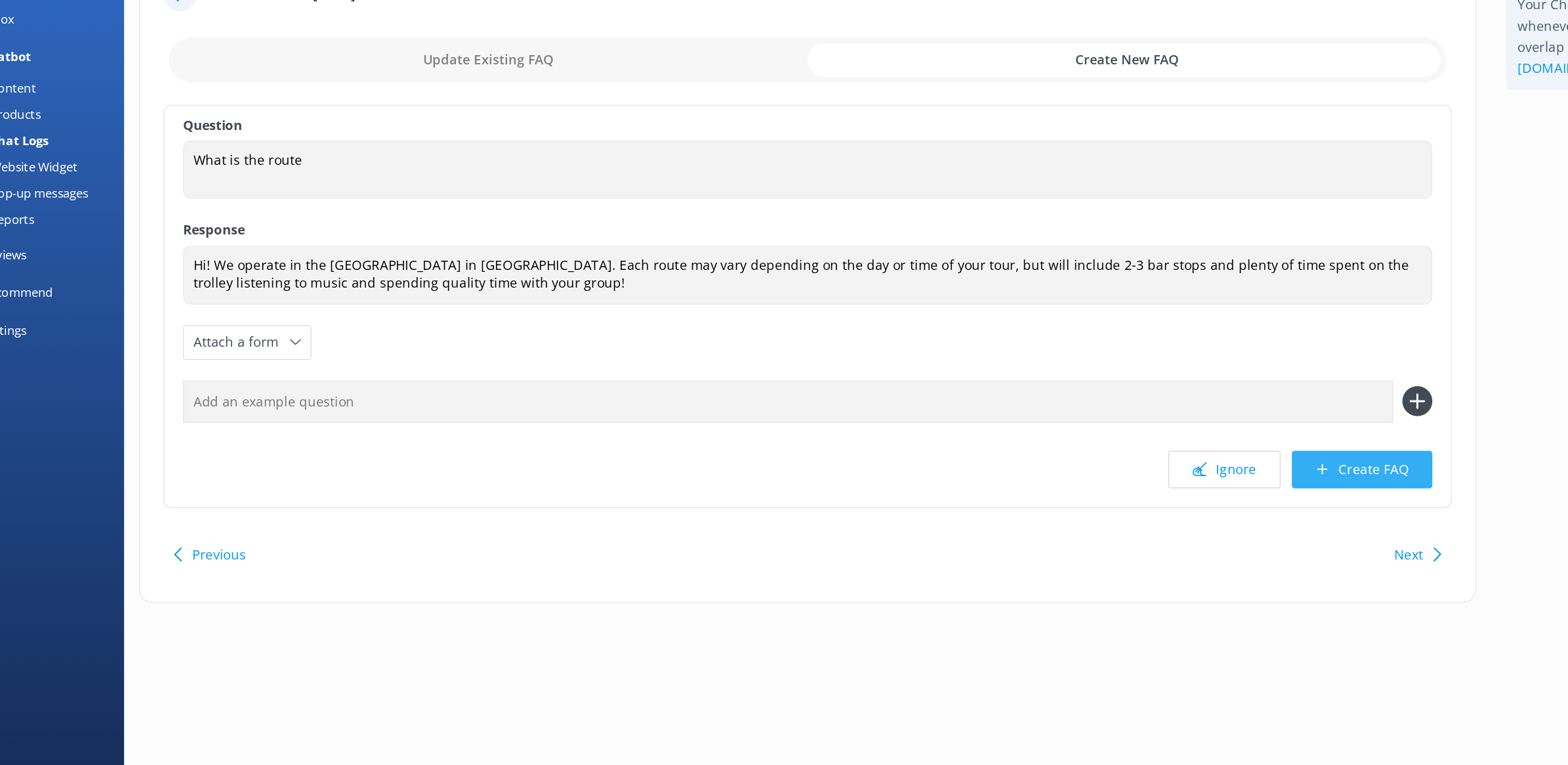
click at [986, 429] on button "Create FAQ" at bounding box center [999, 421] width 98 height 26
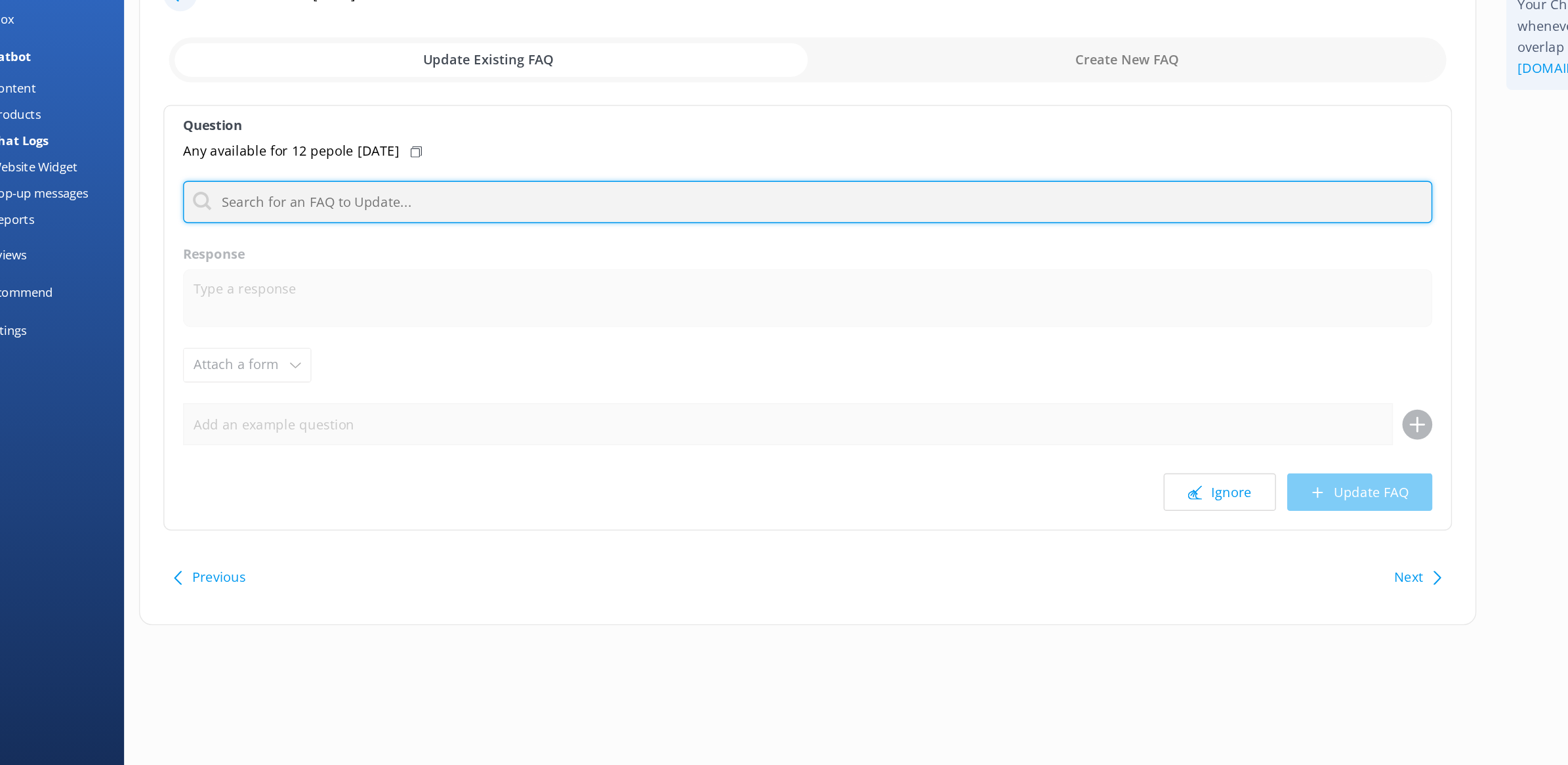
click at [608, 235] on input "text" at bounding box center [611, 233] width 876 height 29
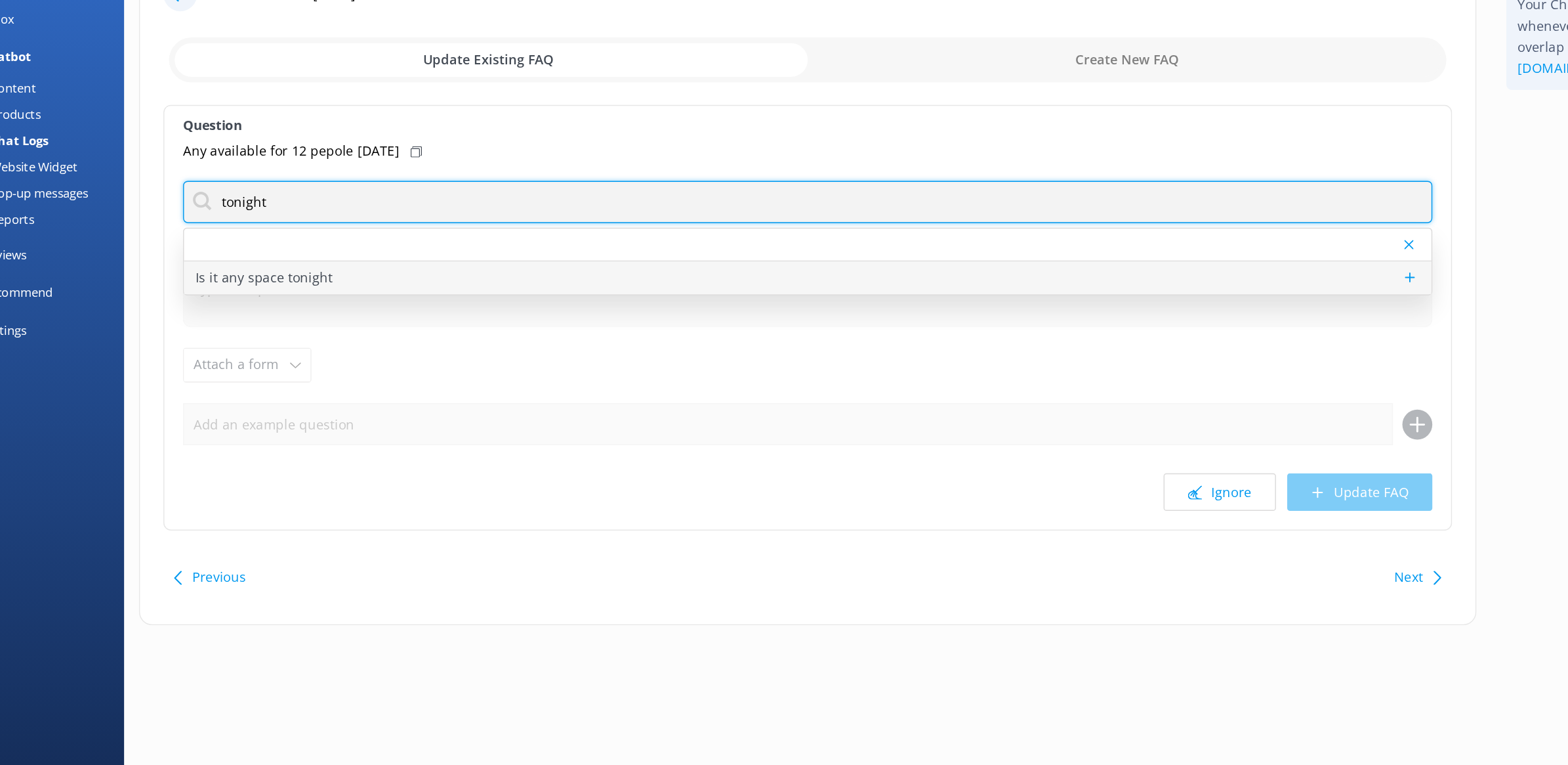
type input "tonight"
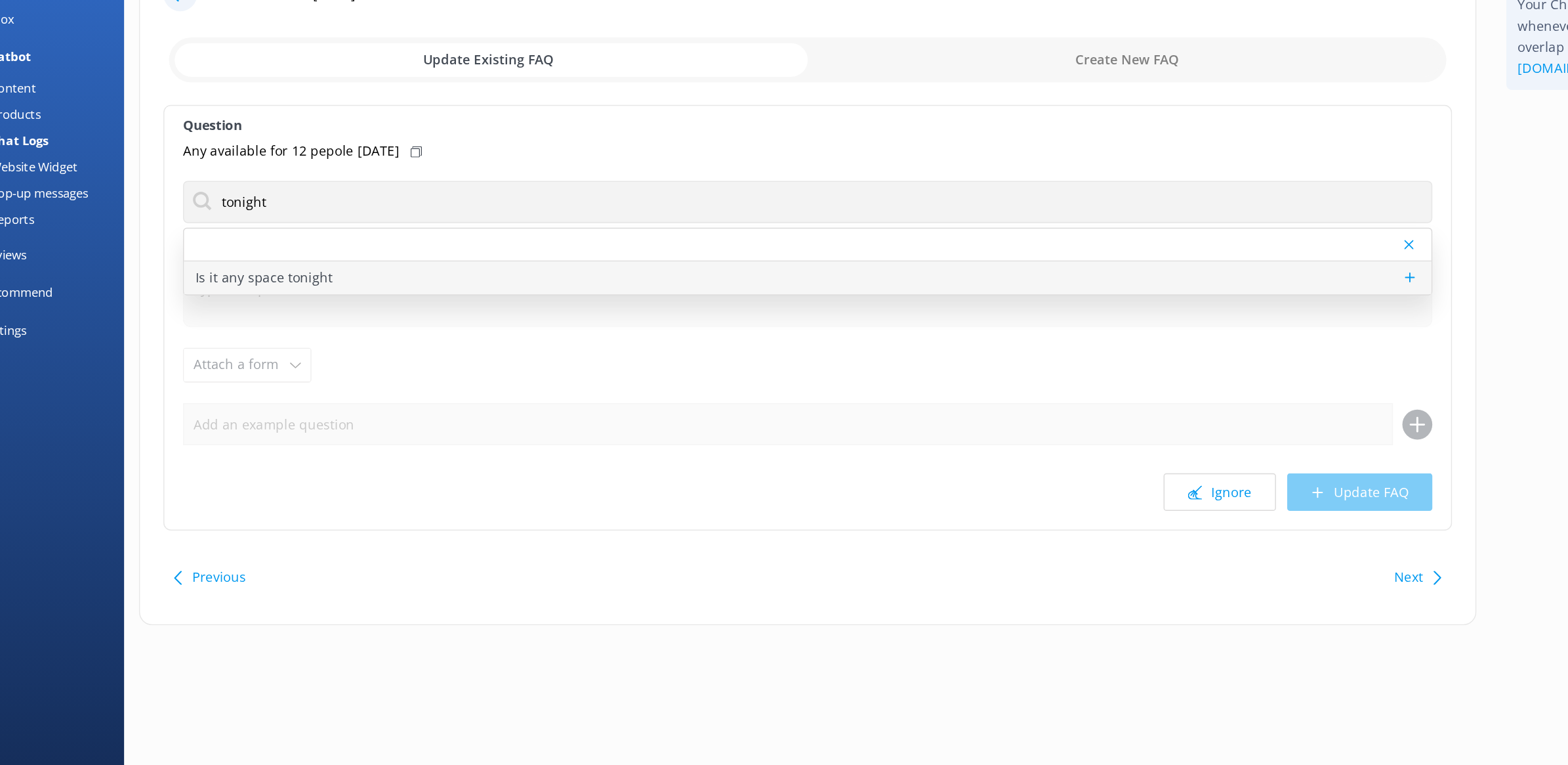
click at [430, 284] on div "Is it any space tonight" at bounding box center [610, 286] width 874 height 23
type textarea "To check our same-day availability, please give us a call at [PHONE_NUMBER]"
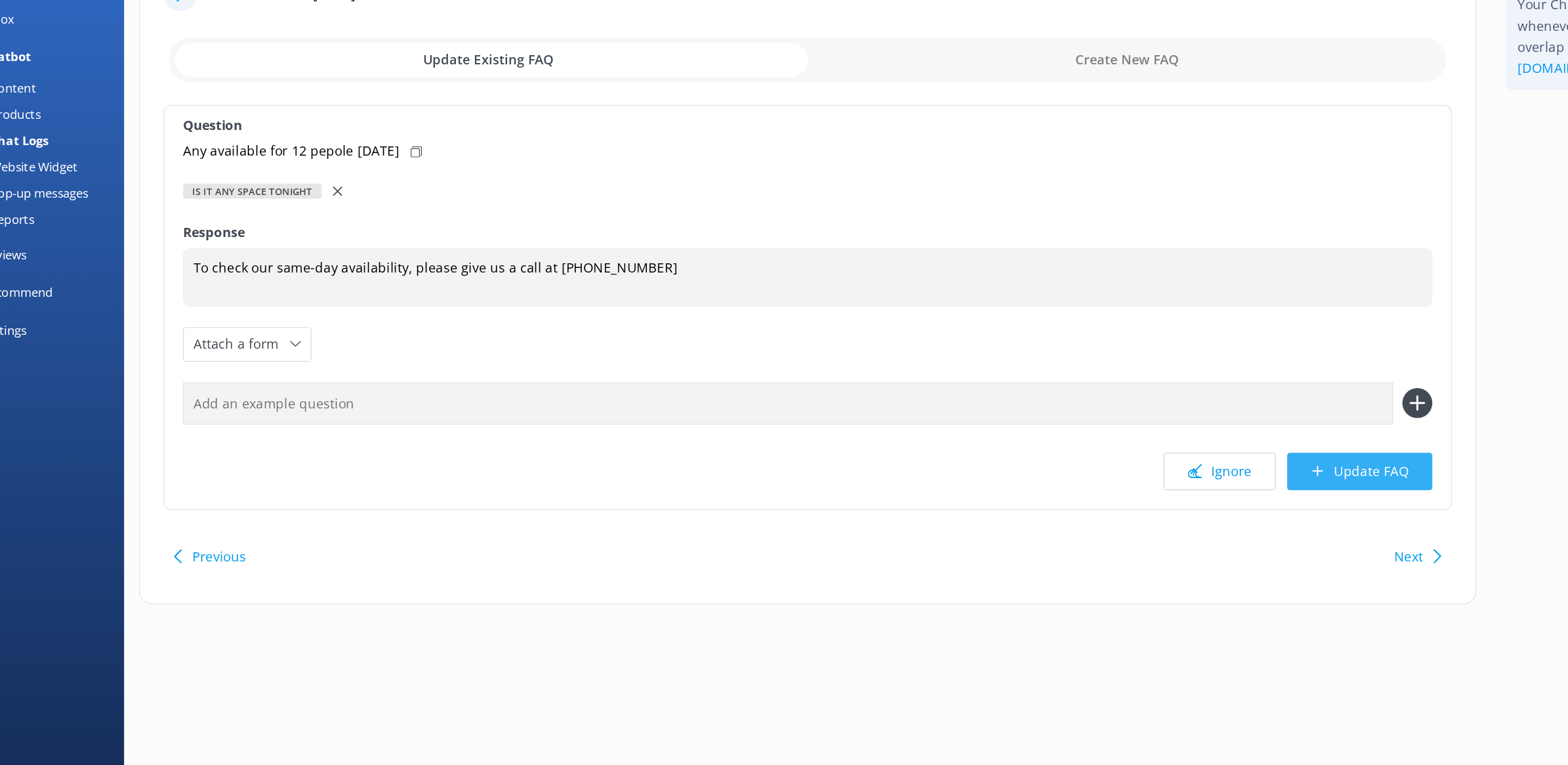
click at [968, 425] on use at bounding box center [967, 421] width 7 height 7
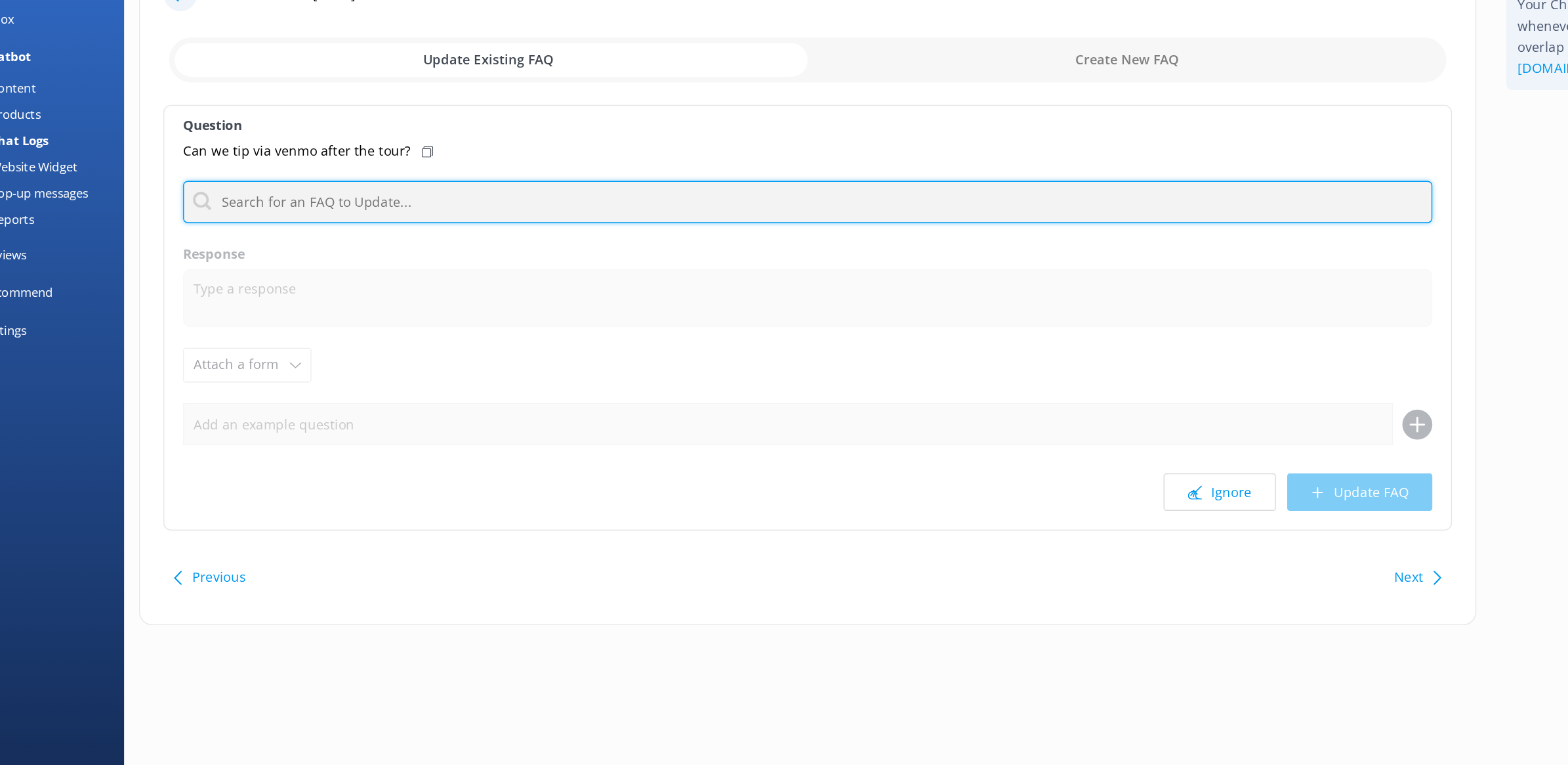
click at [355, 236] on input "text" at bounding box center [611, 233] width 876 height 29
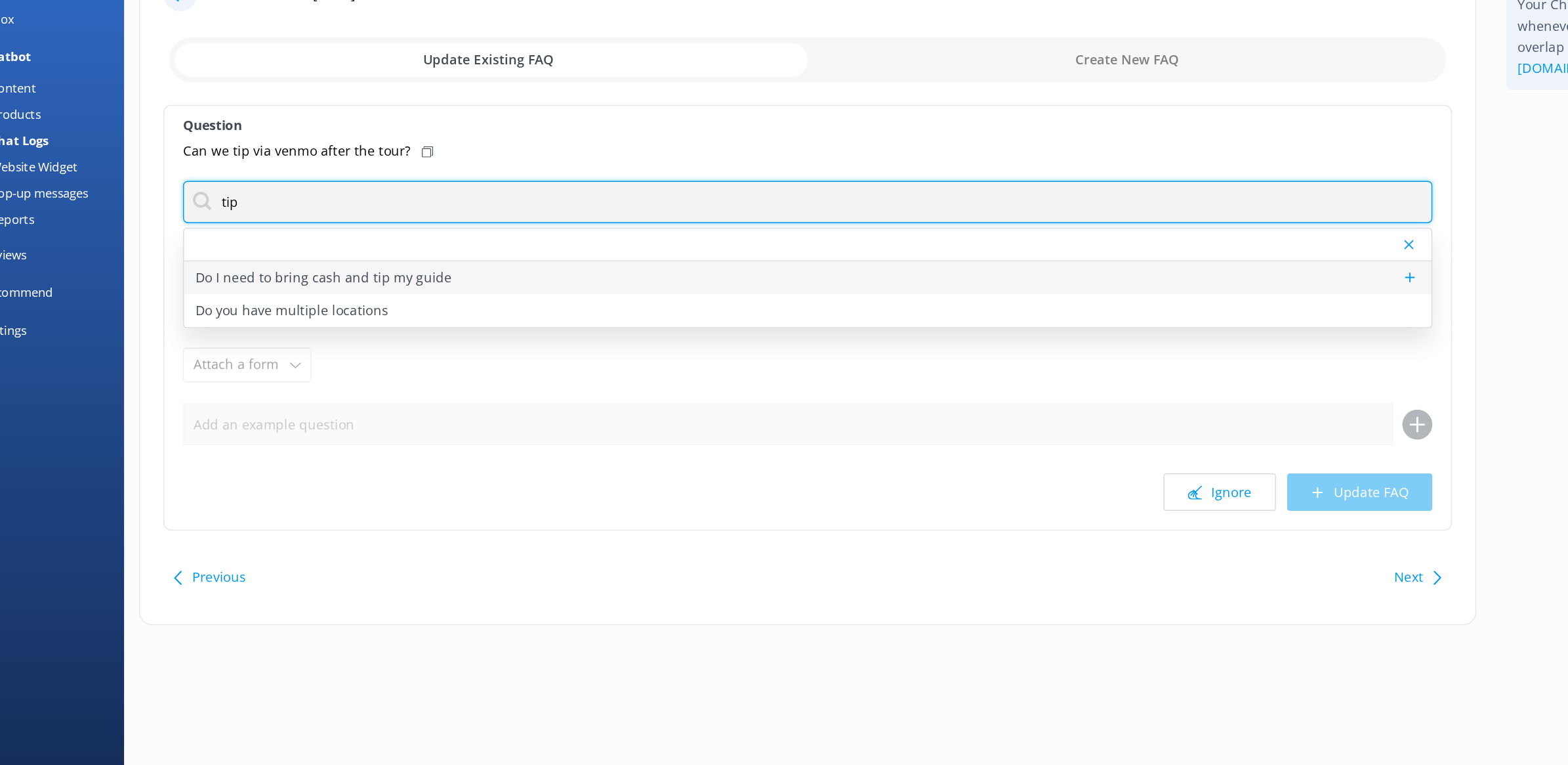
type input "tip"
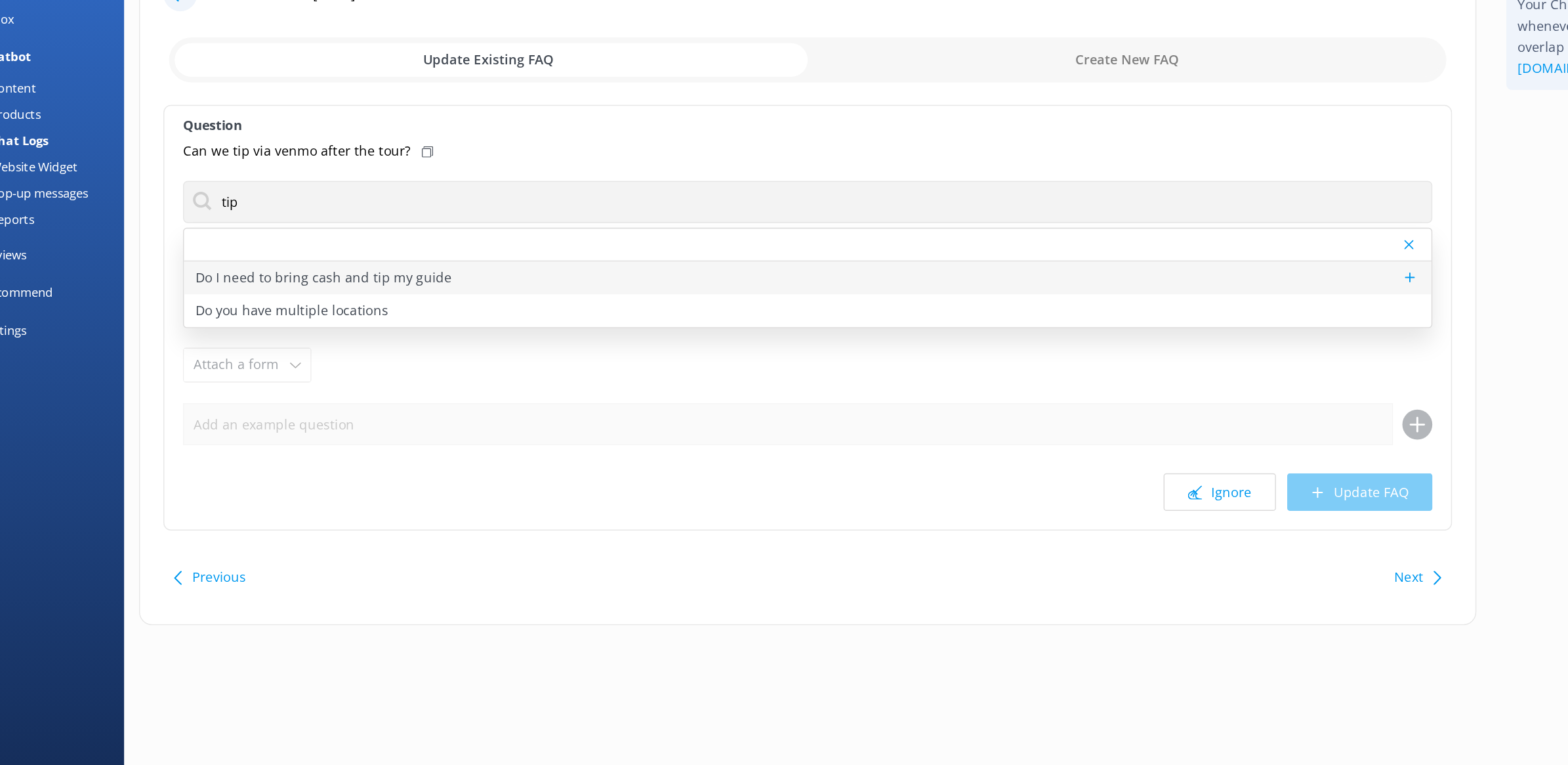
click at [320, 287] on p "Do I need to bring cash and tip my guide" at bounding box center [270, 286] width 180 height 14
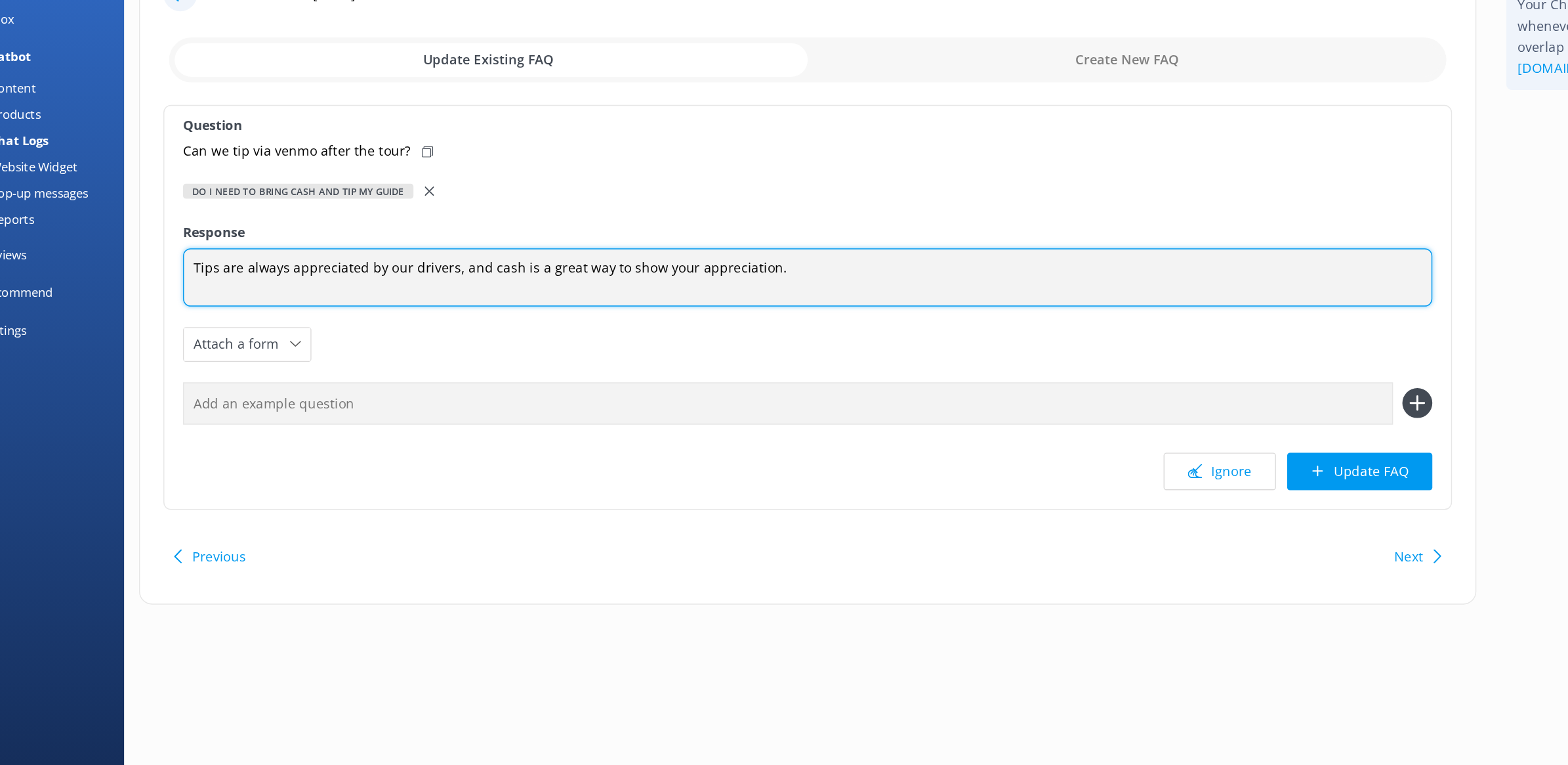
click at [598, 286] on textarea "Tips are always appreciated by our drivers, and cash is a great way to show you…" at bounding box center [611, 286] width 876 height 40
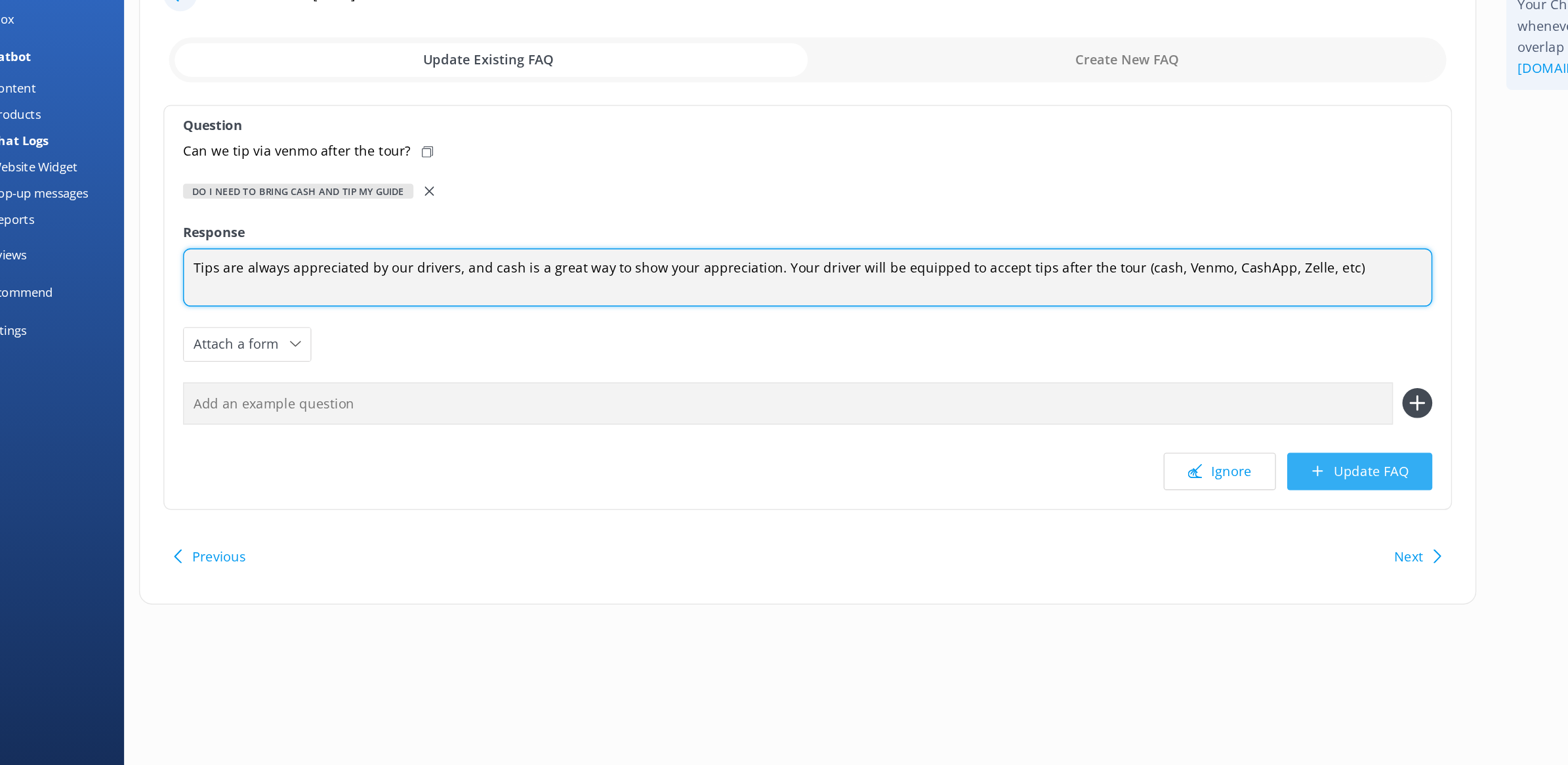
type textarea "Tips are always appreciated by our drivers, and cash is a great way to show you…"
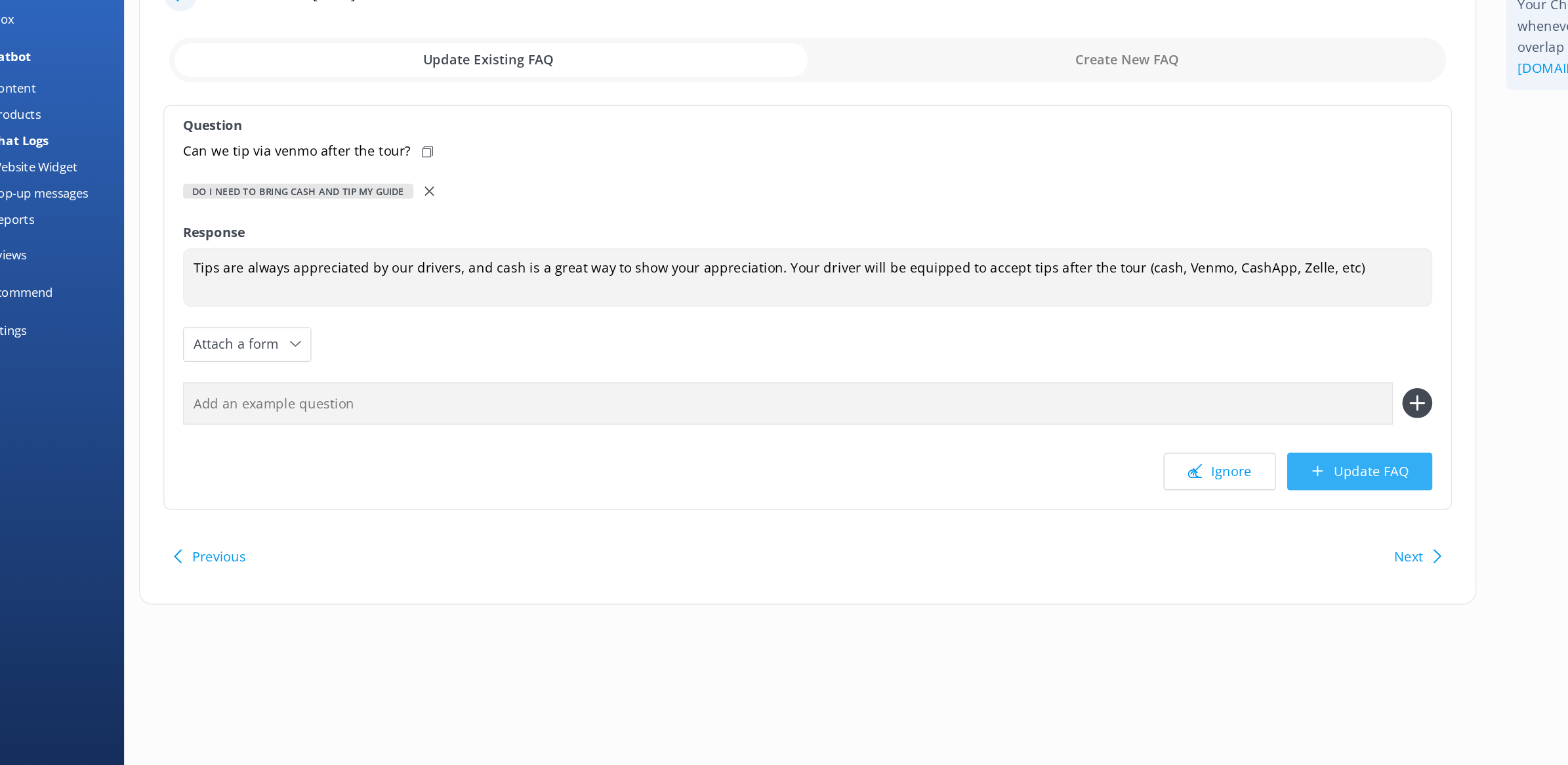
click at [994, 424] on button "Update FAQ" at bounding box center [997, 421] width 102 height 26
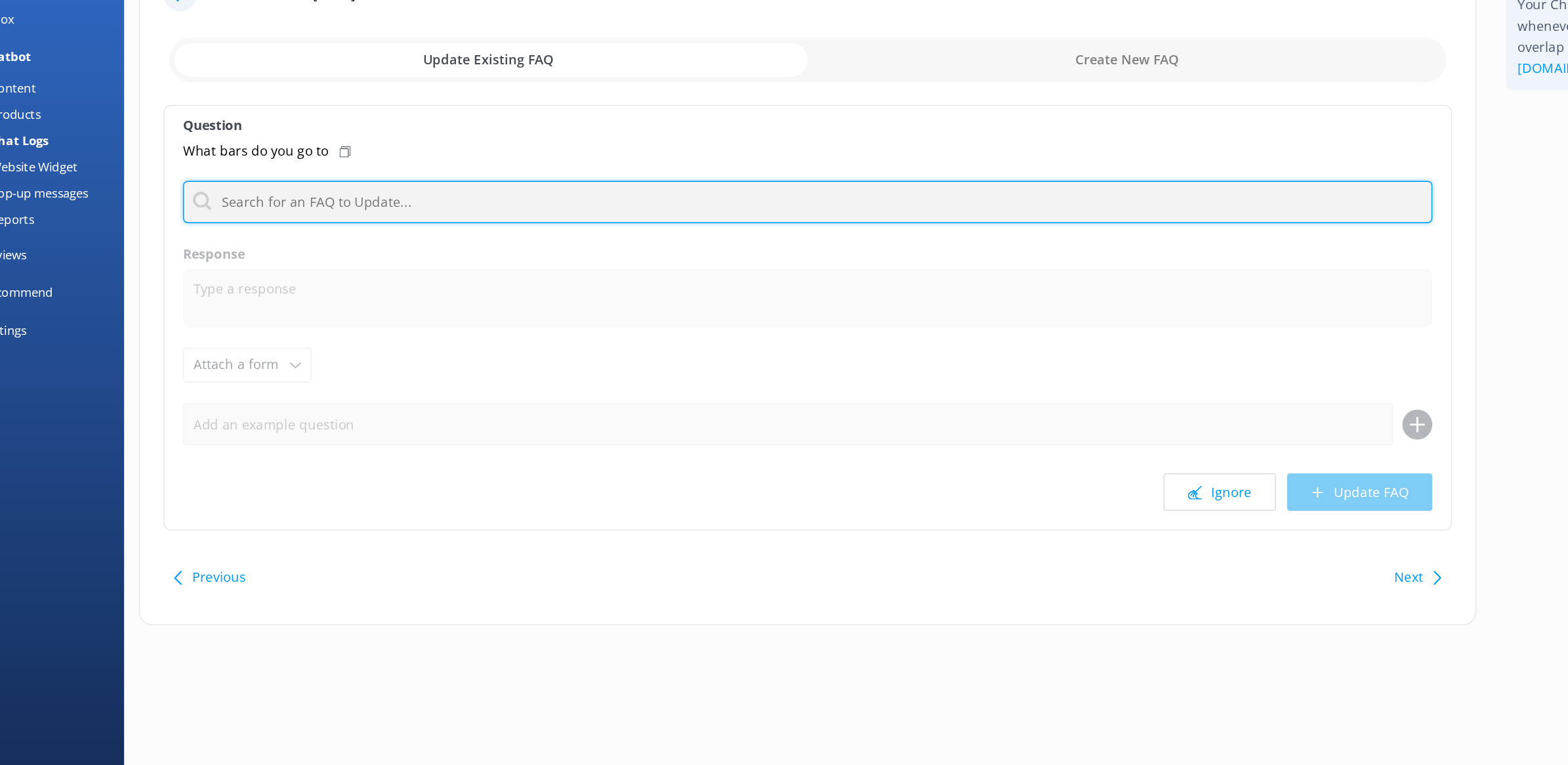
click at [413, 233] on input "text" at bounding box center [611, 233] width 876 height 29
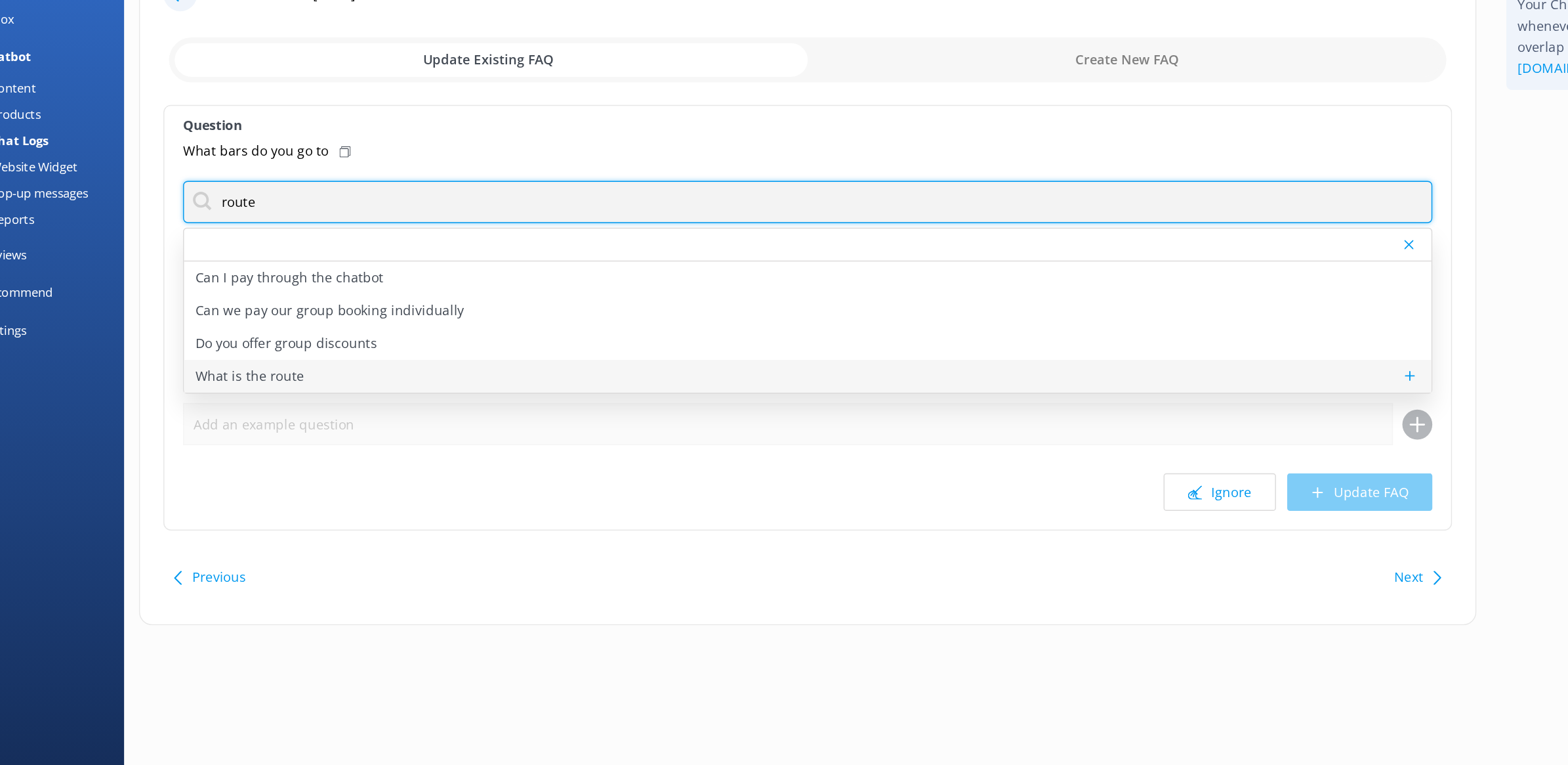
type input "route"
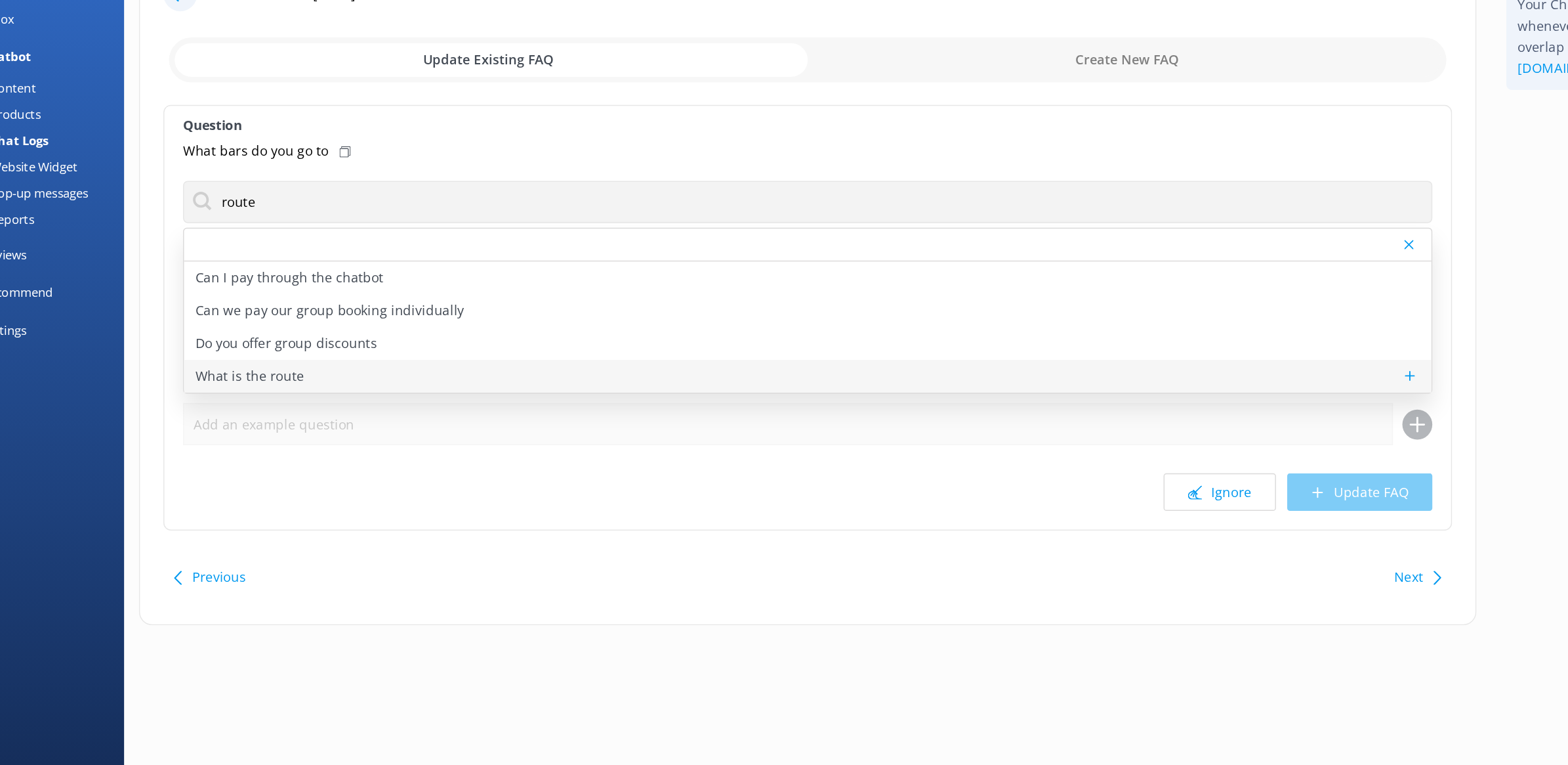
click at [328, 356] on div "What is the route" at bounding box center [610, 355] width 874 height 23
type textarea "Hi! We operate in the [GEOGRAPHIC_DATA] in [GEOGRAPHIC_DATA]. Each route may va…"
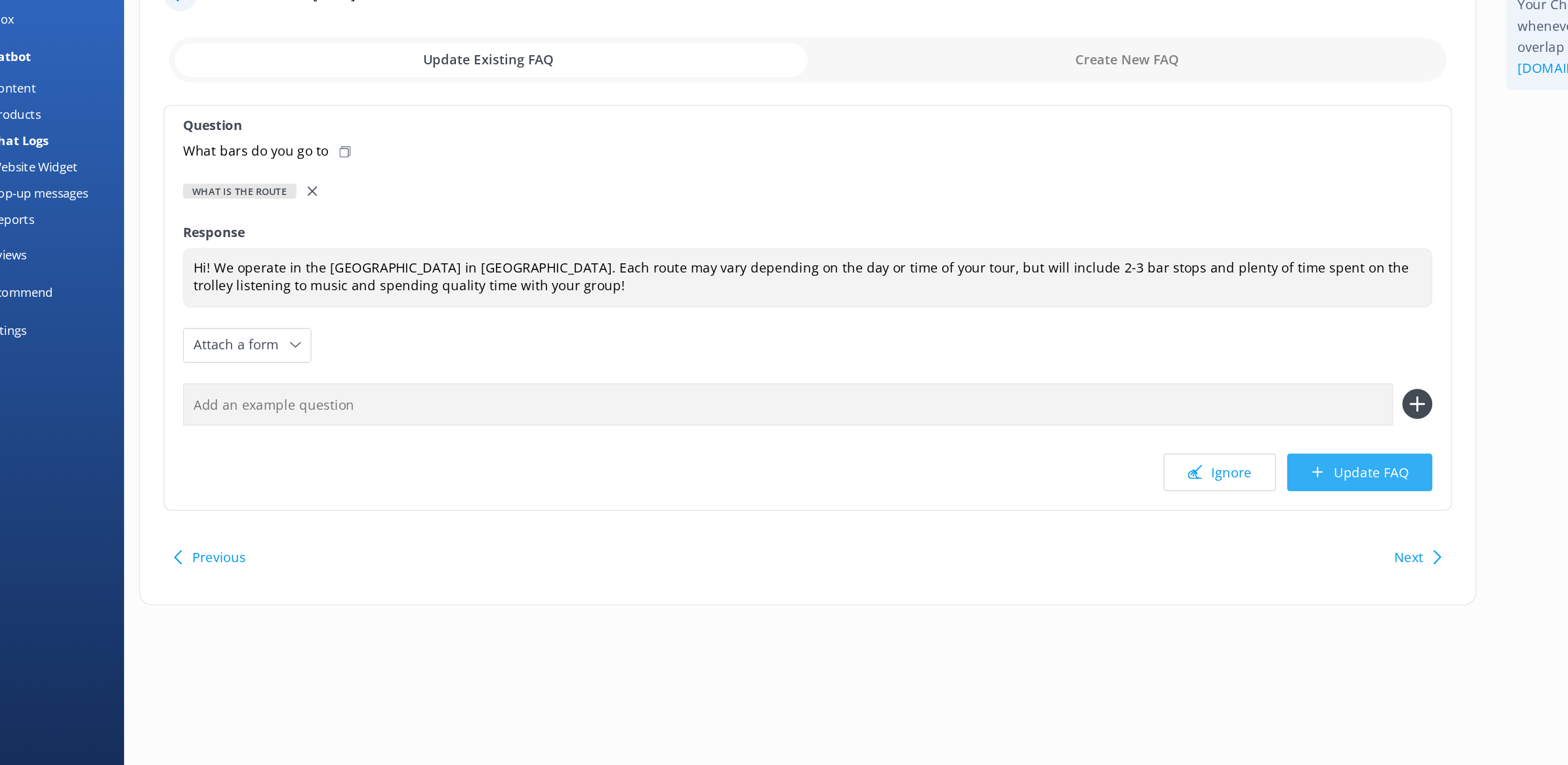
click at [1009, 424] on button "Update FAQ" at bounding box center [997, 422] width 102 height 26
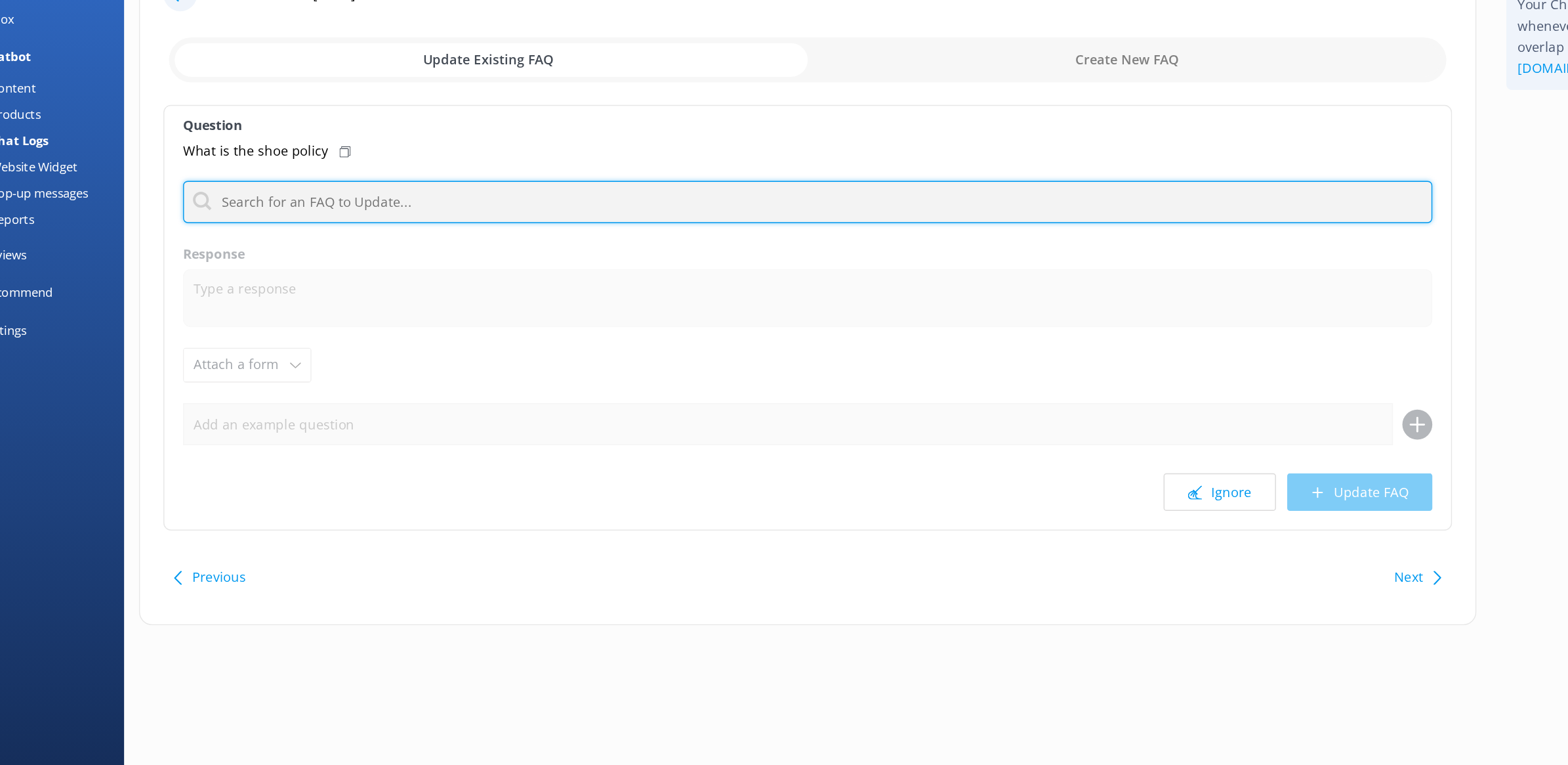
click at [445, 236] on input "text" at bounding box center [611, 233] width 876 height 29
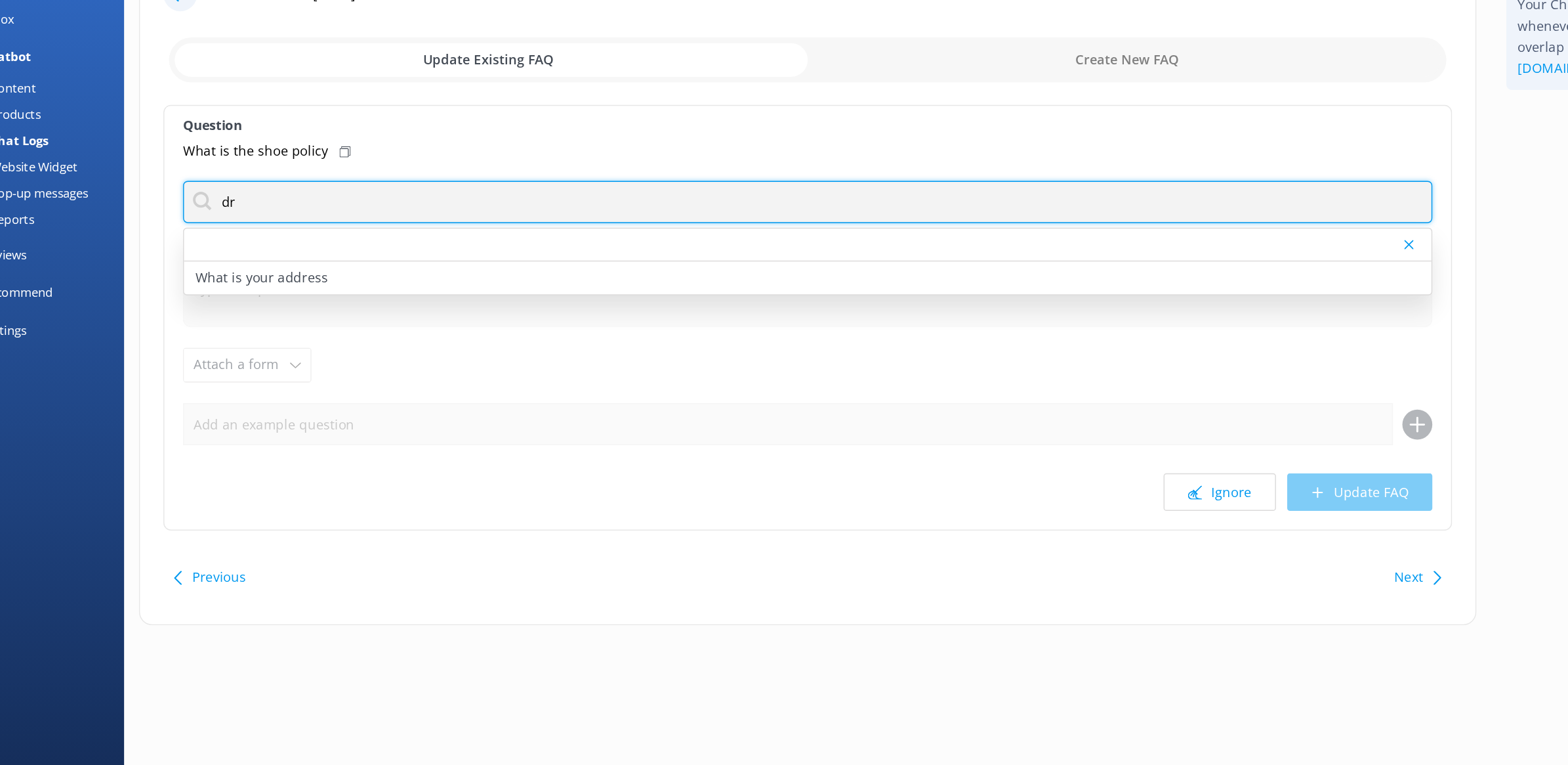
type input "d"
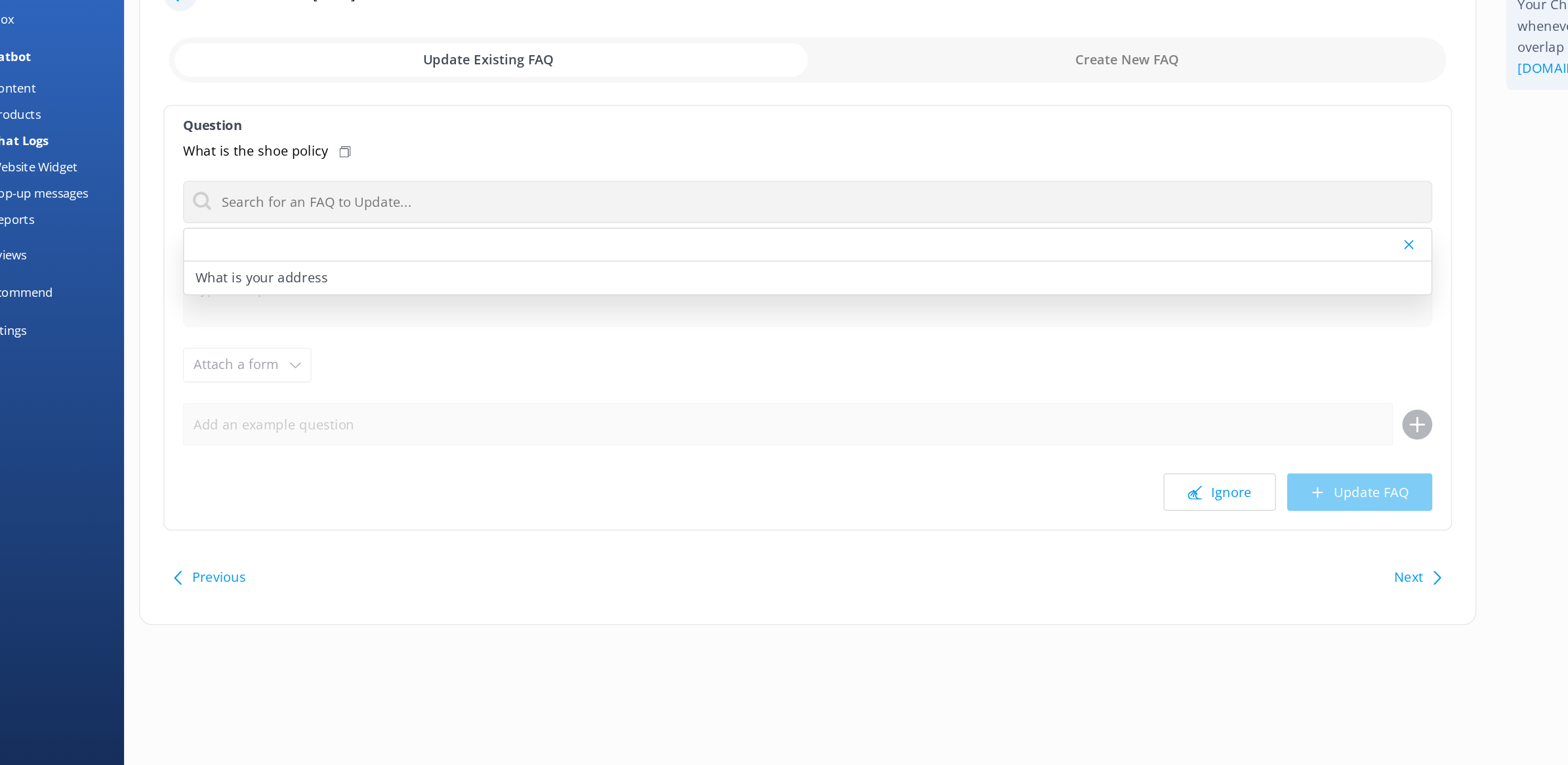
click at [798, 135] on input "checkbox" at bounding box center [610, 134] width 895 height 32
checkbox input "true"
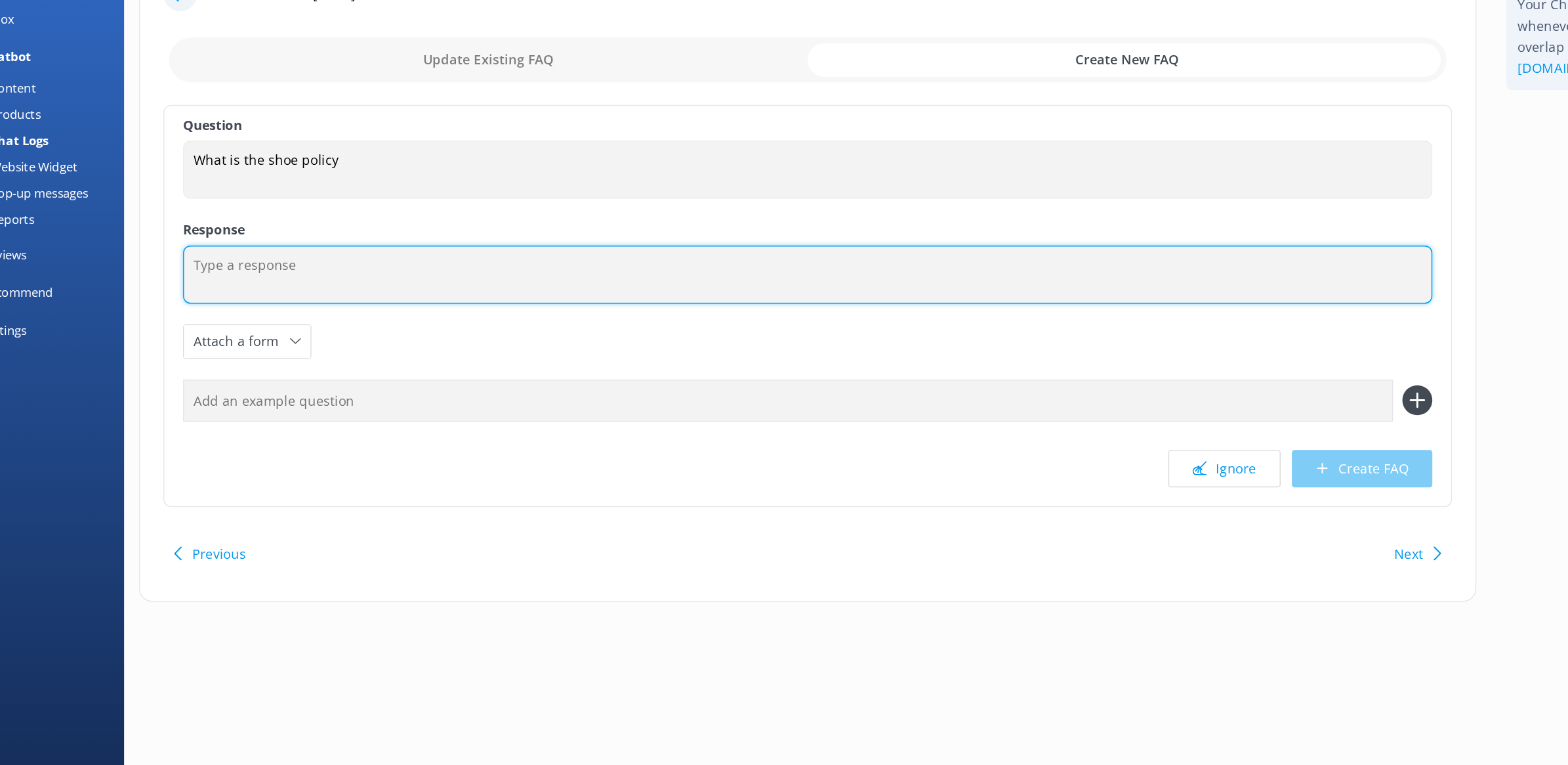
click at [481, 282] on textarea at bounding box center [611, 284] width 876 height 40
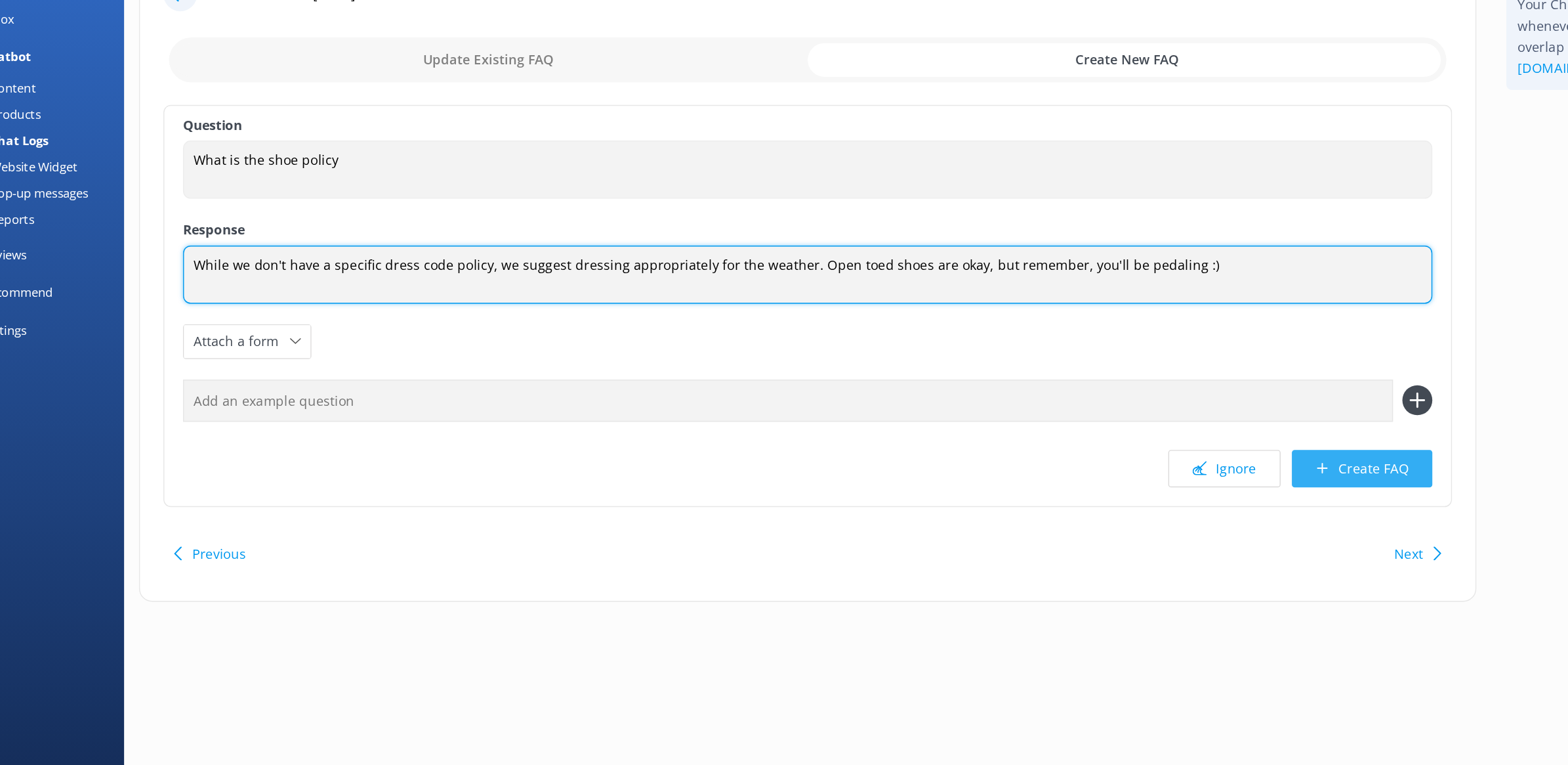
type textarea "While we don't have a specific dress code policy, we suggest dressing appropria…"
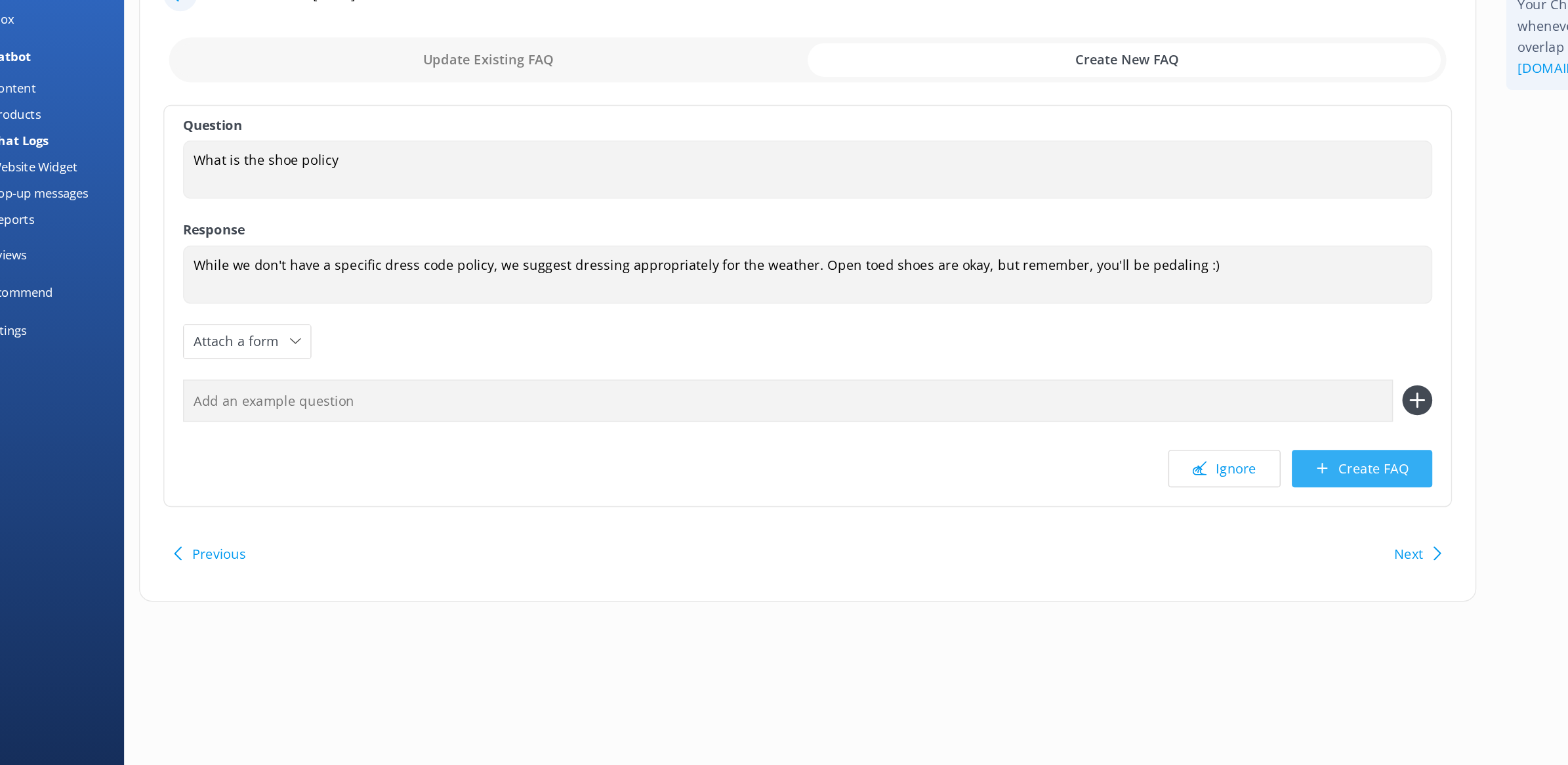
click at [980, 418] on button "Create FAQ" at bounding box center [999, 420] width 98 height 26
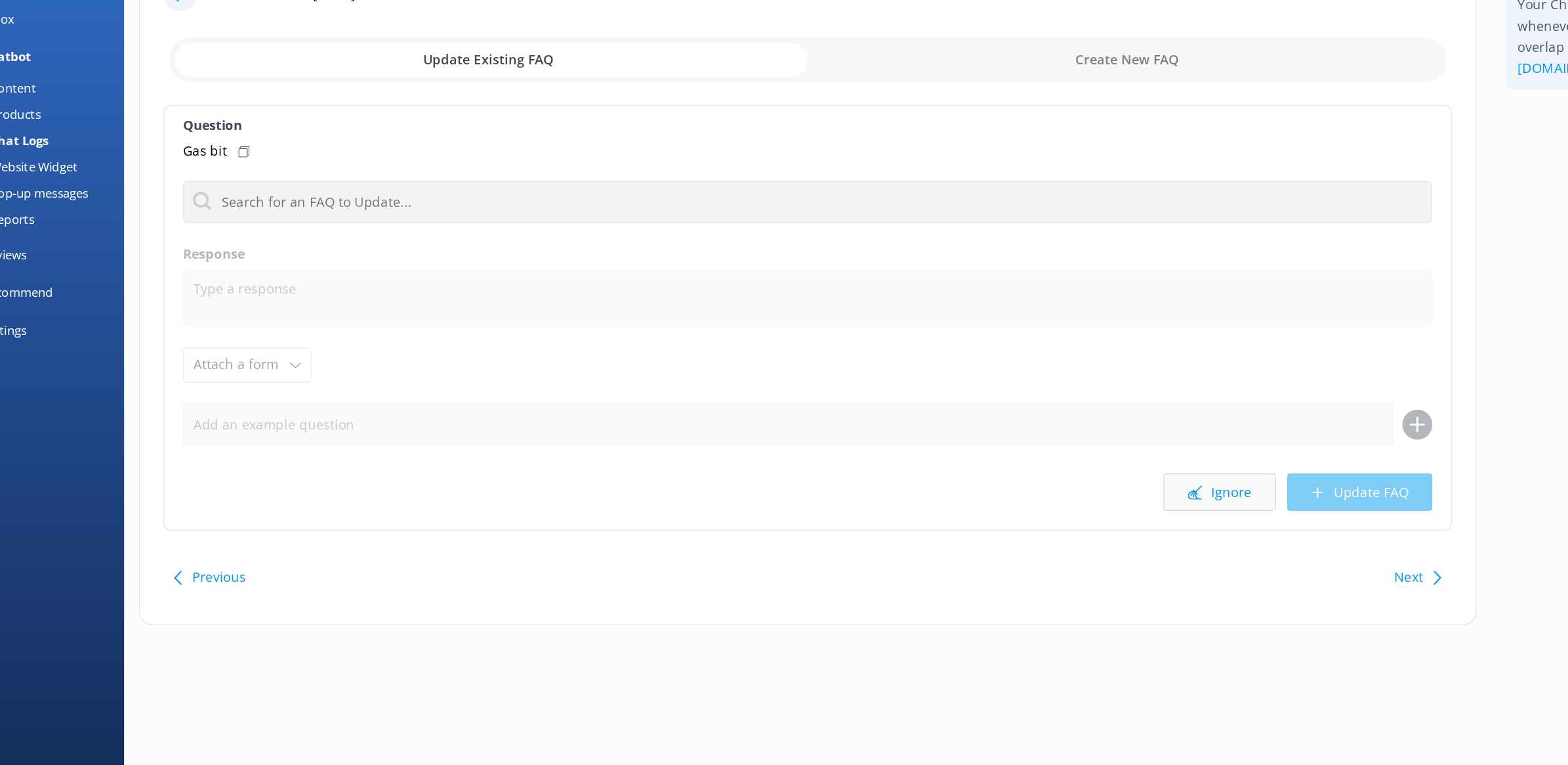
click at [910, 438] on button "Ignore" at bounding box center [899, 436] width 79 height 26
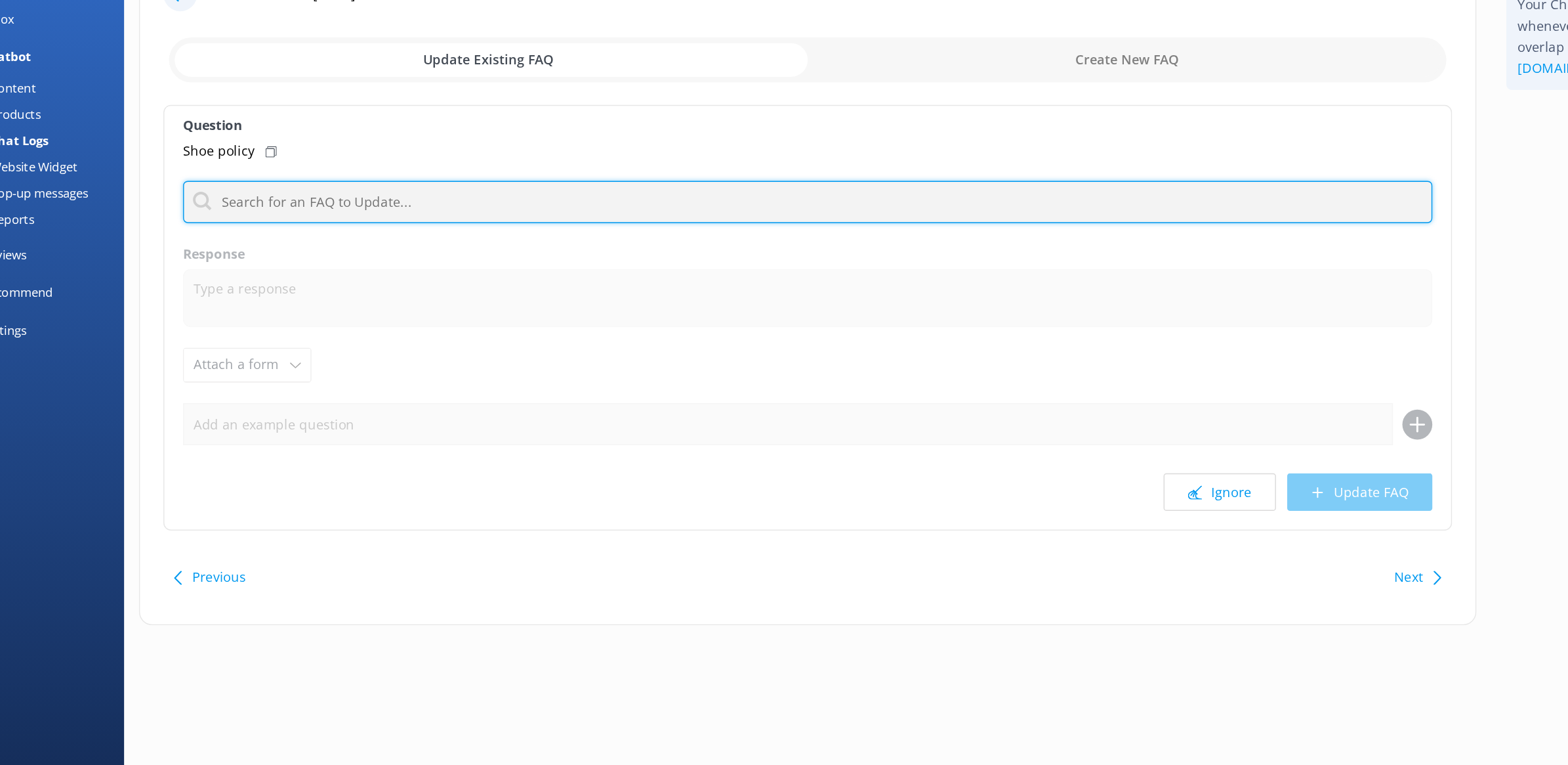
click at [553, 237] on input "text" at bounding box center [611, 233] width 876 height 29
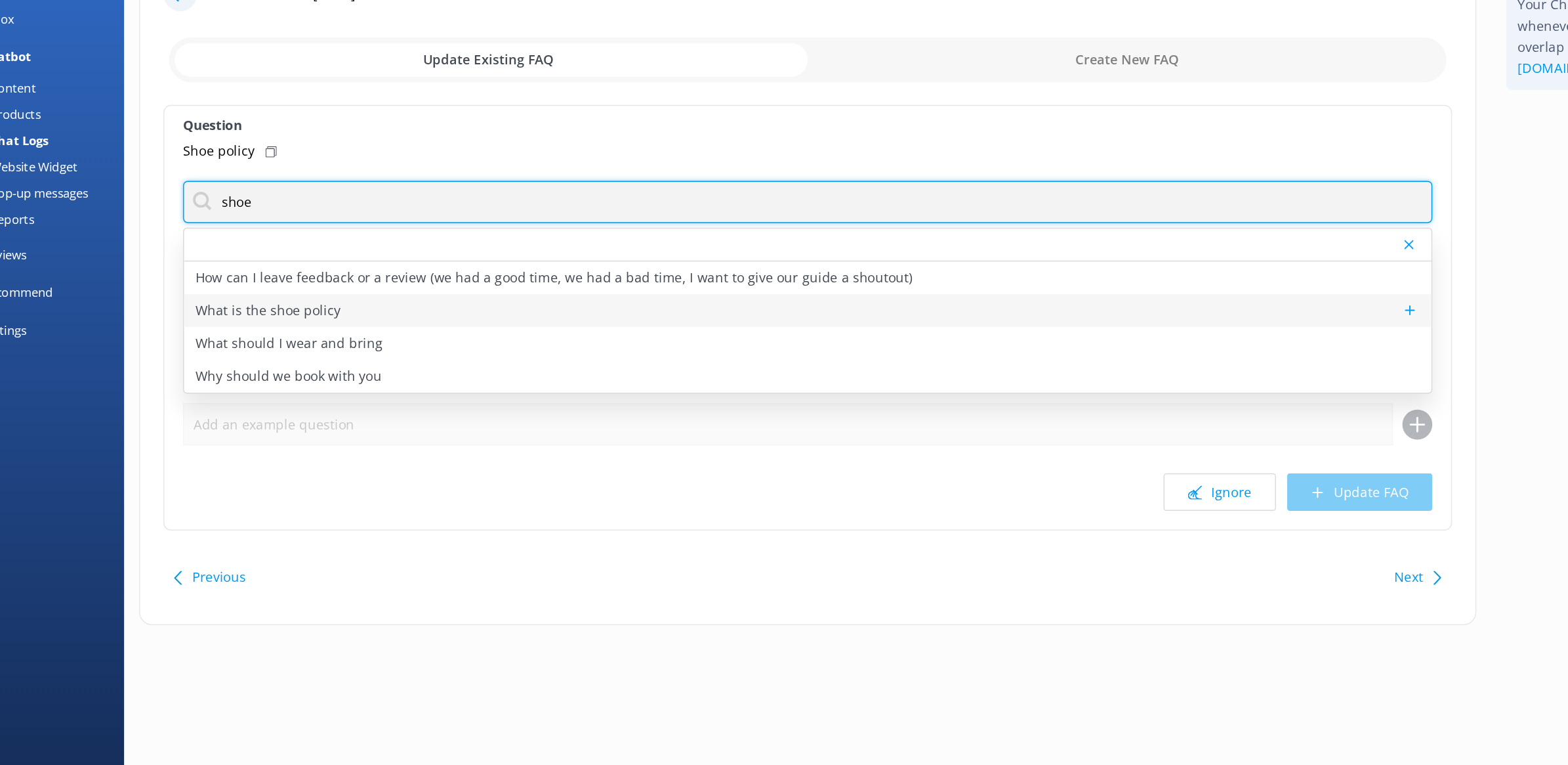
type input "shoe"
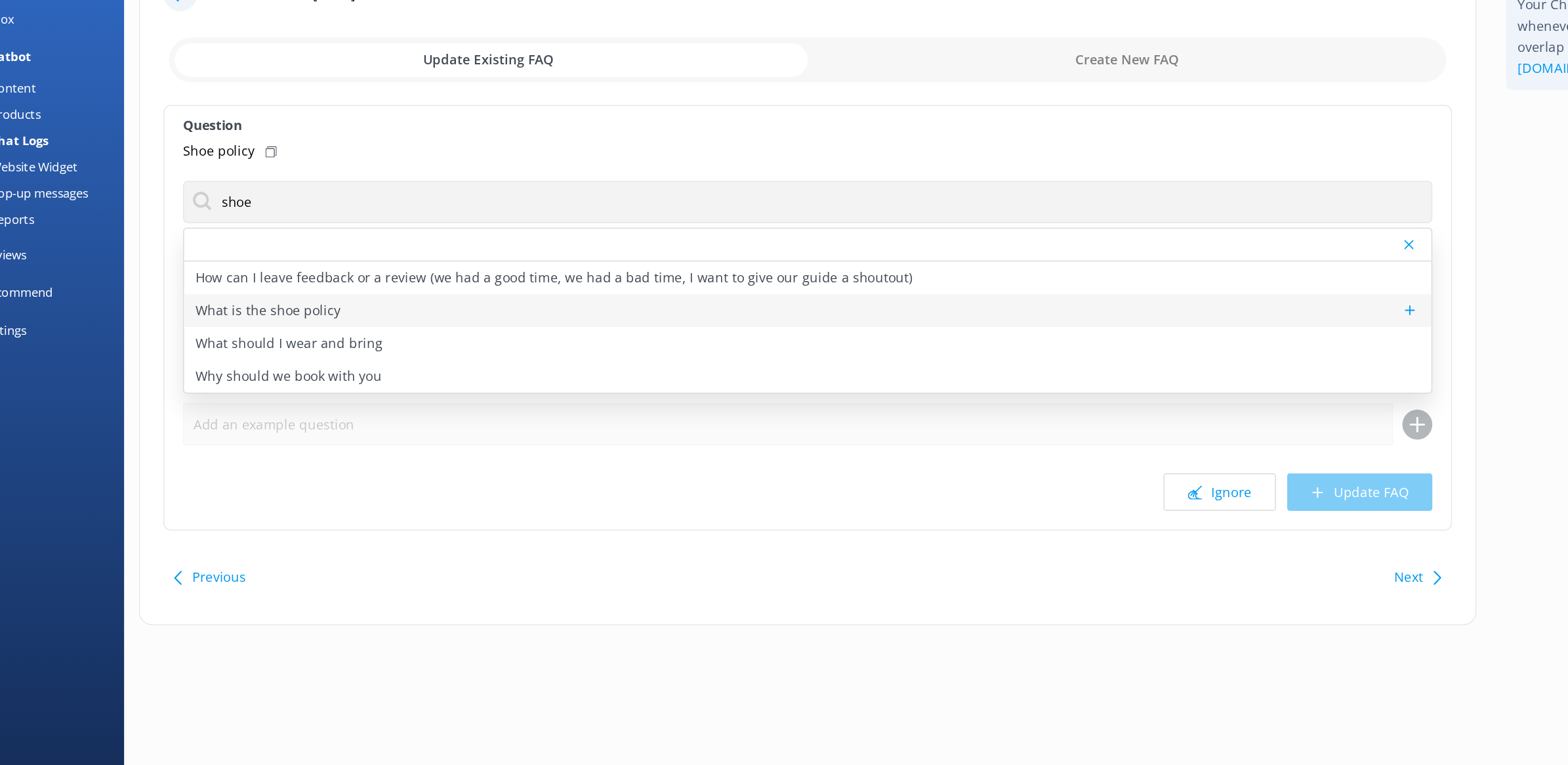
click at [343, 305] on div "What is the shoe policy" at bounding box center [610, 309] width 874 height 23
type textarea "While we don't have a specific dress code policy, we suggest dressing appropria…"
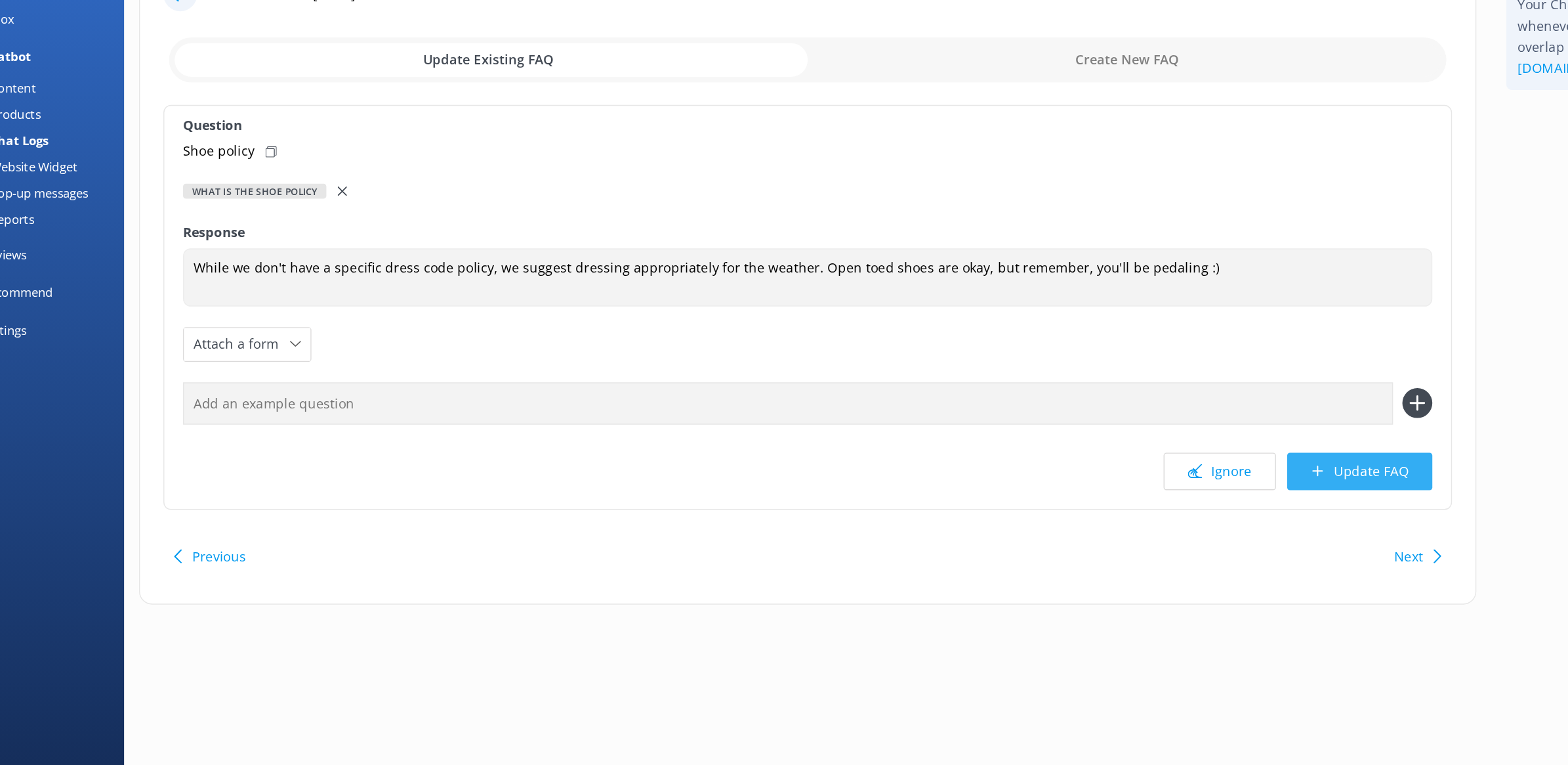
click at [983, 424] on button "Update FAQ" at bounding box center [997, 421] width 102 height 26
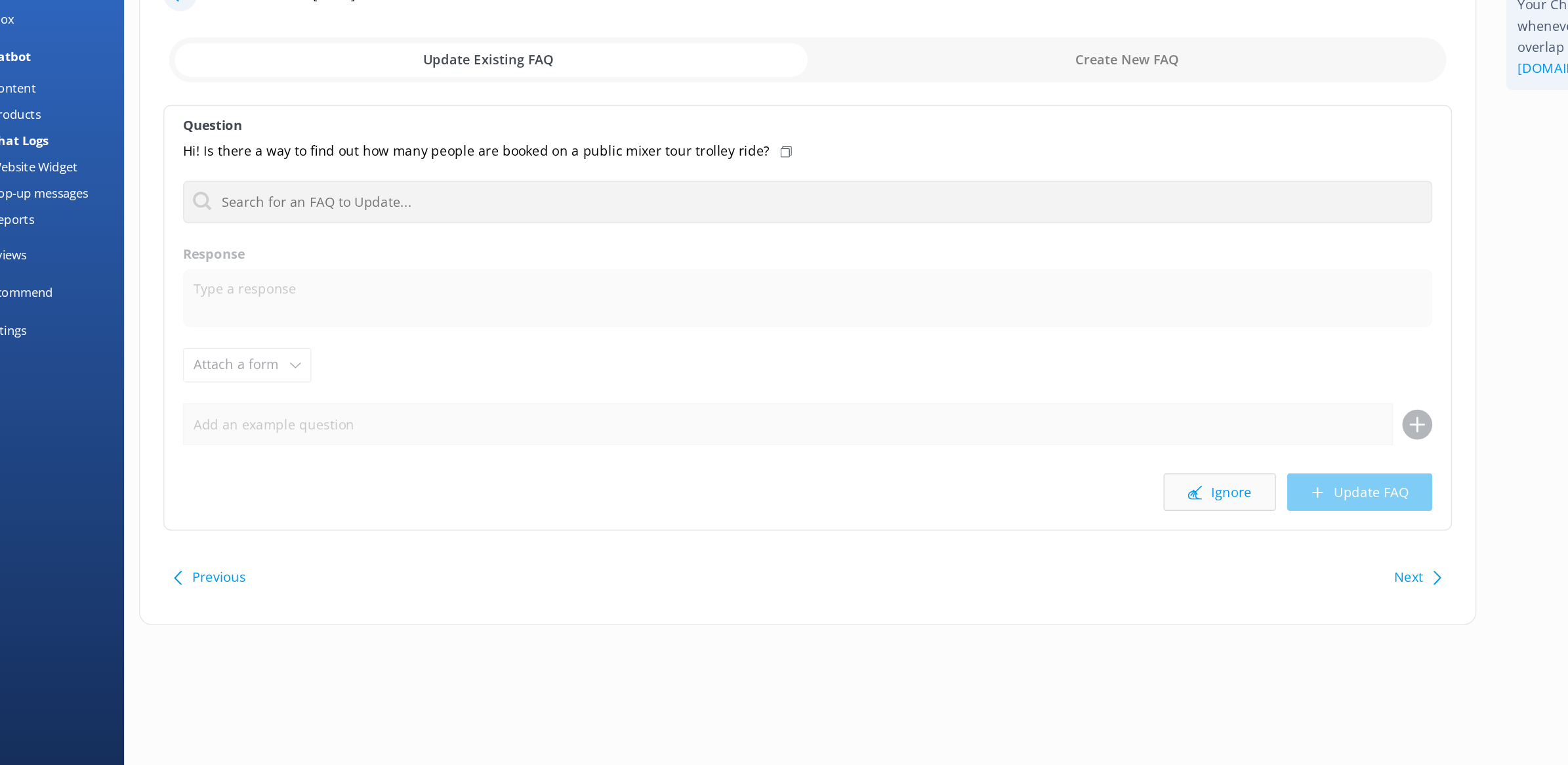
click at [898, 441] on button "Ignore" at bounding box center [899, 436] width 79 height 26
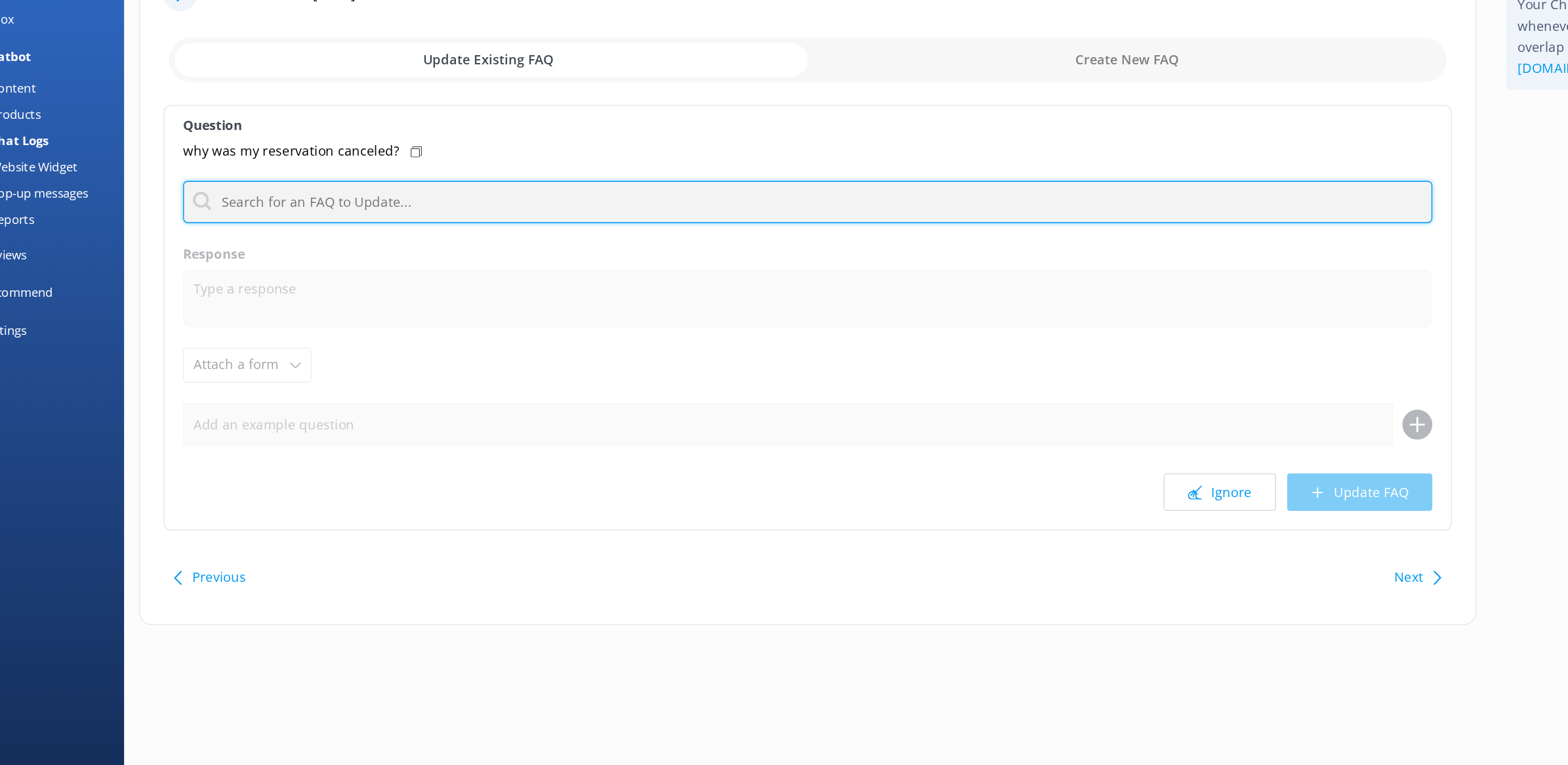
click at [711, 230] on input "text" at bounding box center [611, 233] width 876 height 29
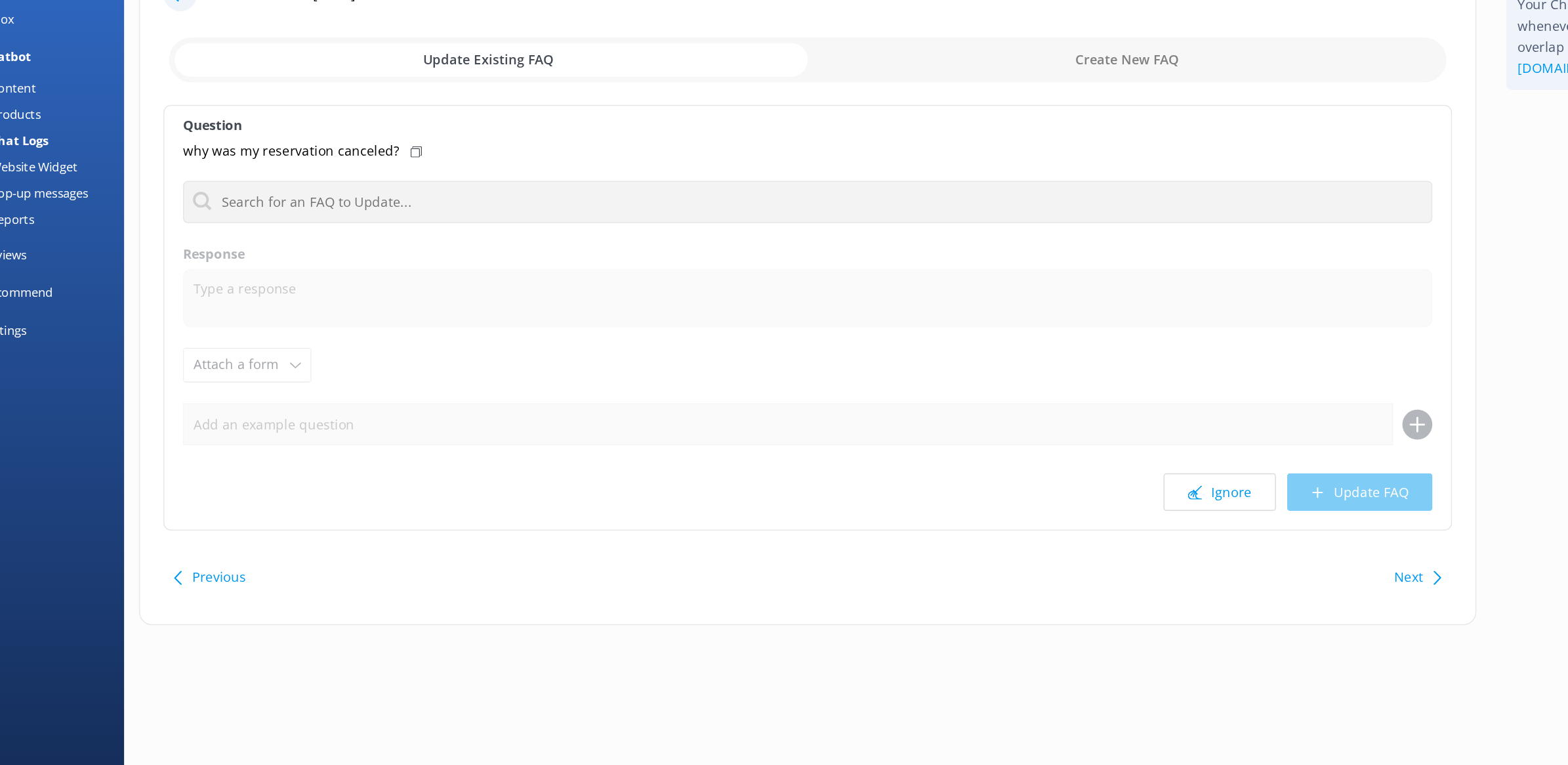
click at [804, 131] on input "checkbox" at bounding box center [610, 134] width 895 height 32
checkbox input "true"
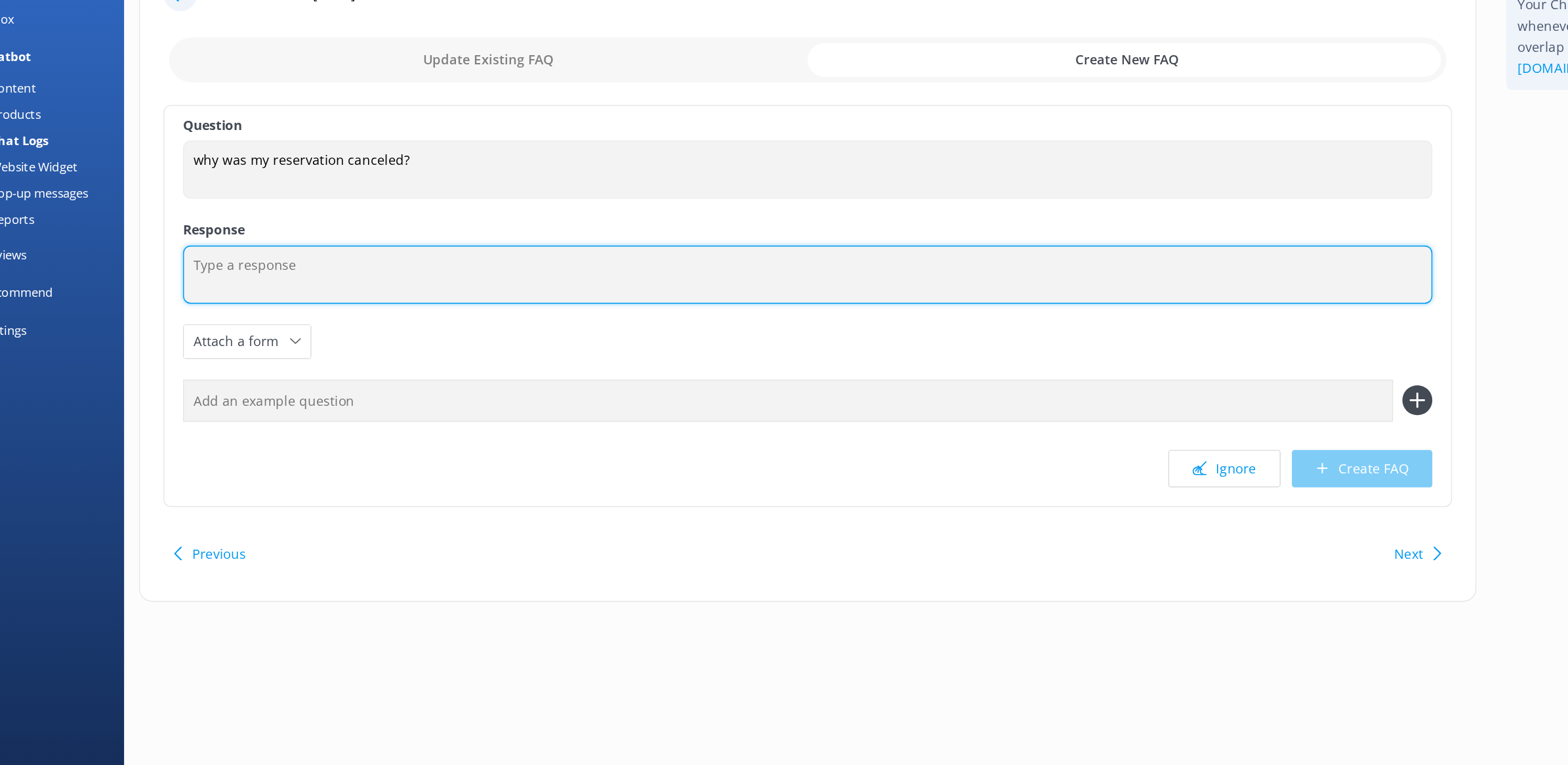
click at [707, 281] on textarea at bounding box center [611, 284] width 876 height 40
type textarea "T"
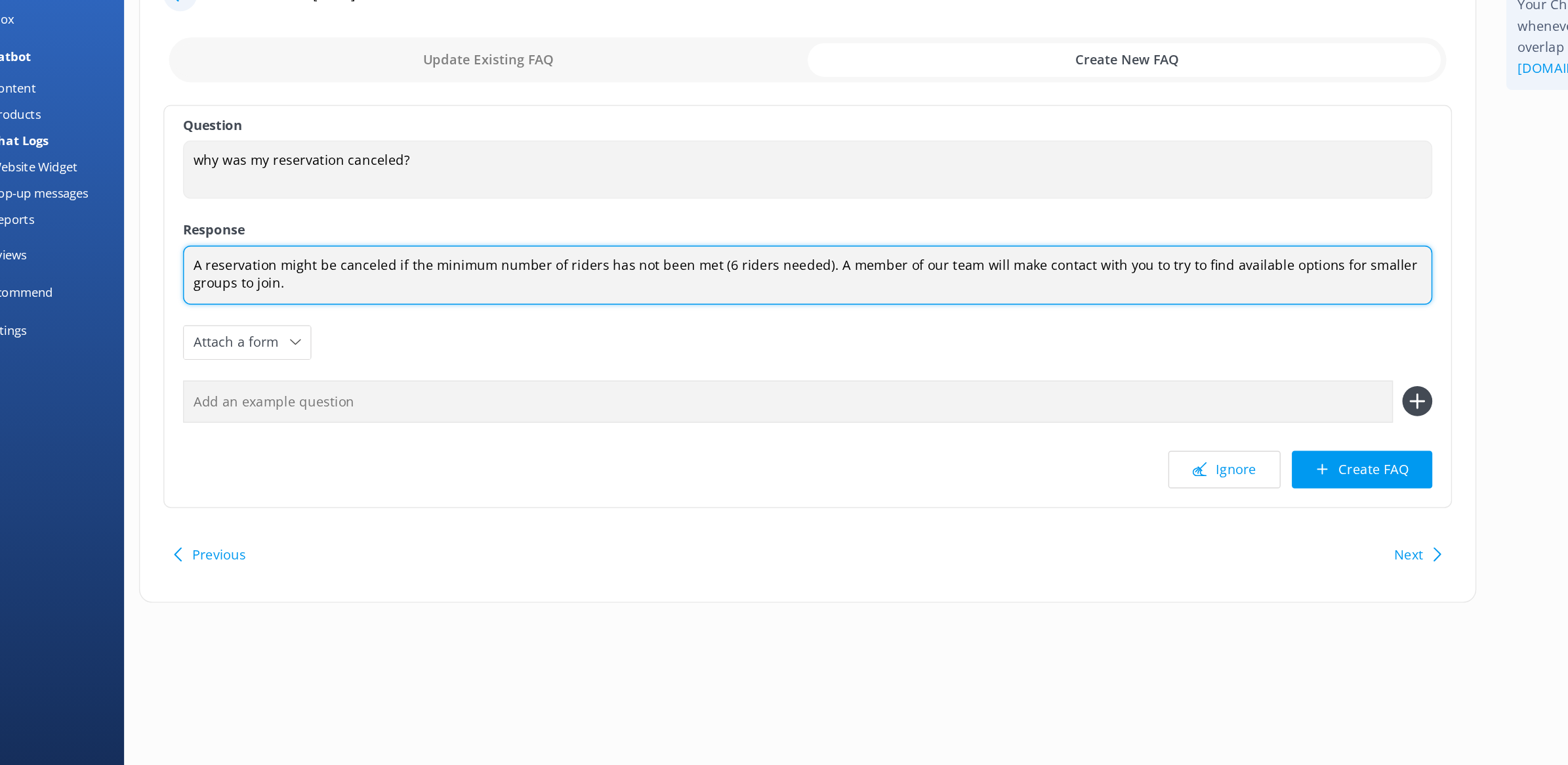
click at [610, 279] on textarea "A reservation might be canceled if the minimum number of riders has not been me…" at bounding box center [611, 285] width 876 height 41
click at [577, 281] on textarea "A reservation might be canceled if the minimum number of riders has not been me…" at bounding box center [611, 285] width 876 height 41
click at [1018, 273] on textarea "A reservation might be canceled if the minimum number of riders has not been me…" at bounding box center [611, 285] width 876 height 41
type textarea "A reservation might be canceled if the minimum number of riders has not been me…"
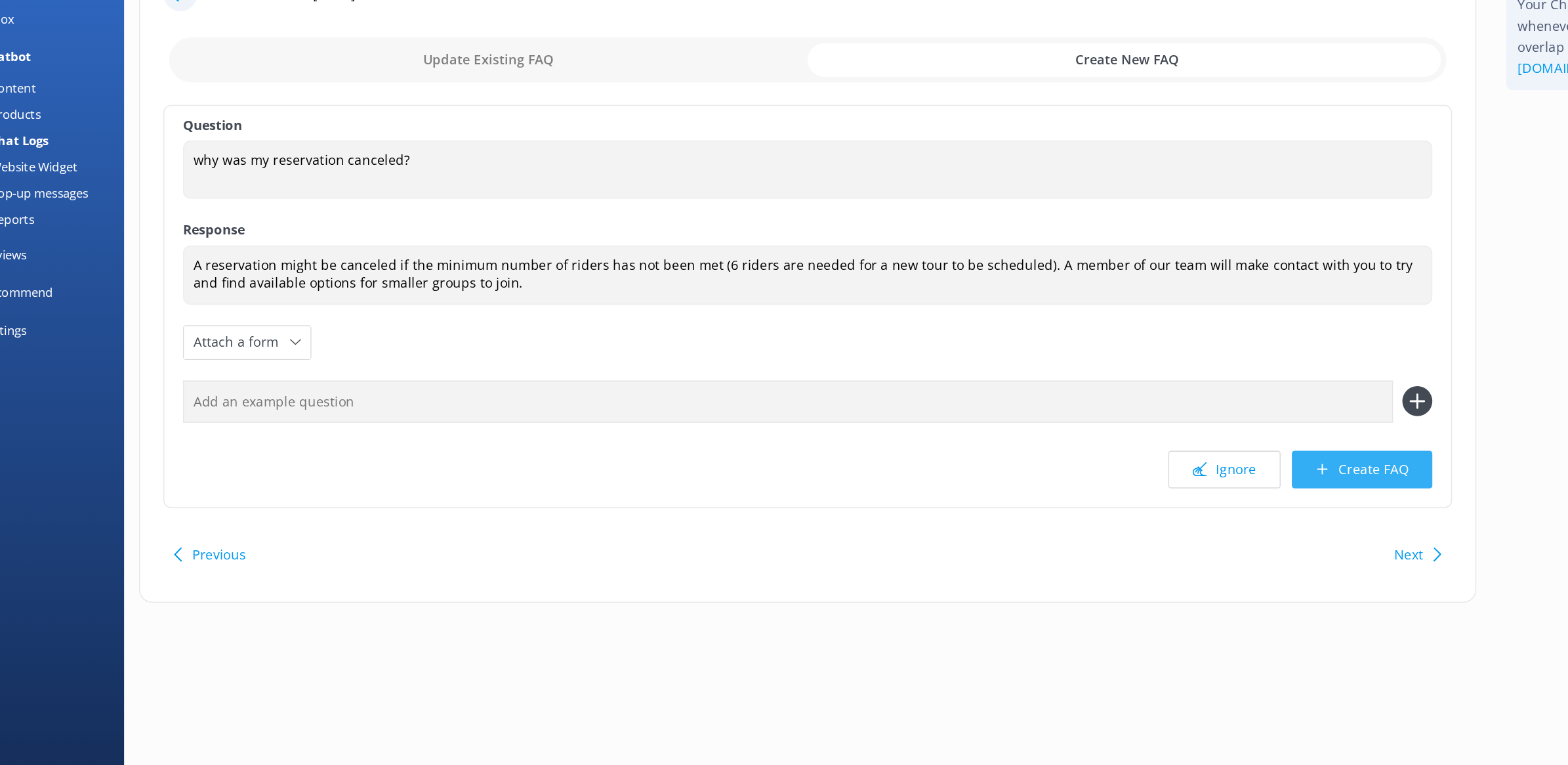
click at [999, 417] on button "Create FAQ" at bounding box center [999, 421] width 98 height 26
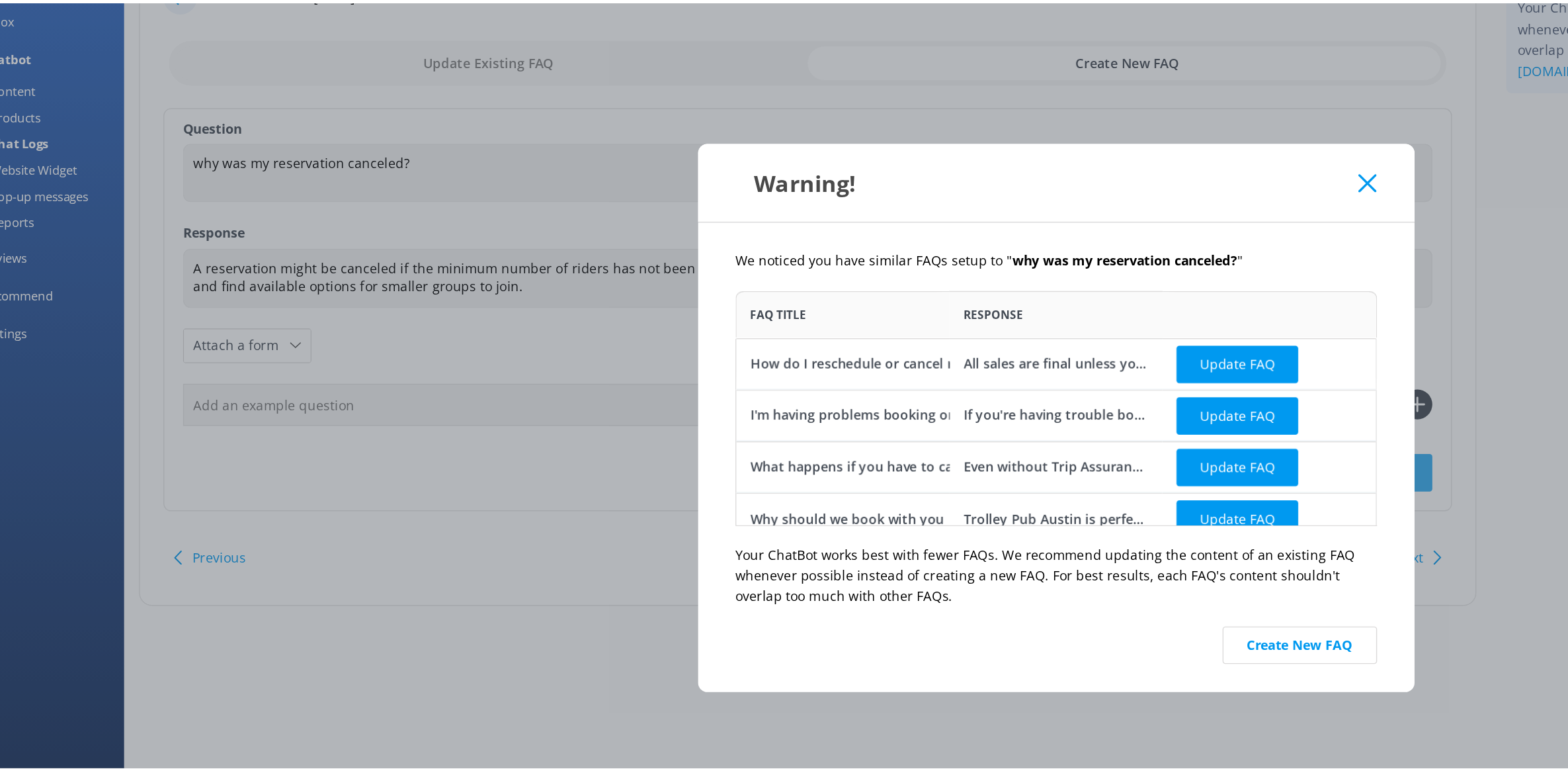
scroll to position [154, 441]
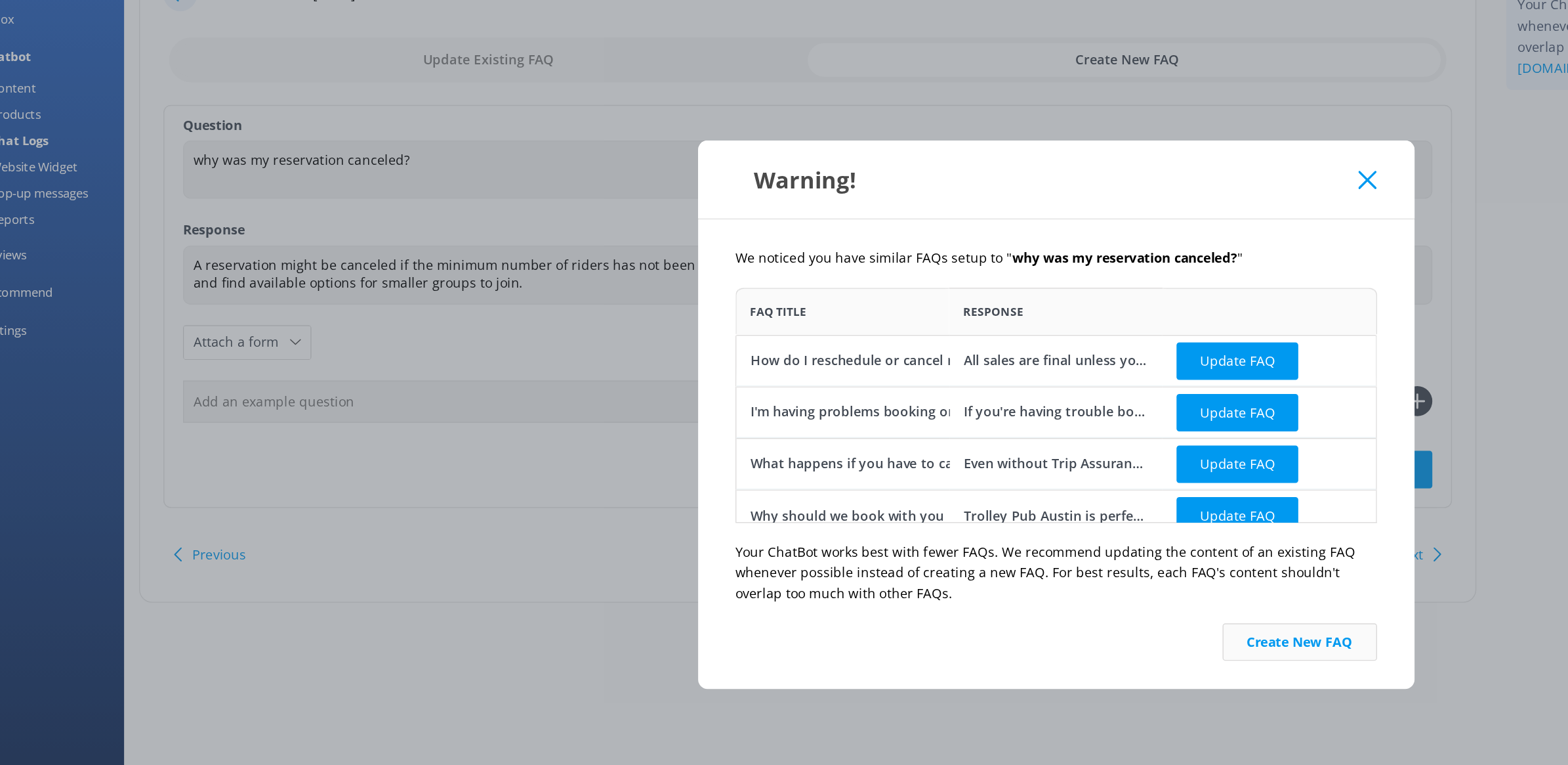
click at [948, 535] on button "Create New FAQ" at bounding box center [955, 541] width 108 height 26
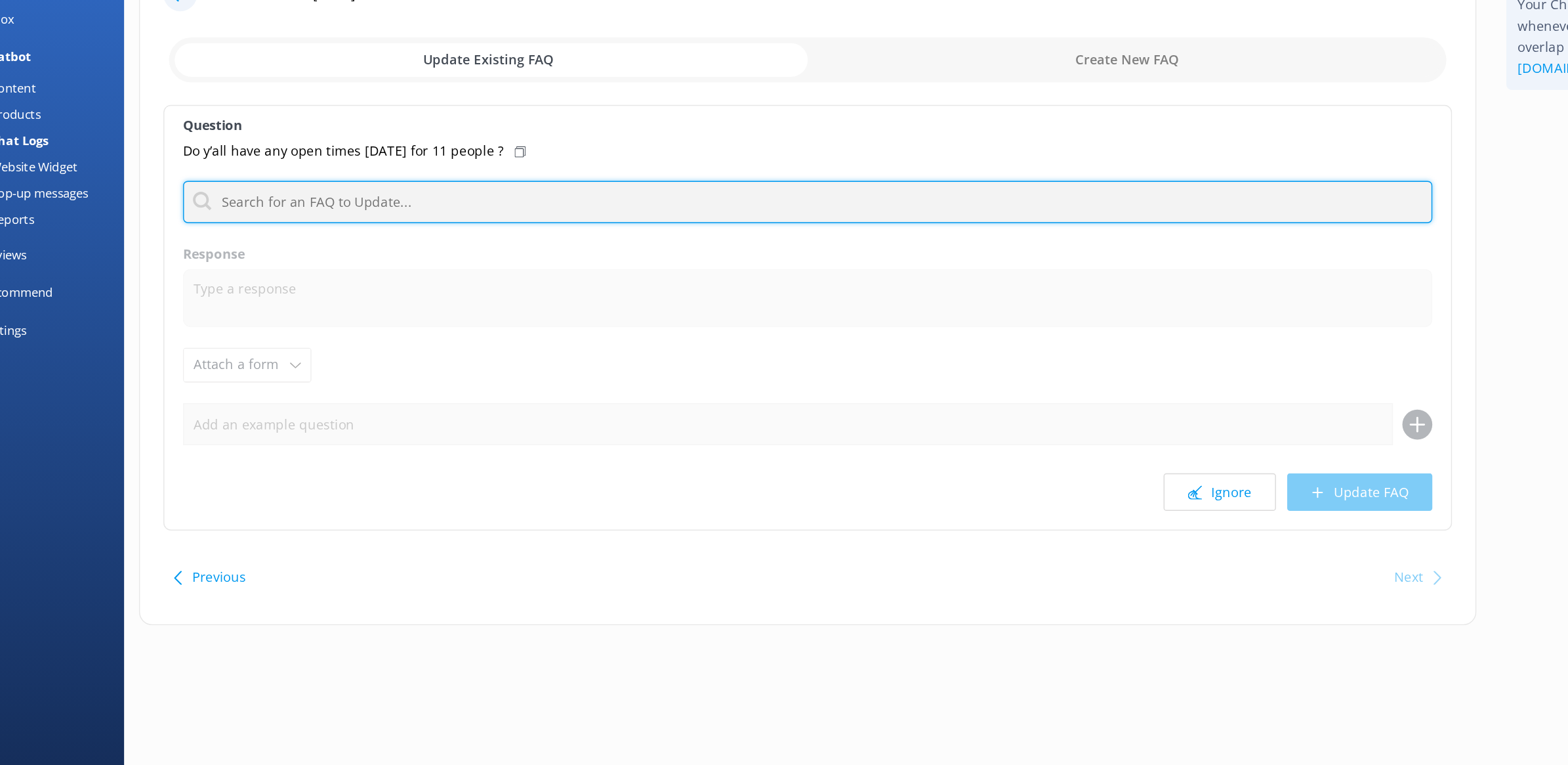
click at [381, 226] on input "text" at bounding box center [611, 233] width 876 height 29
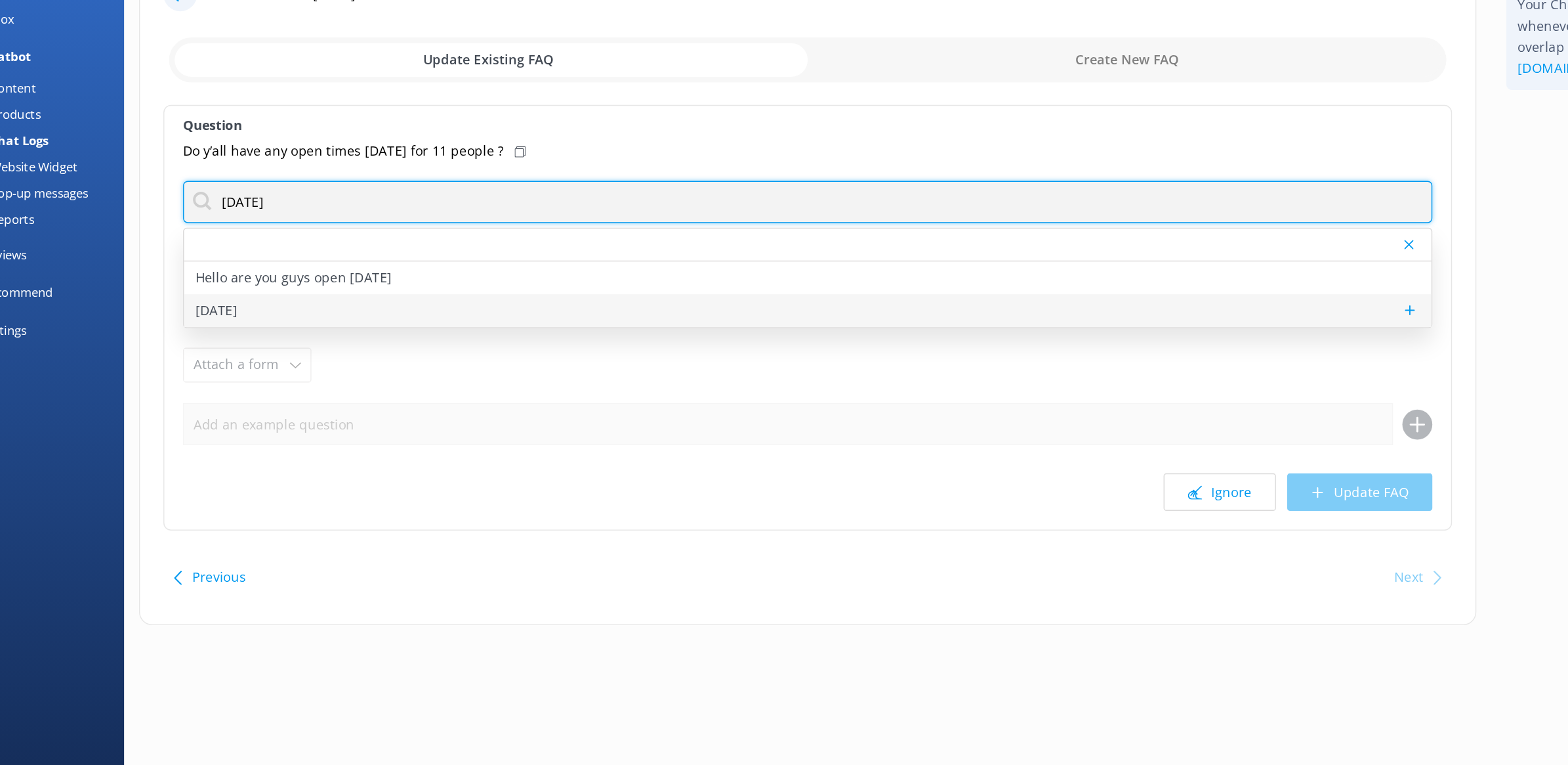
type input "[DATE]"
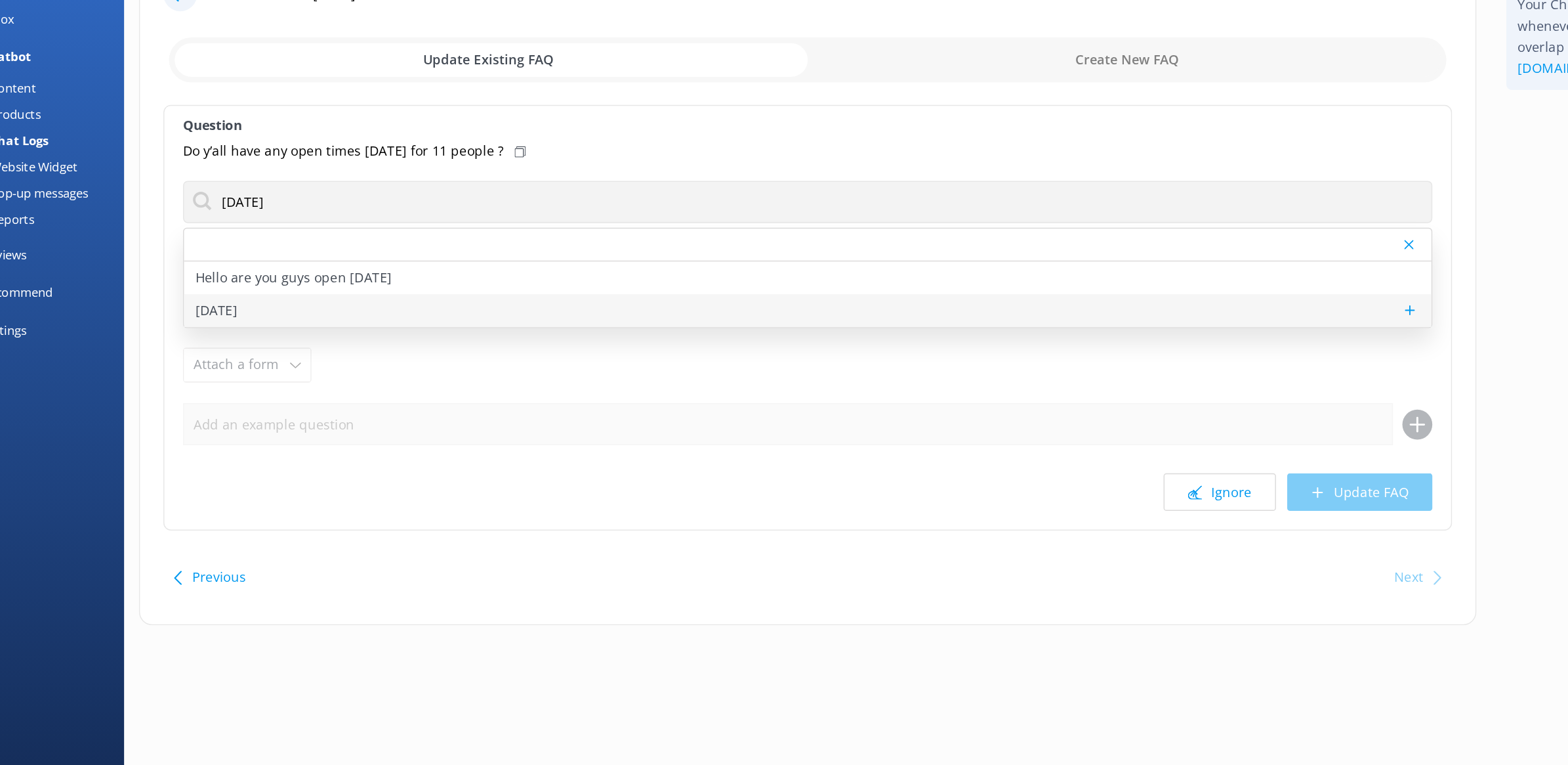
click at [312, 307] on div "[DATE]" at bounding box center [610, 309] width 874 height 23
type textarea "To check our same-day availability, please give us a call at [PHONE_NUMBER]"
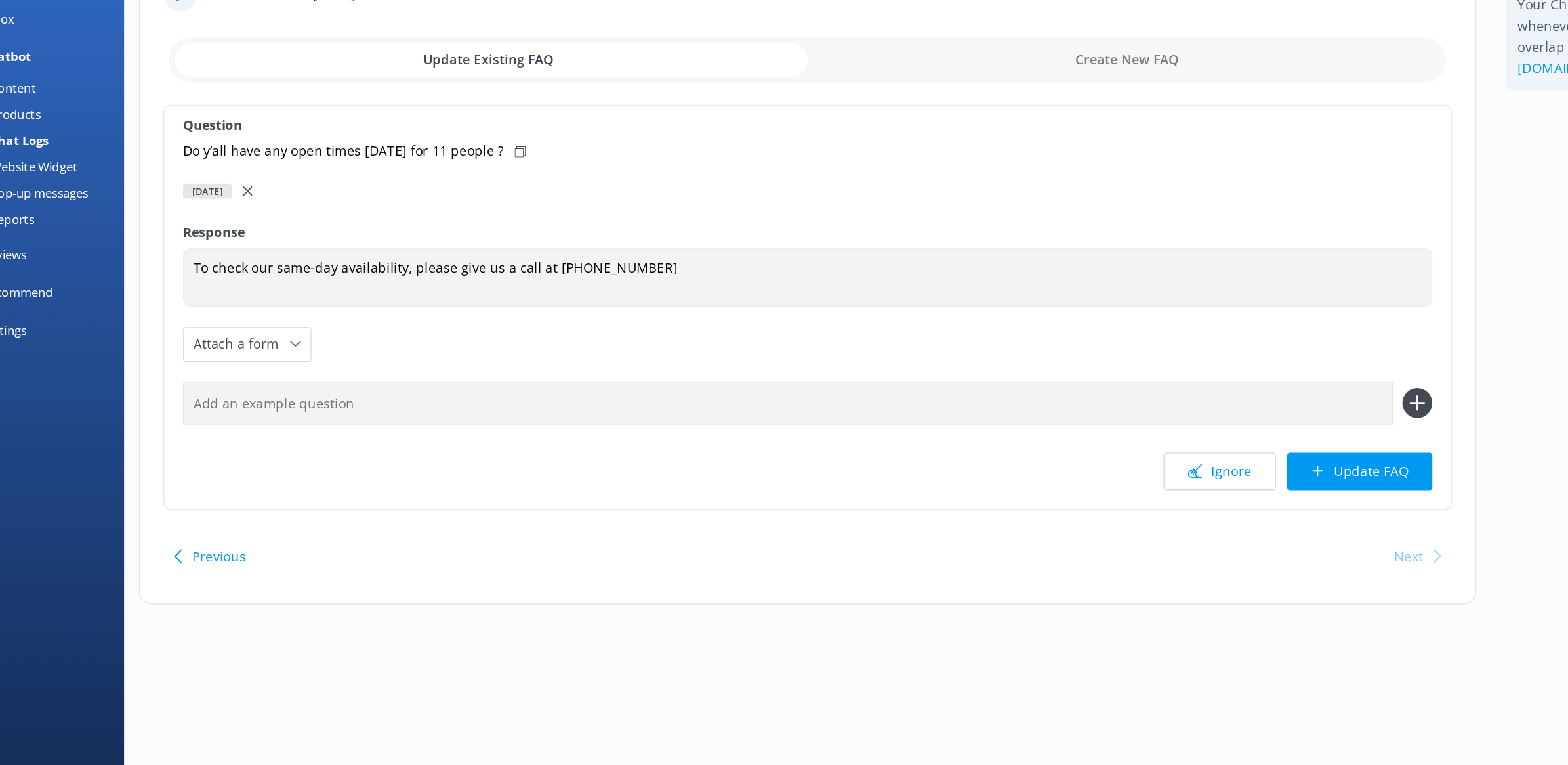
click at [250, 233] on div "[DATE]" at bounding box center [611, 225] width 876 height 14
click at [258, 223] on div "[DATE]" at bounding box center [611, 225] width 876 height 14
click at [994, 420] on button "Update FAQ" at bounding box center [997, 421] width 102 height 26
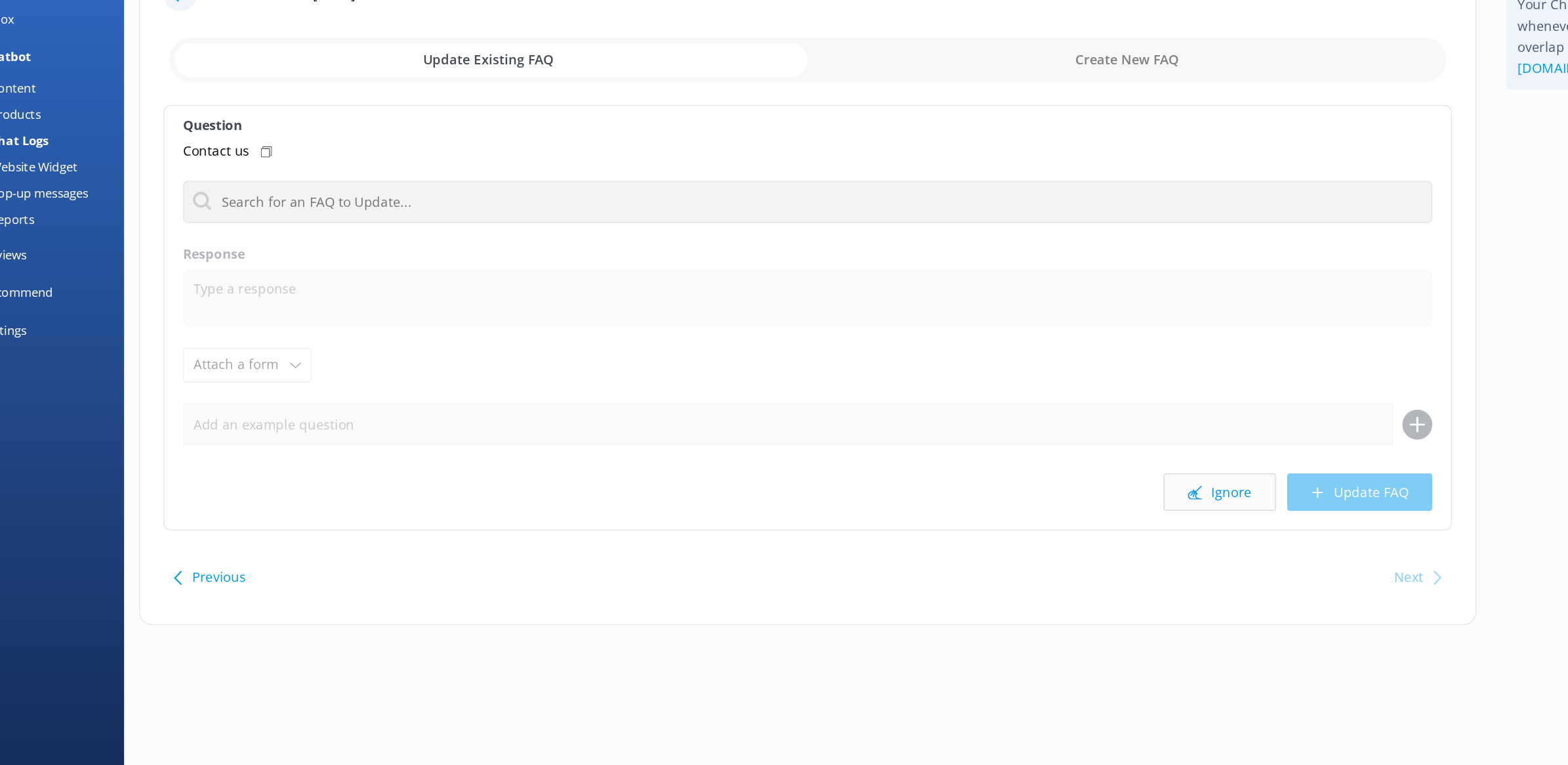
click at [897, 435] on button "Ignore" at bounding box center [899, 436] width 79 height 26
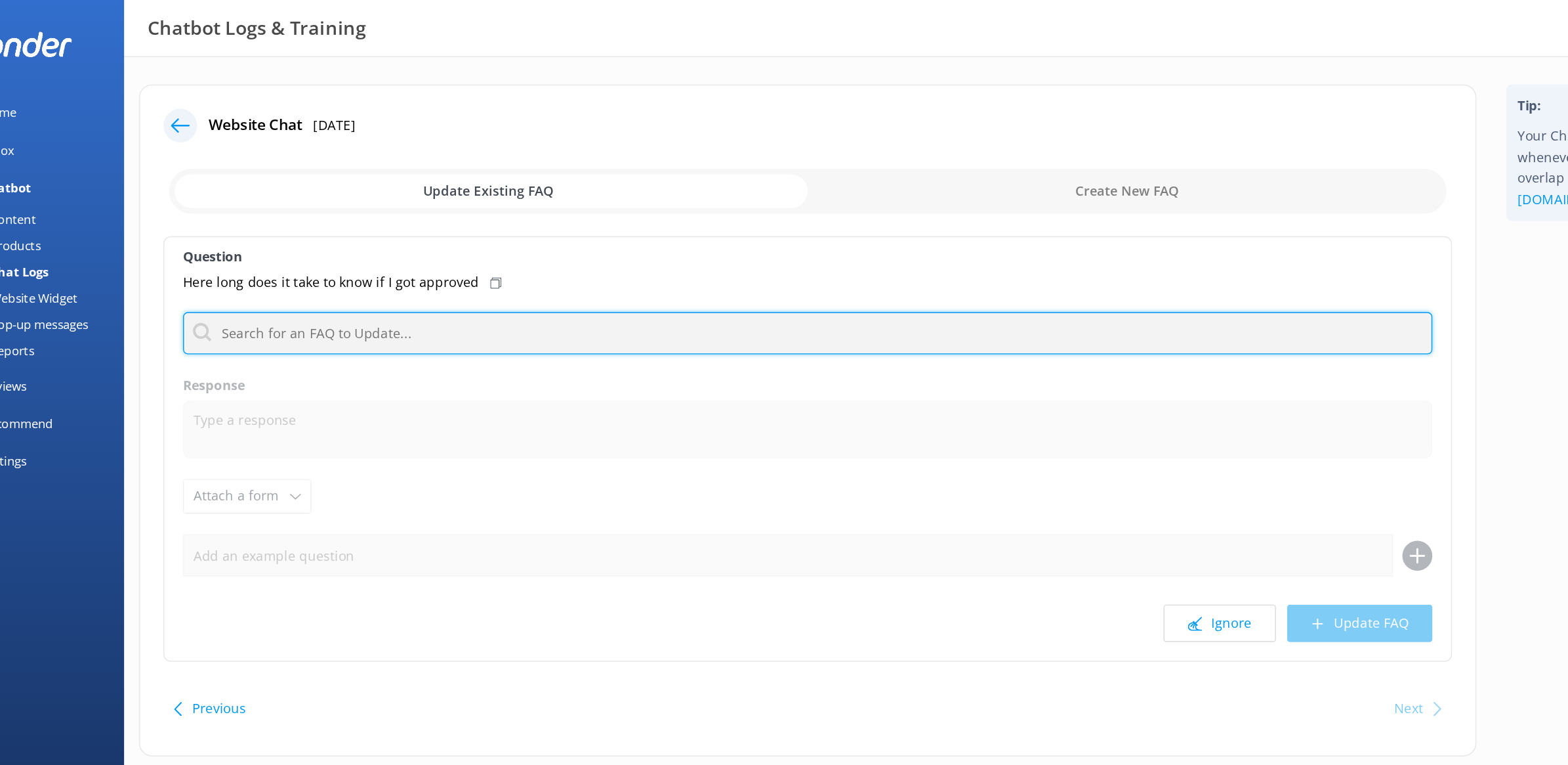
click at [485, 226] on input "text" at bounding box center [611, 233] width 876 height 29
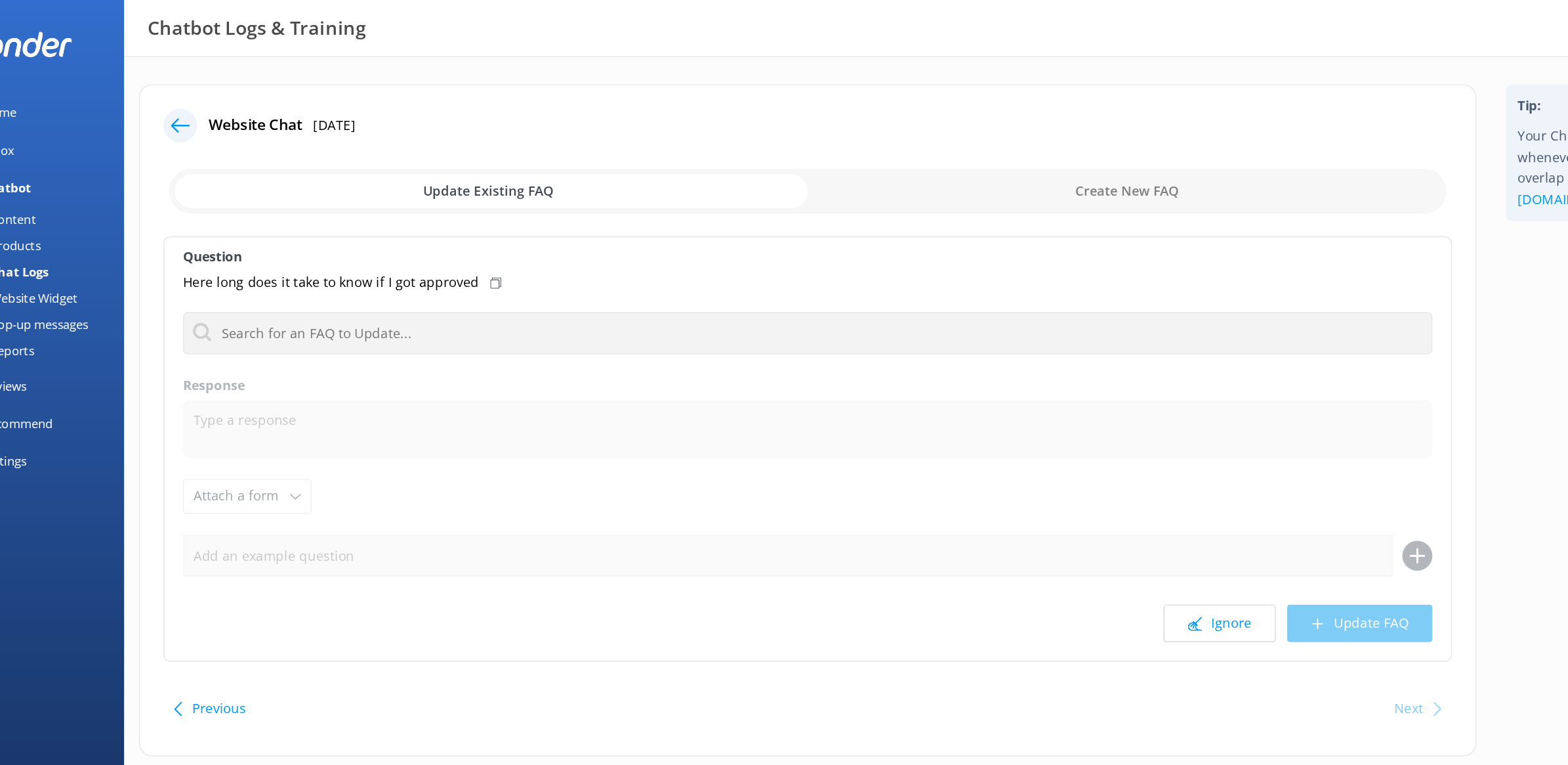
click at [427, 271] on label "Response" at bounding box center [611, 270] width 876 height 14
click at [774, 138] on input "checkbox" at bounding box center [610, 134] width 895 height 32
checkbox input "true"
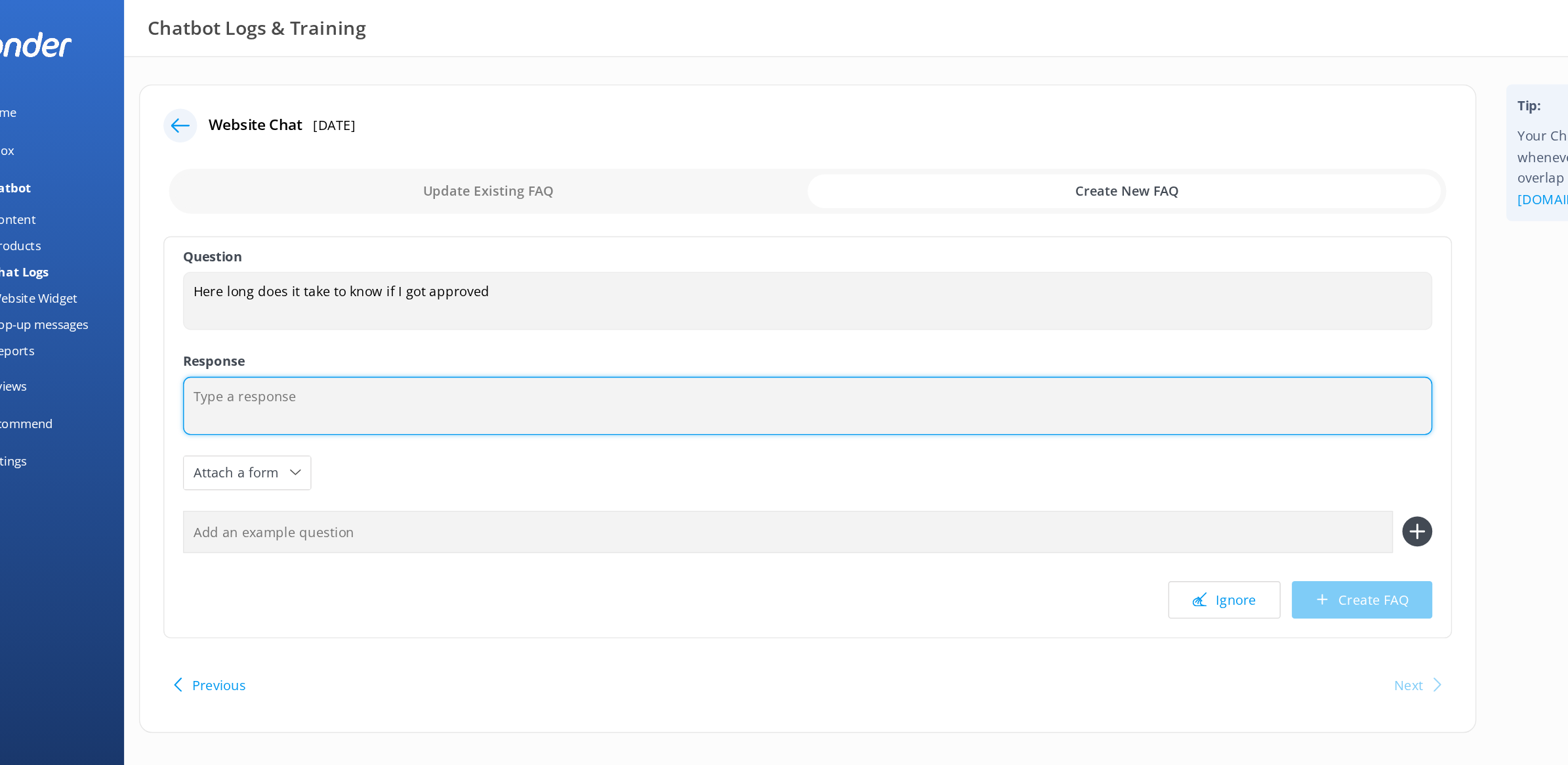
click at [324, 278] on textarea at bounding box center [611, 284] width 876 height 40
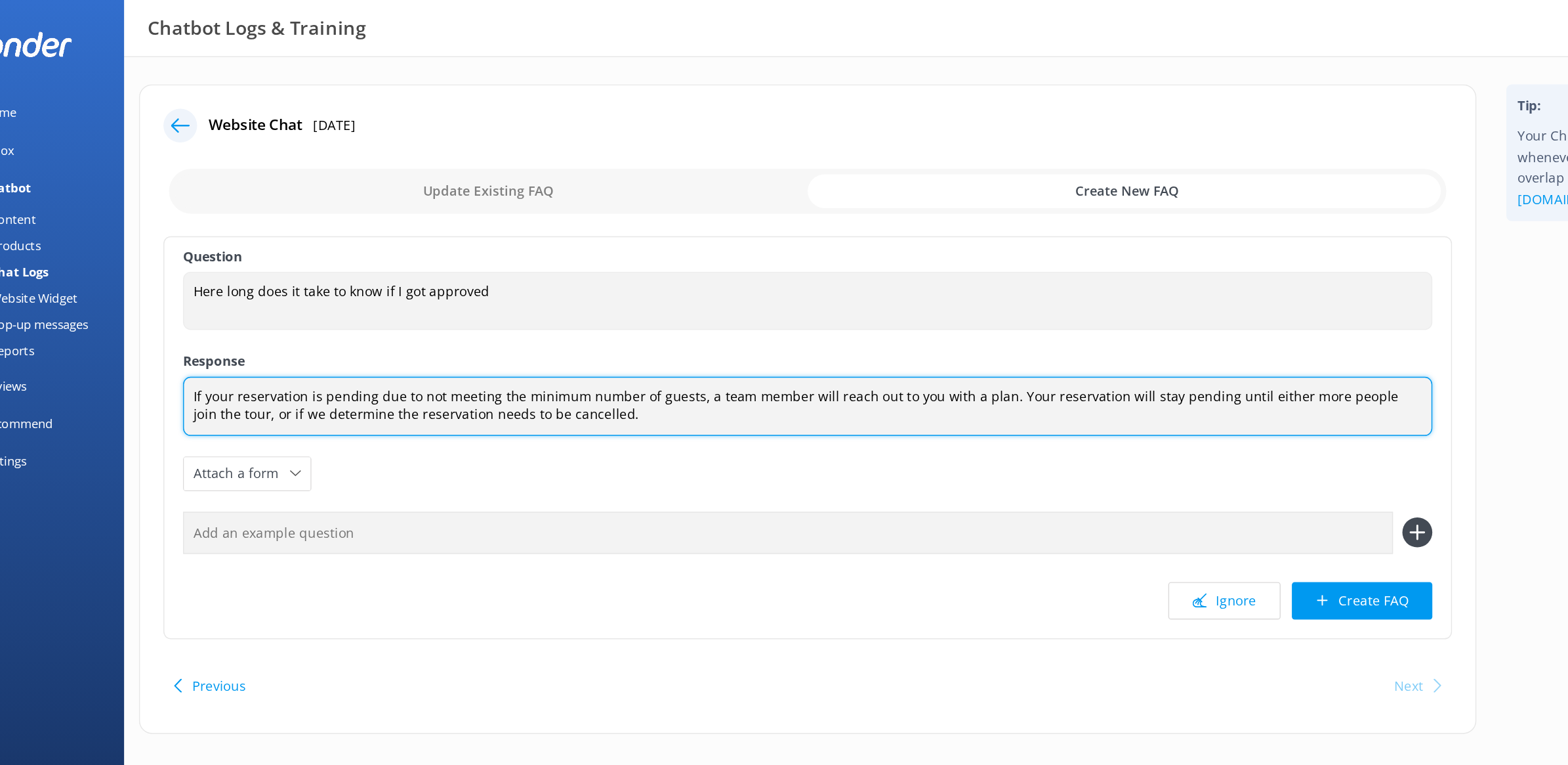
click at [282, 290] on textarea "If your reservation is pending due to not meeting the minimum number of guests,…" at bounding box center [611, 285] width 876 height 41
click at [427, 291] on textarea "If your reservation is pending due to not meeting the minimum number of guests,…" at bounding box center [611, 285] width 876 height 41
type textarea "If your reservation is pending due to not meeting the minimum number of guests,…"
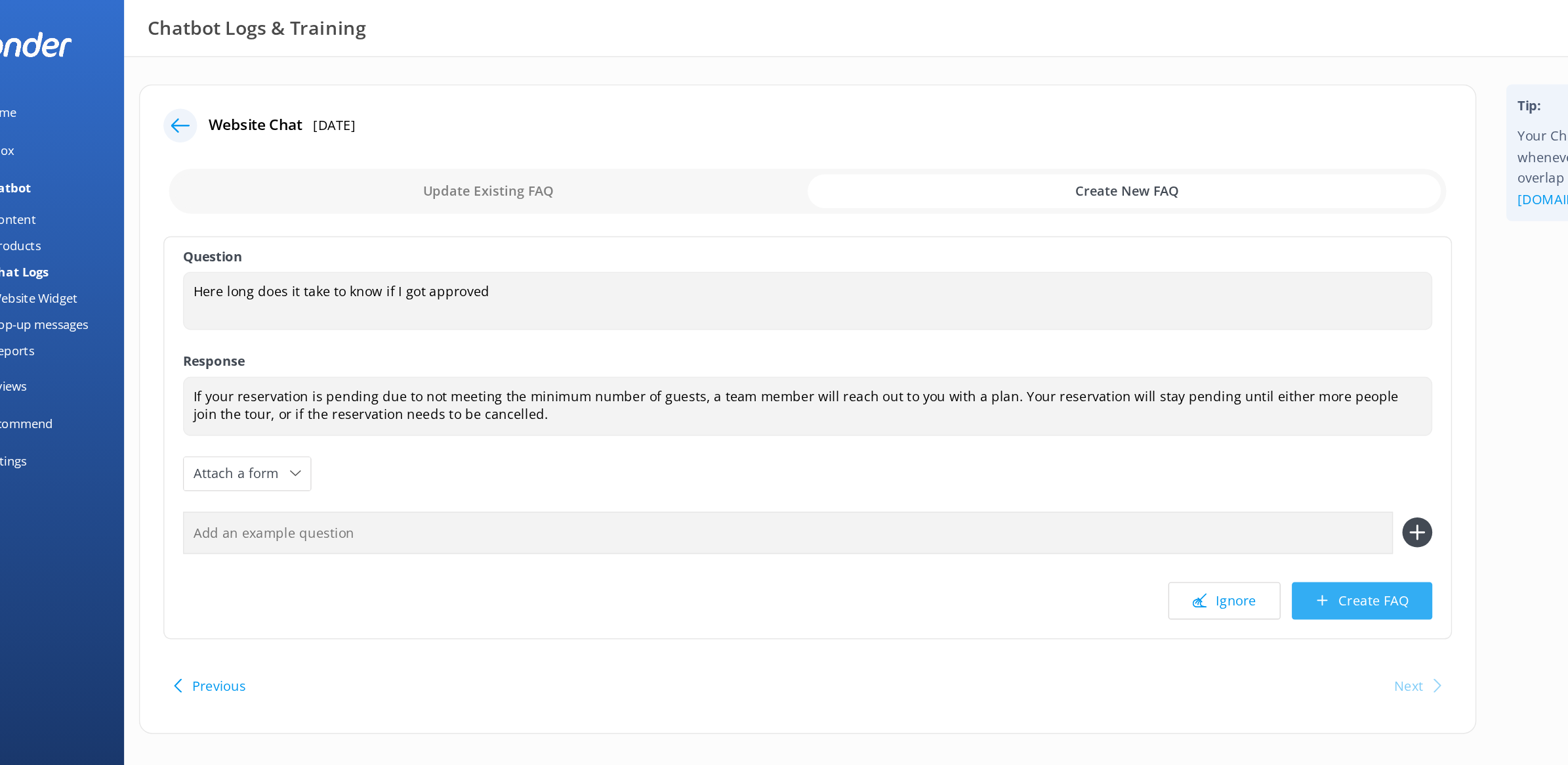
click at [980, 418] on button "Create FAQ" at bounding box center [999, 421] width 98 height 26
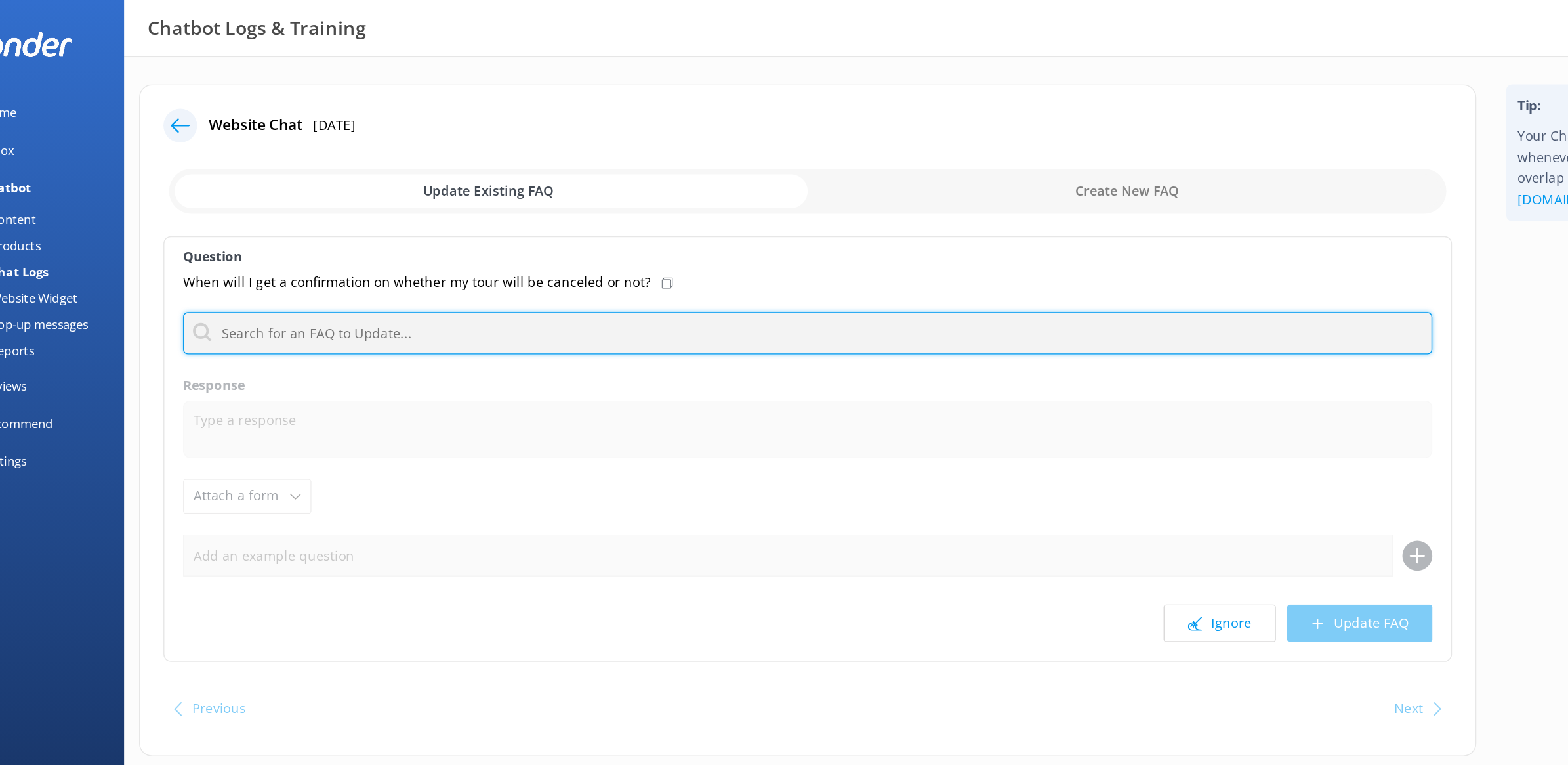
click at [473, 232] on input "text" at bounding box center [611, 233] width 876 height 29
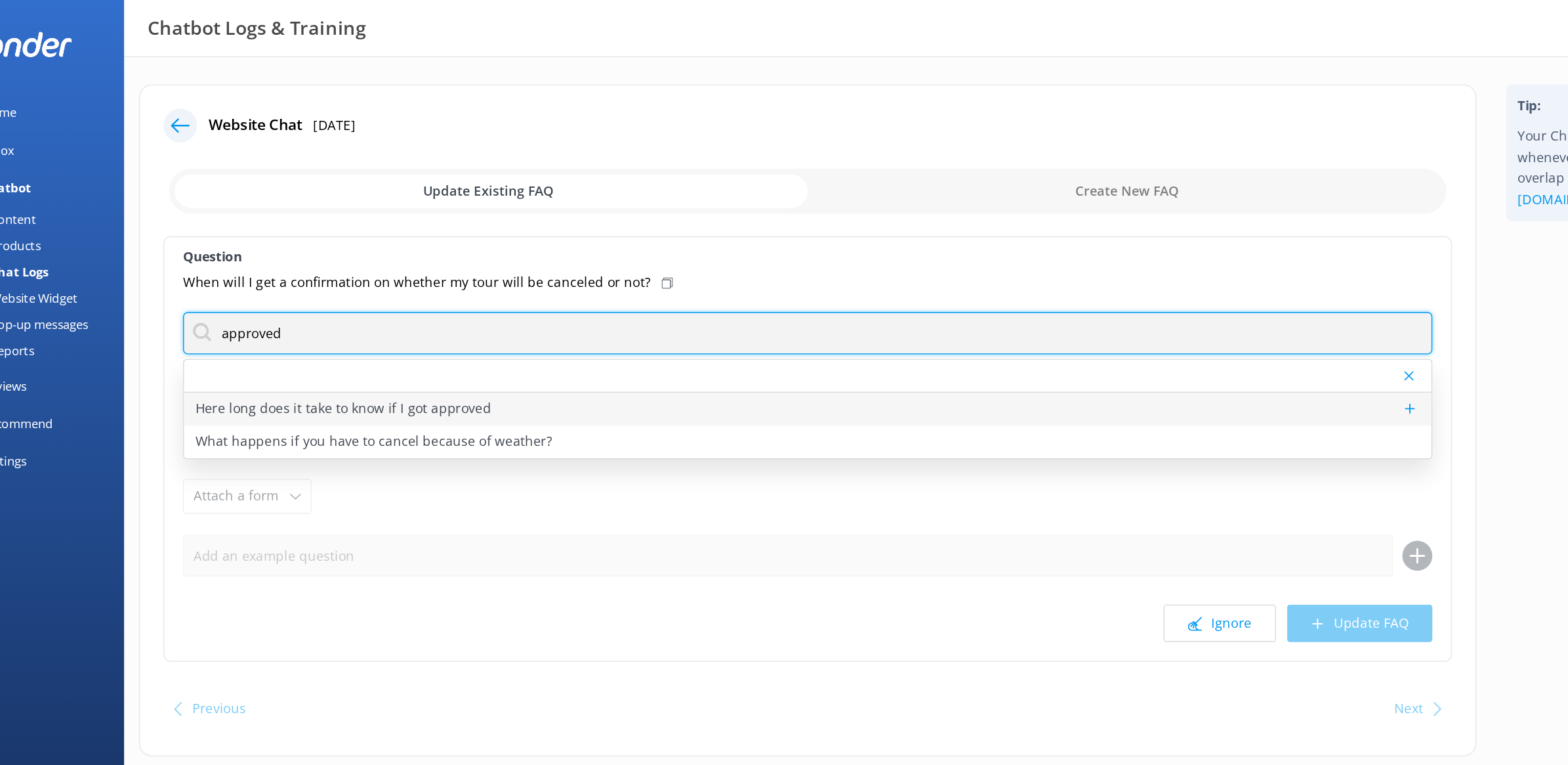
type input "approved"
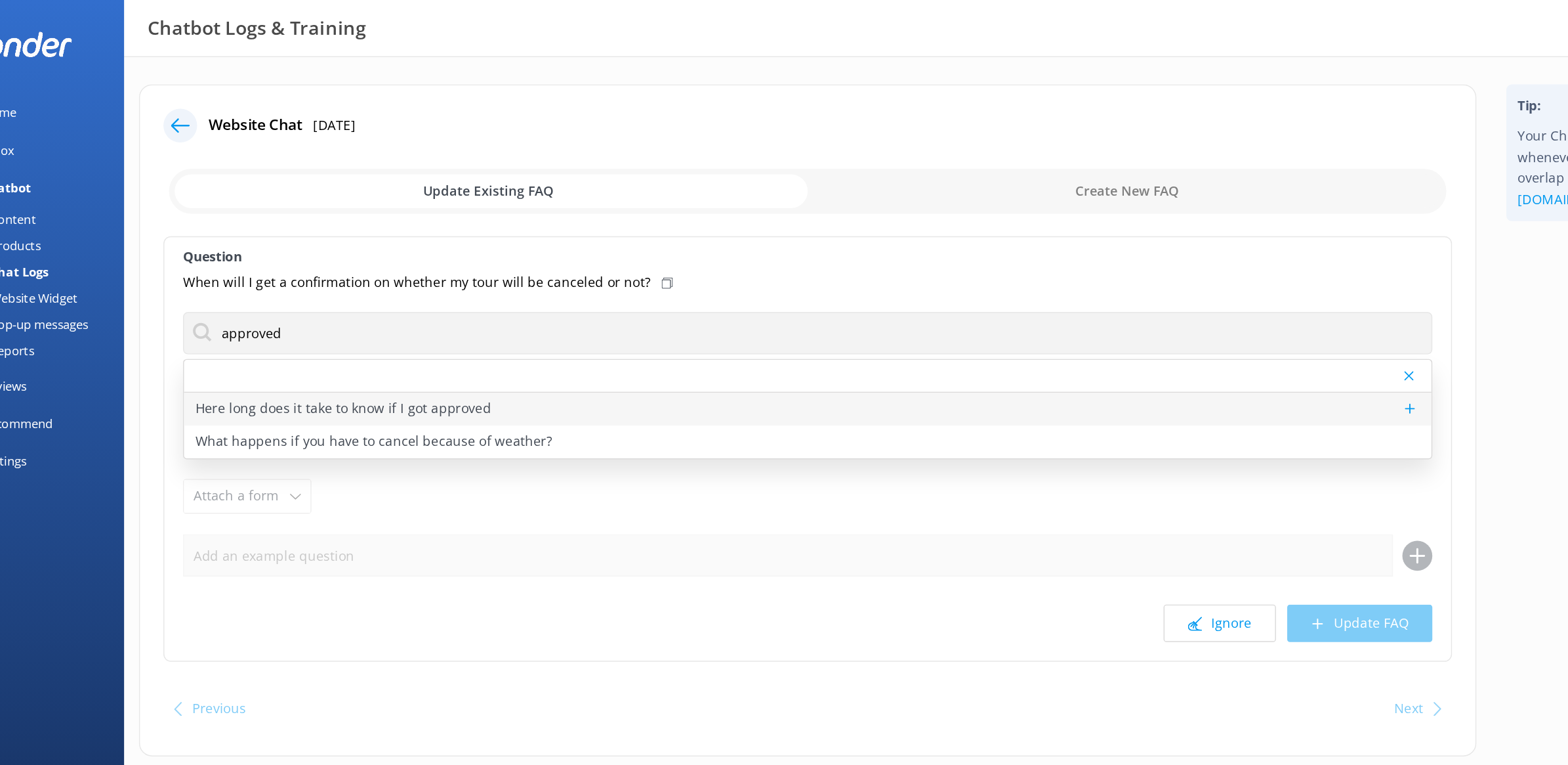
click at [289, 282] on p "Here long does it take to know if I got approved" at bounding box center [284, 286] width 207 height 14
type textarea "If your reservation is pending due to not meeting the minimum number of guests,…"
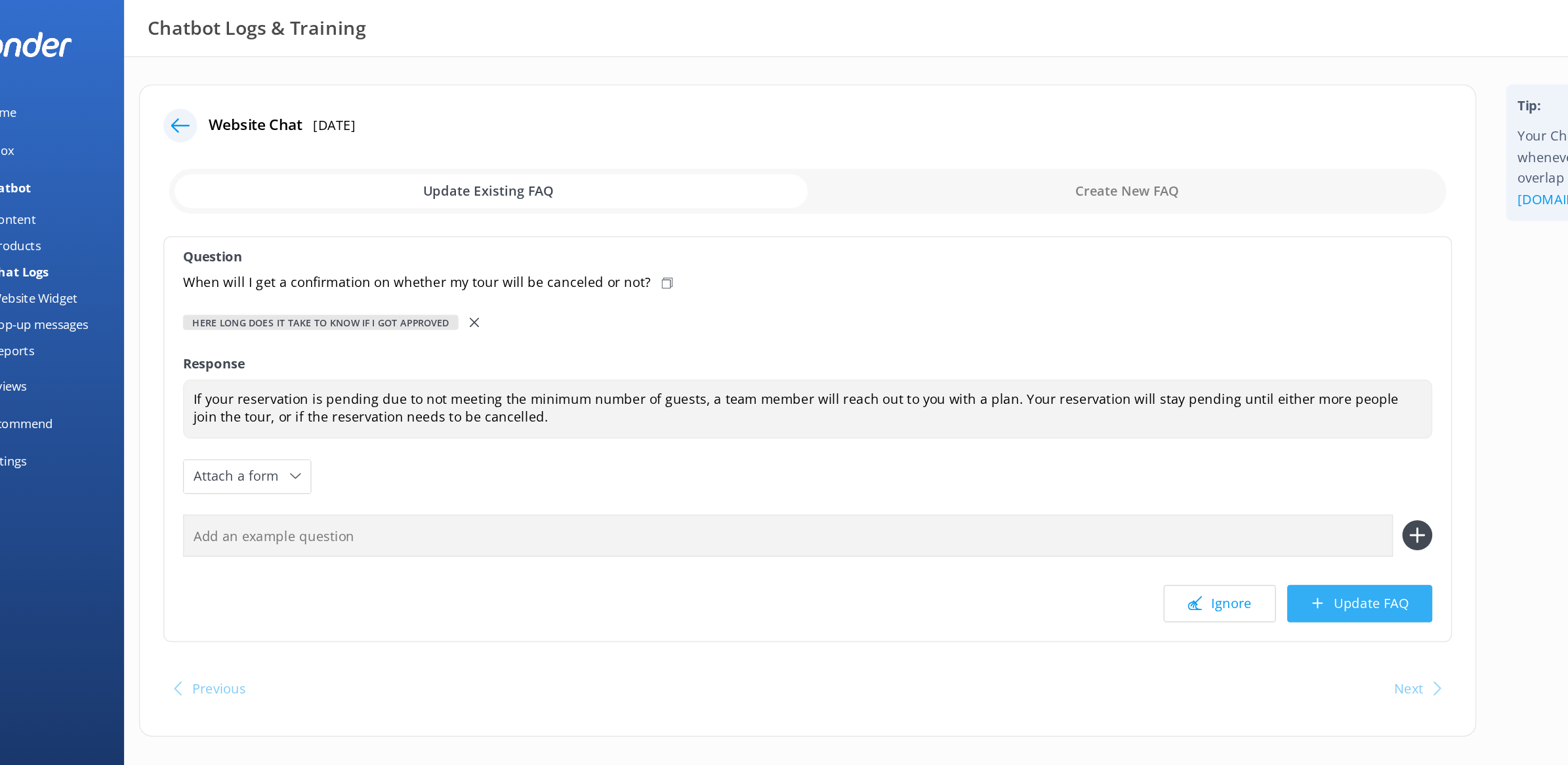
click at [970, 421] on icon at bounding box center [968, 422] width 10 height 10
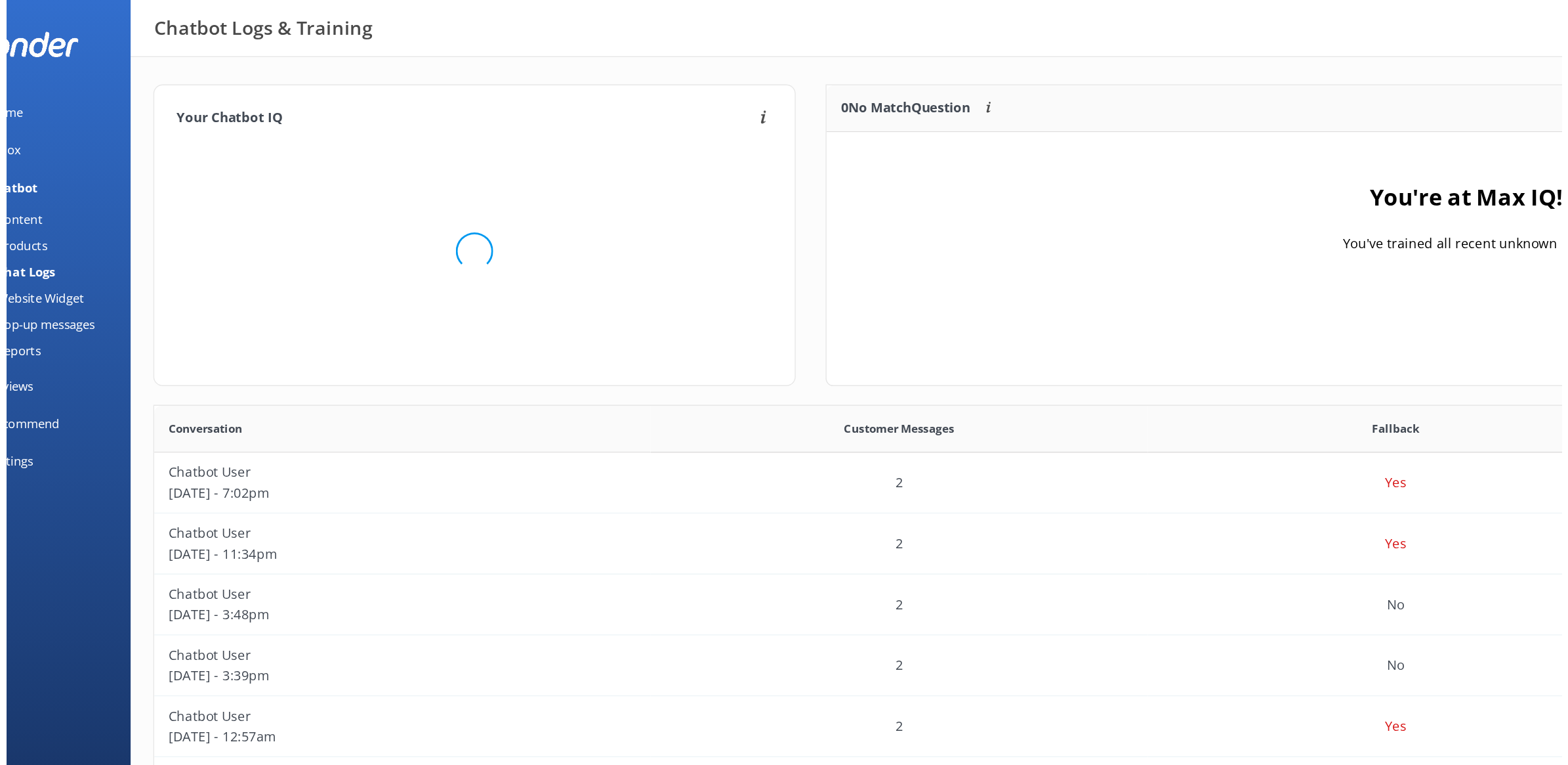
scroll to position [152, 907]
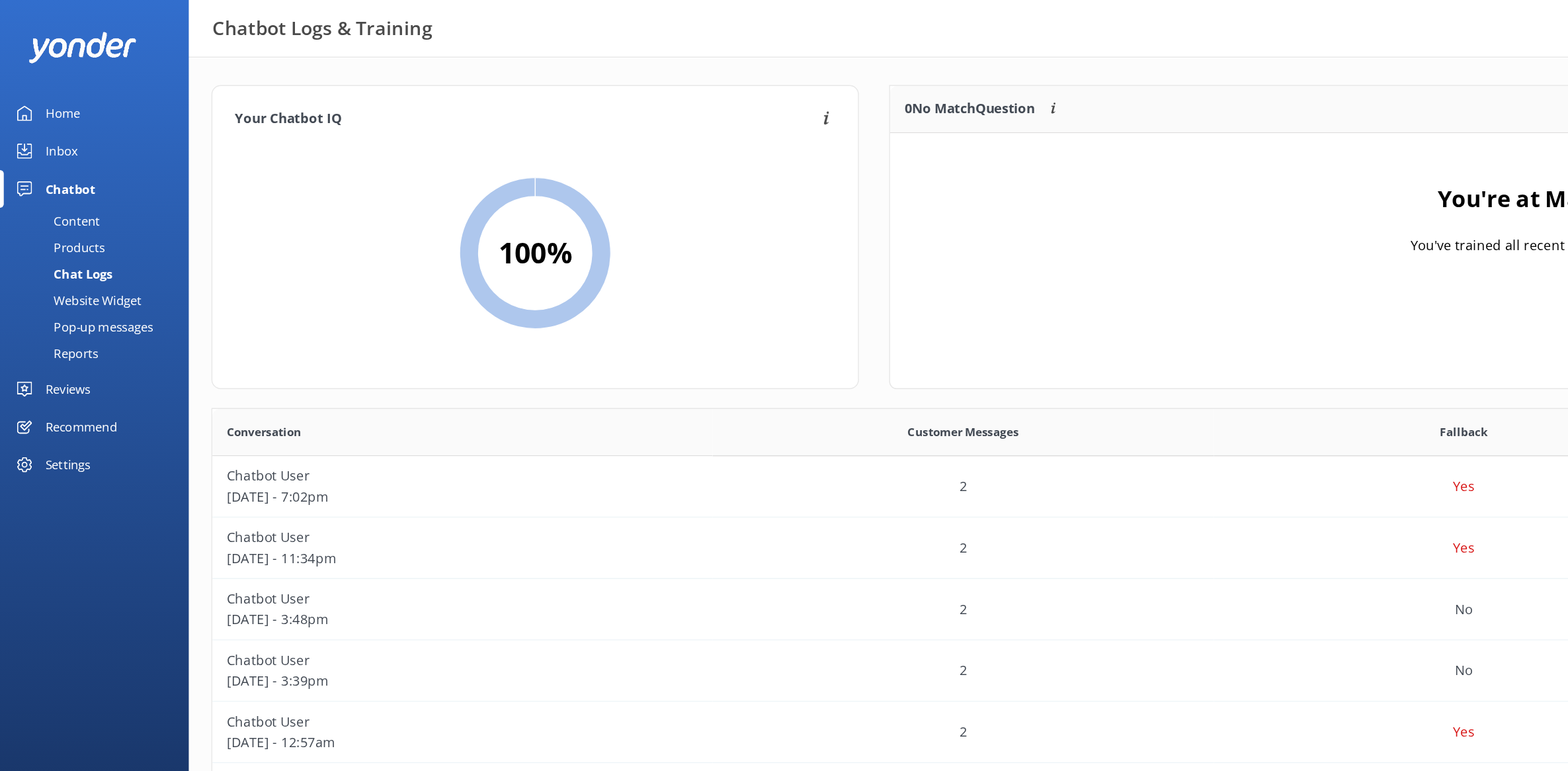
click at [66, 159] on div "Content" at bounding box center [39, 154] width 62 height 18
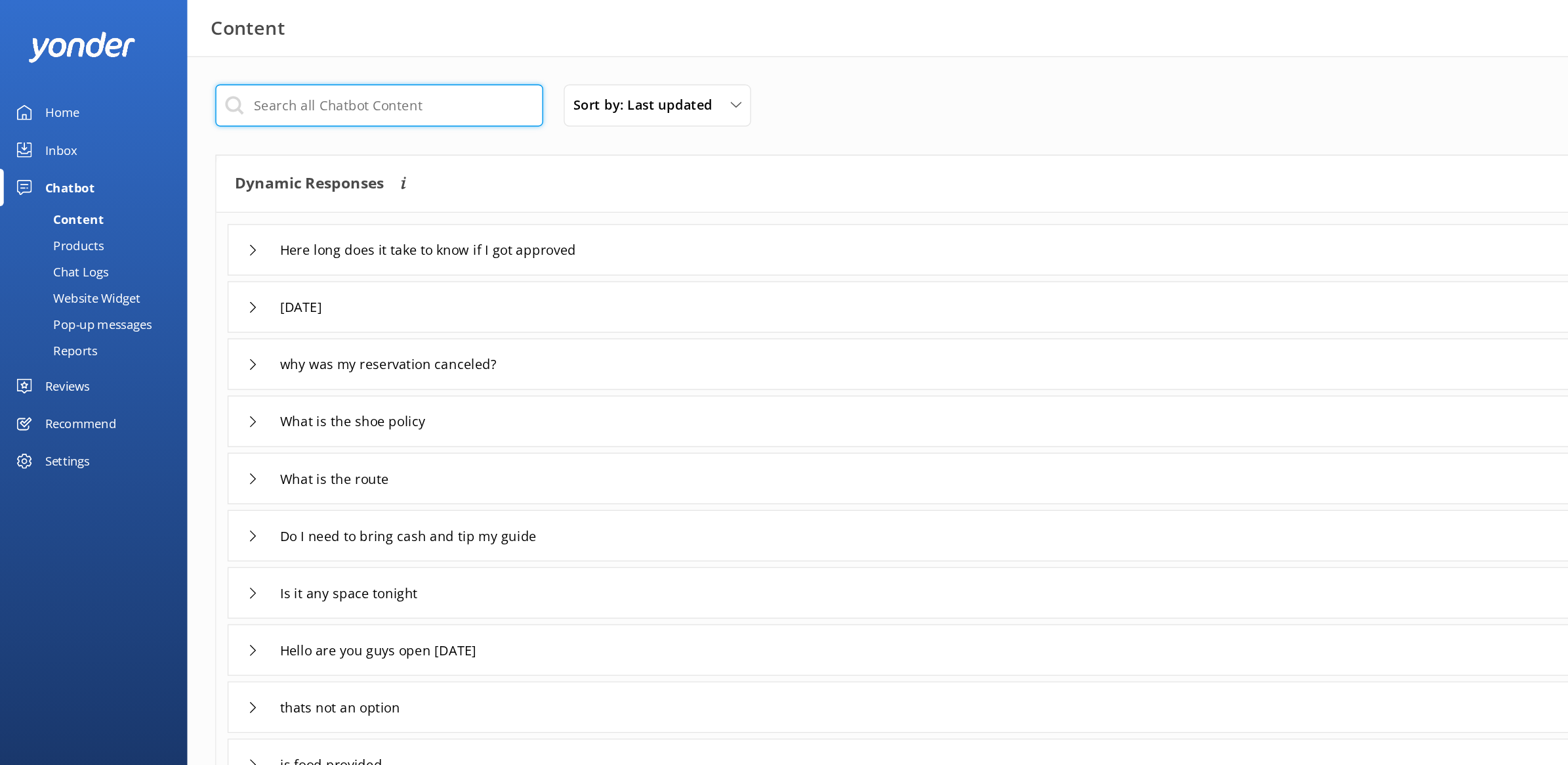
click at [227, 72] on input "text" at bounding box center [266, 73] width 230 height 29
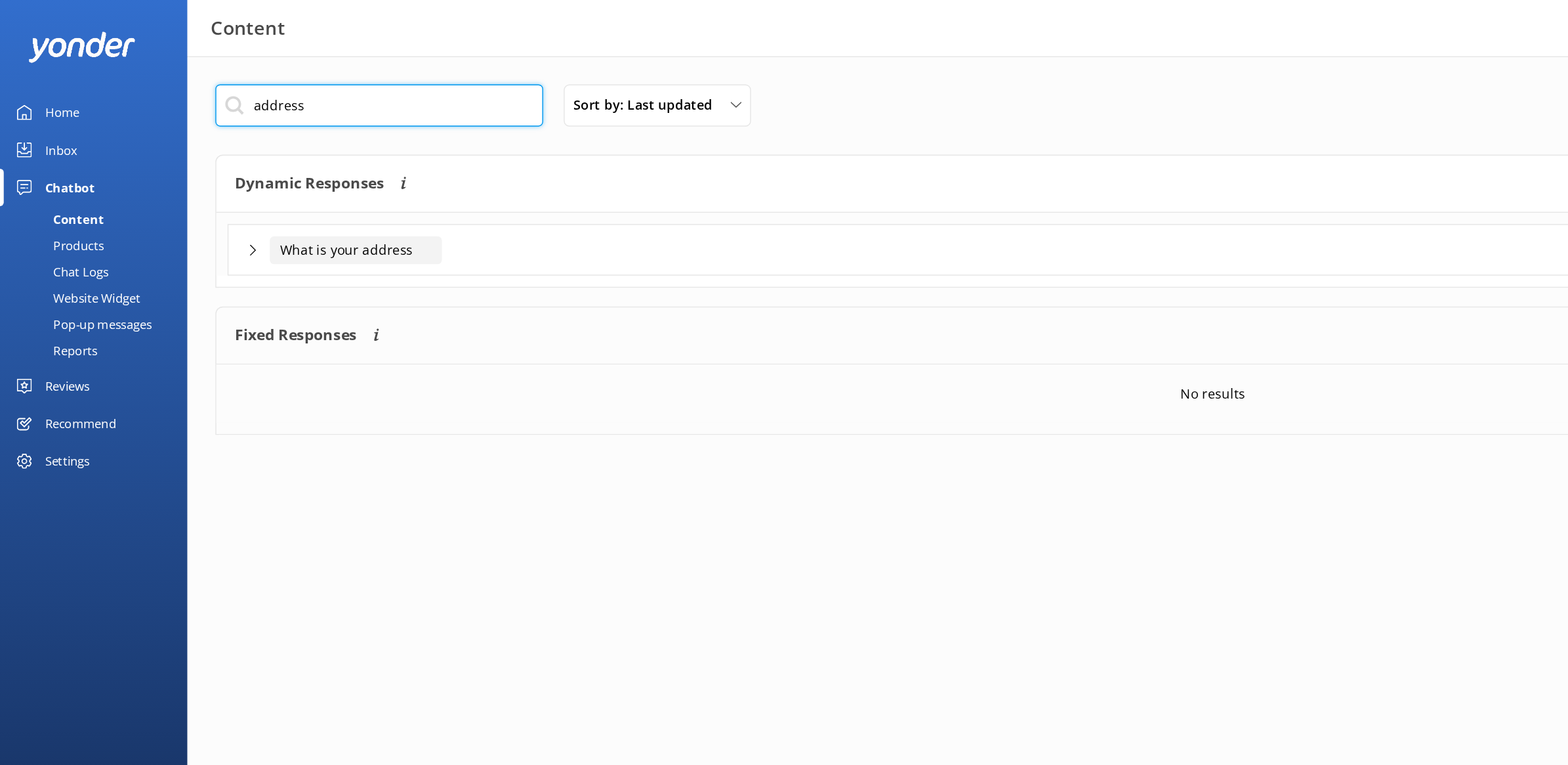
type input "address"
click at [204, 176] on input "What is your address" at bounding box center [249, 175] width 121 height 20
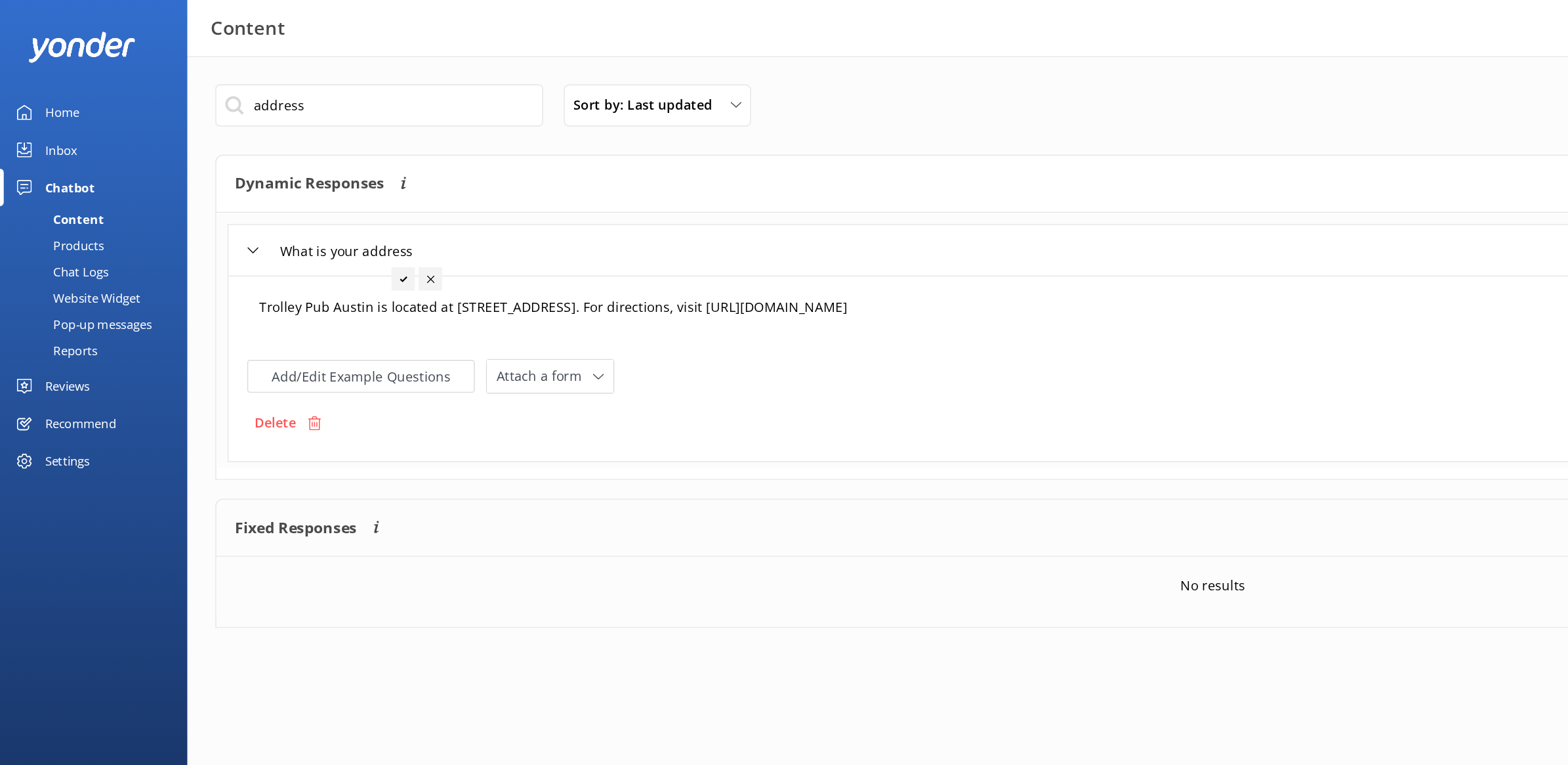
click at [329, 217] on textarea "Trolley Pub Austin is located at [STREET_ADDRESS]. For directions, visit [URL][…" at bounding box center [849, 221] width 1350 height 40
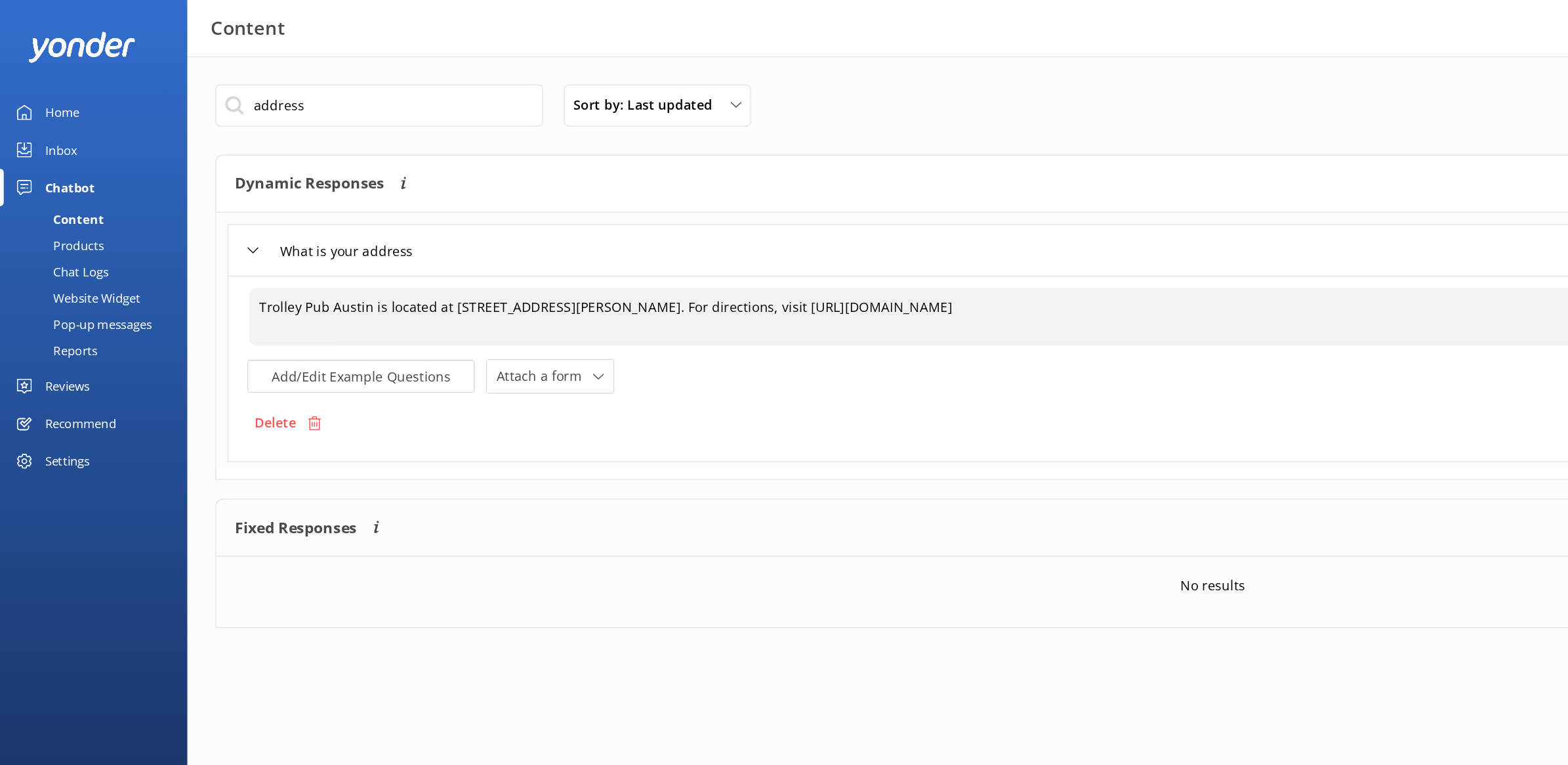
drag, startPoint x: 775, startPoint y: 221, endPoint x: 556, endPoint y: 216, distance: 219.1
click at [556, 216] on textarea "Trolley Pub Austin is located at [STREET_ADDRESS][PERSON_NAME]. For directions,…" at bounding box center [849, 221] width 1350 height 40
paste textarea "[DOMAIN_NAME][URL]"
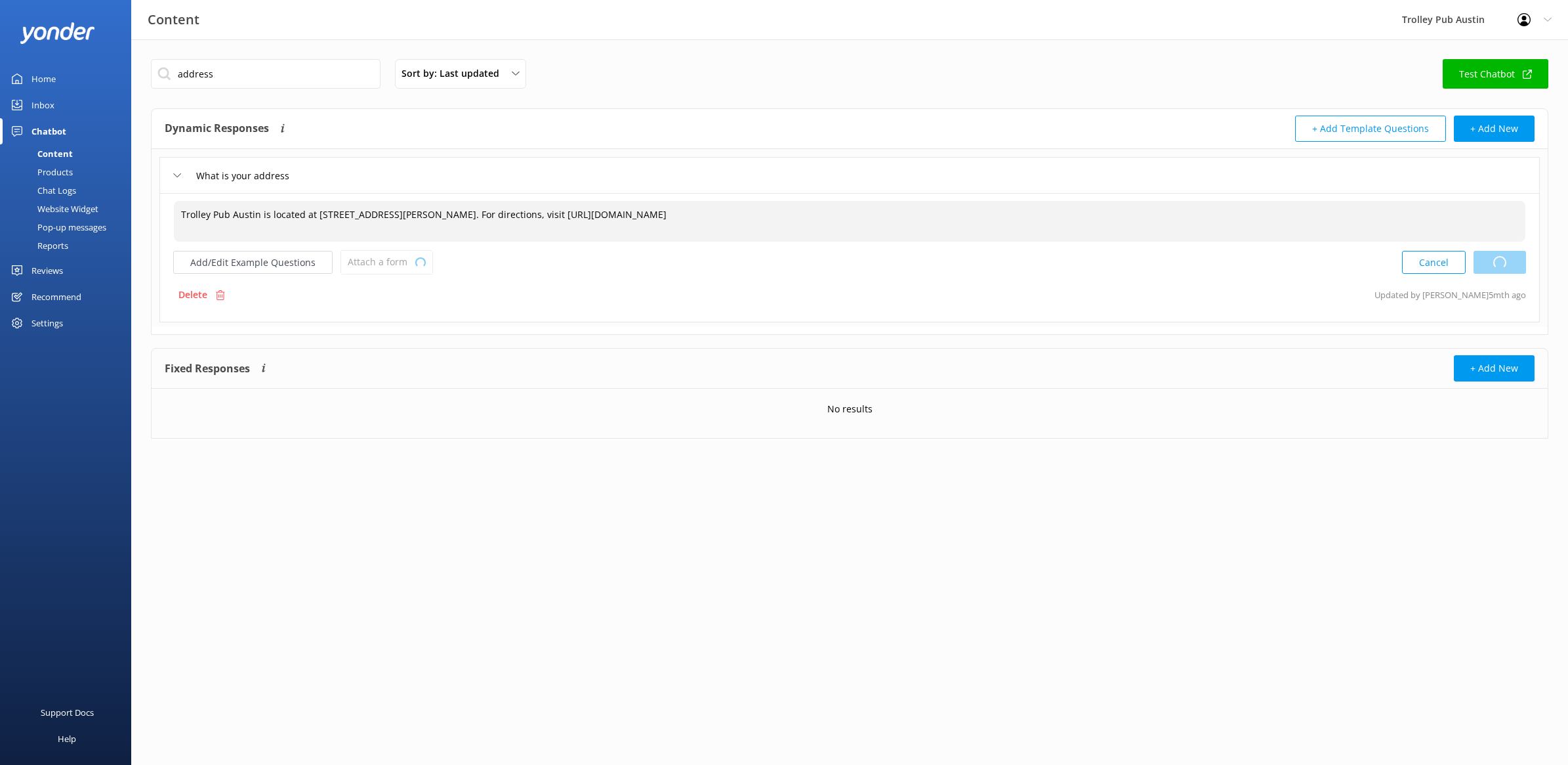
click at [1507, 268] on div "Cancel Loading.." at bounding box center [1464, 262] width 124 height 25
type textarea "Trolley Pub Austin is located at [STREET_ADDRESS][PERSON_NAME]. For directions,…"
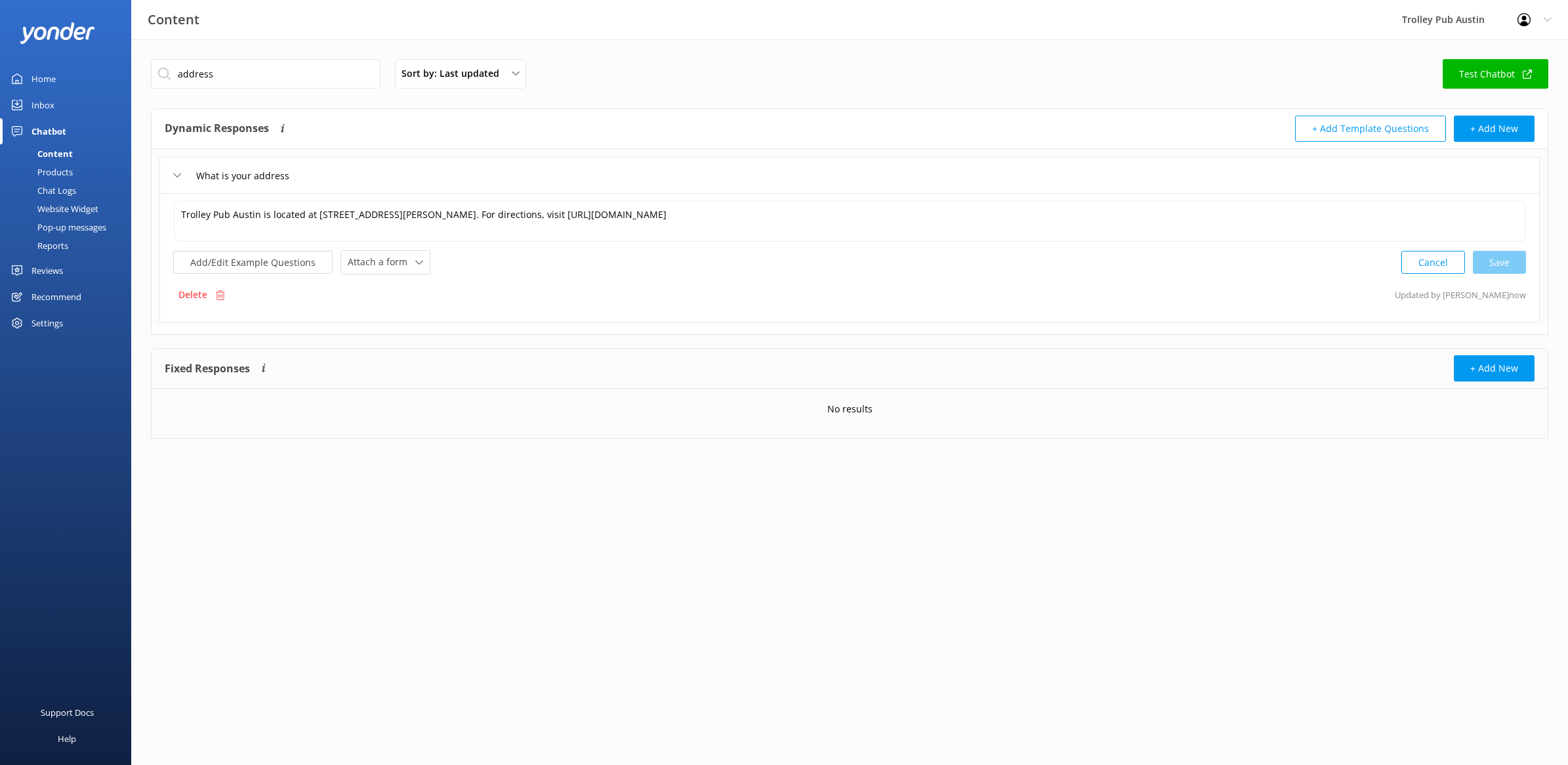
click at [59, 155] on div "Content" at bounding box center [40, 153] width 65 height 18
click at [247, 79] on input "address" at bounding box center [266, 73] width 230 height 29
type input "a"
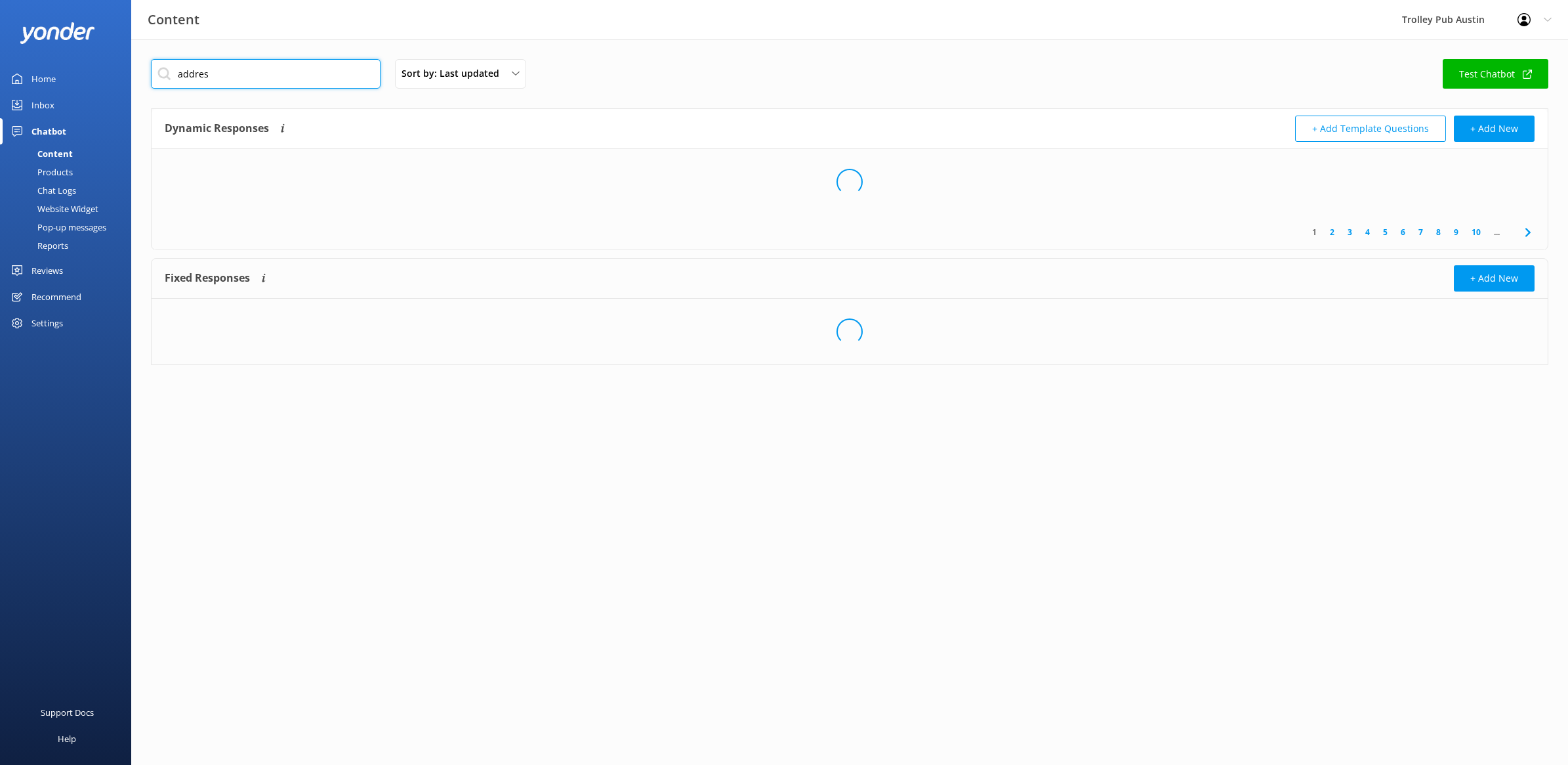
type input "address"
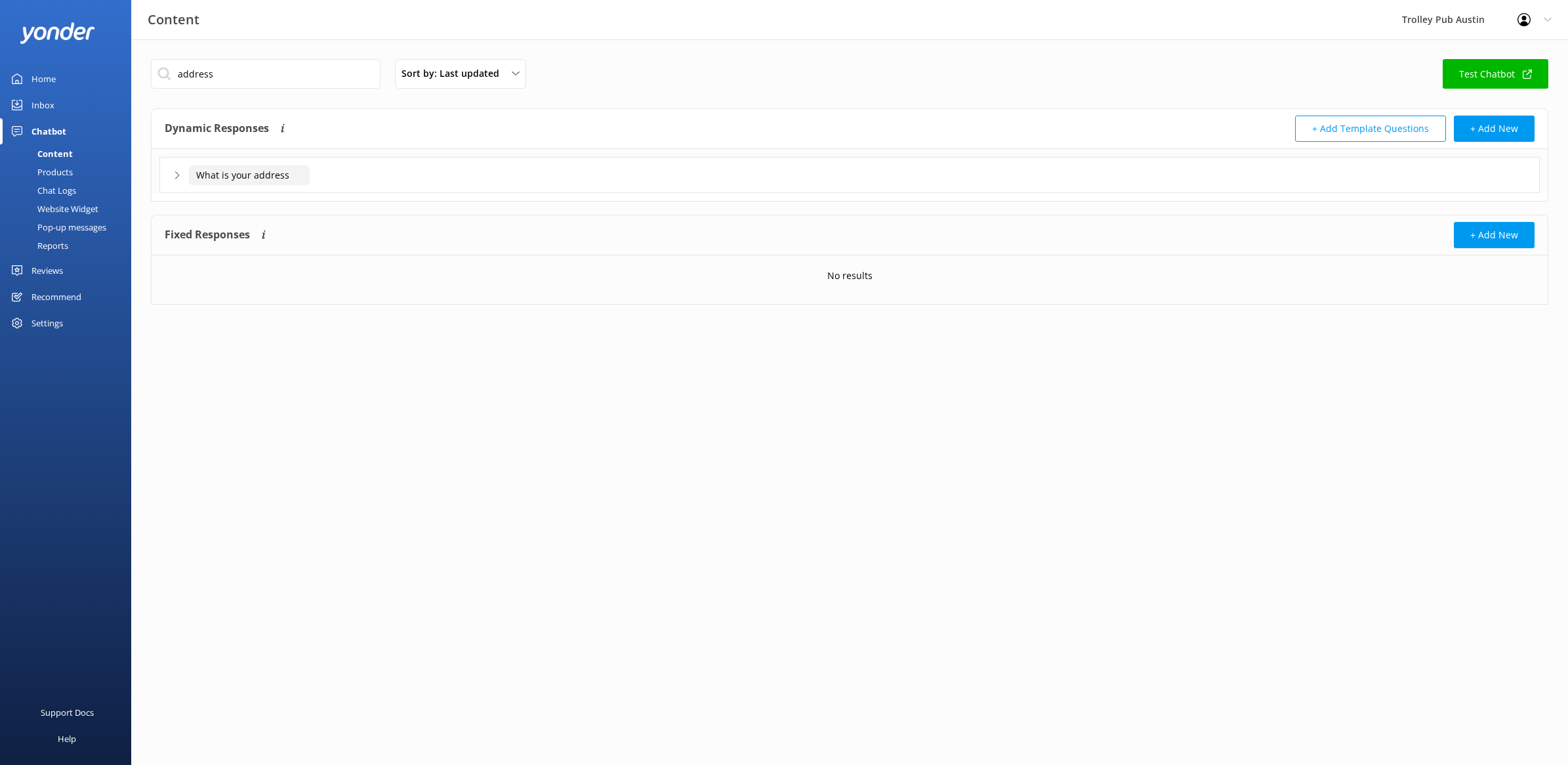
click at [211, 176] on input "What is your address" at bounding box center [249, 175] width 121 height 20
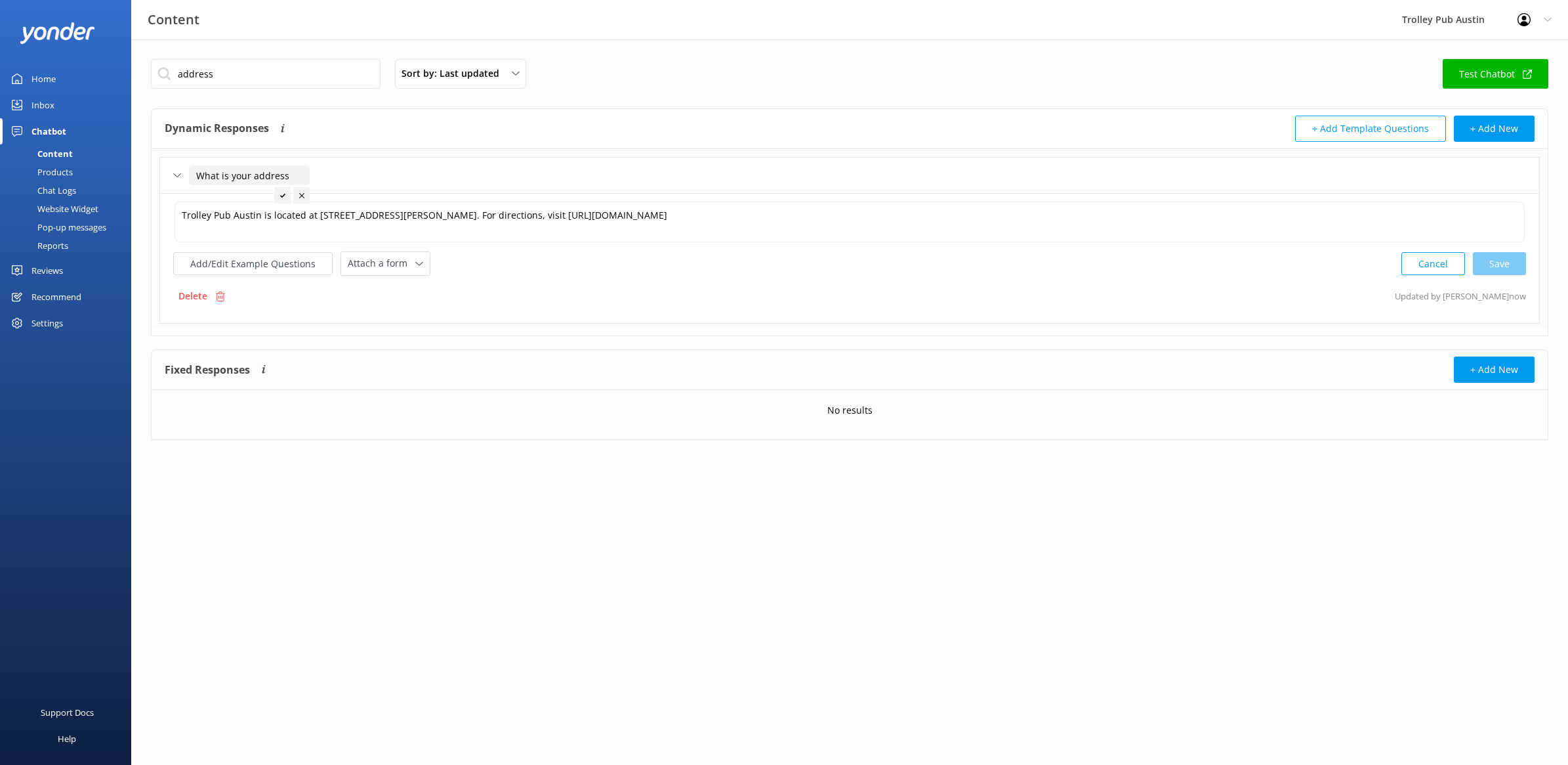
click at [211, 176] on input "What is your address" at bounding box center [249, 175] width 121 height 20
